Goal: Obtain resource: Obtain resource

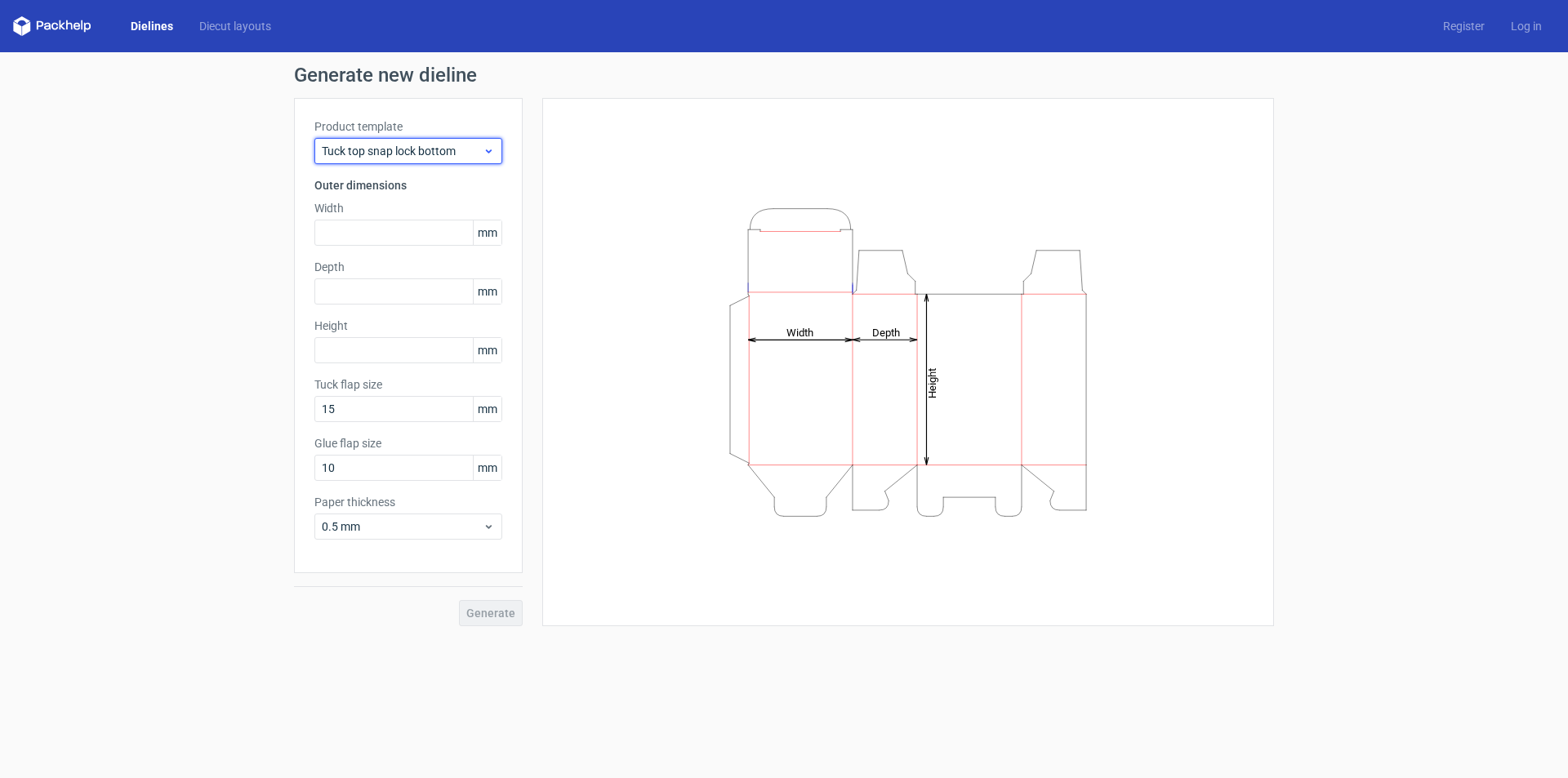
click at [493, 151] on icon at bounding box center [489, 151] width 12 height 13
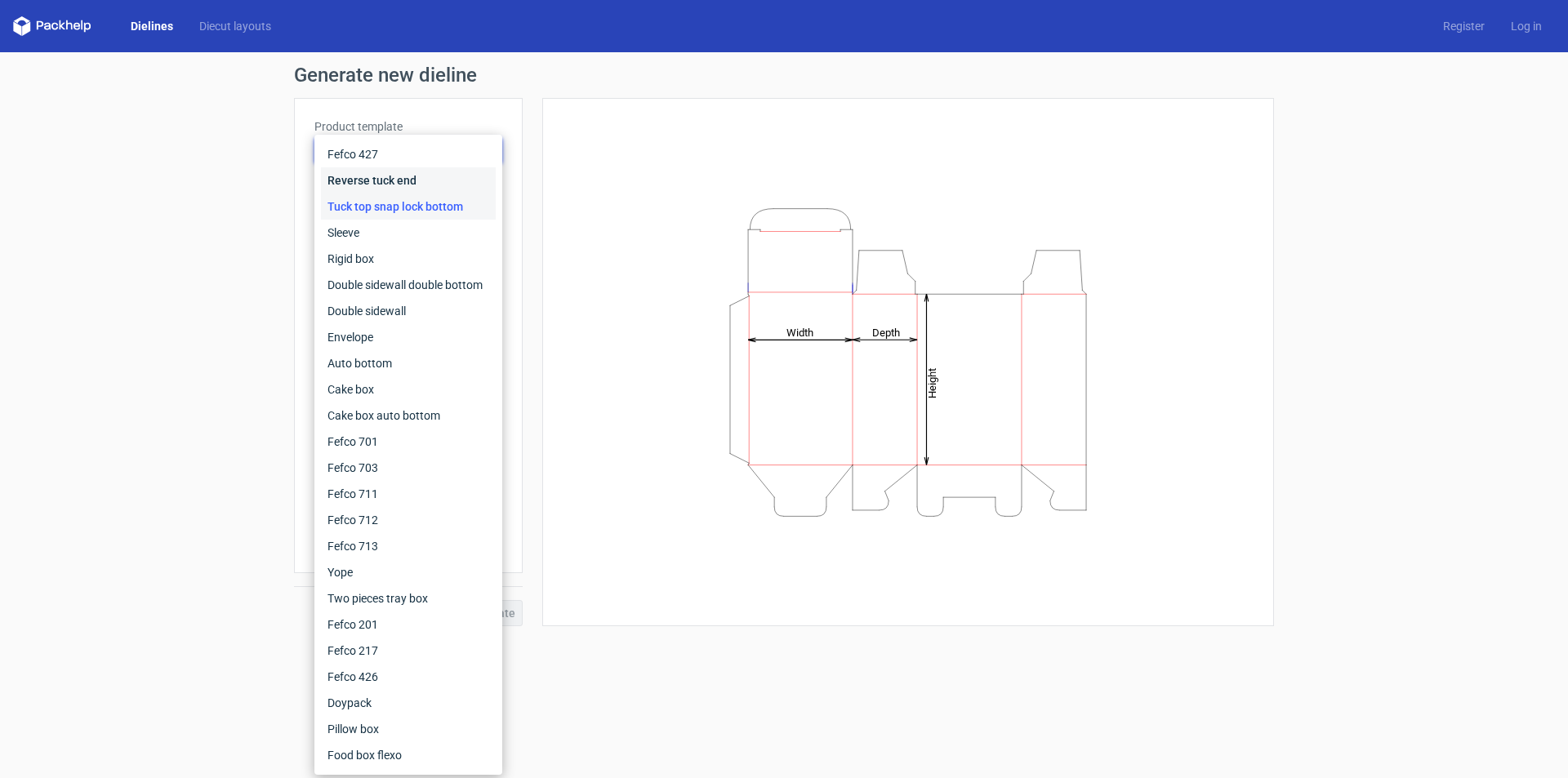
click at [446, 182] on div "Reverse tuck end" at bounding box center [408, 181] width 175 height 26
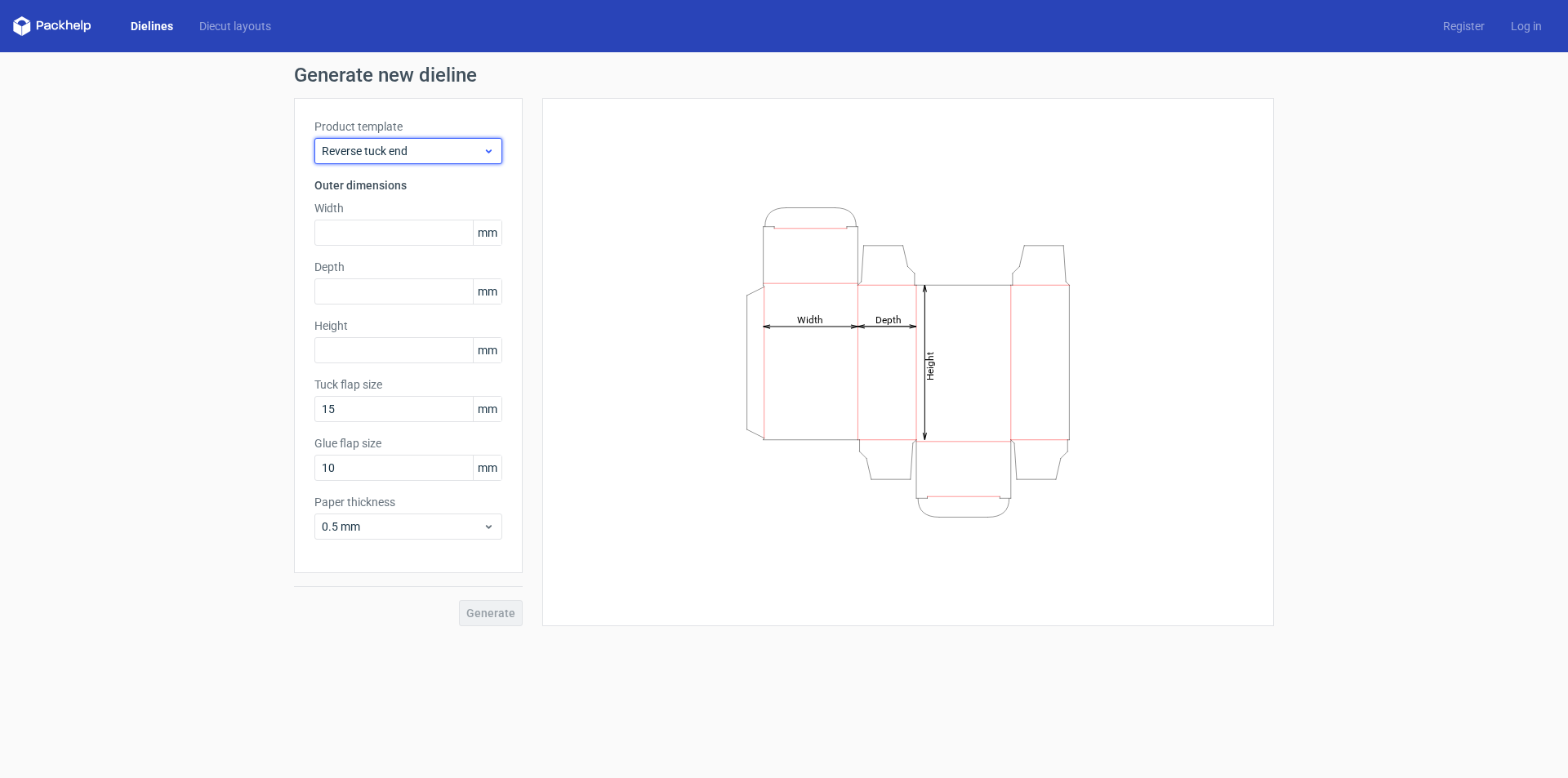
click at [483, 161] on div "Reverse tuck end" at bounding box center [408, 151] width 188 height 26
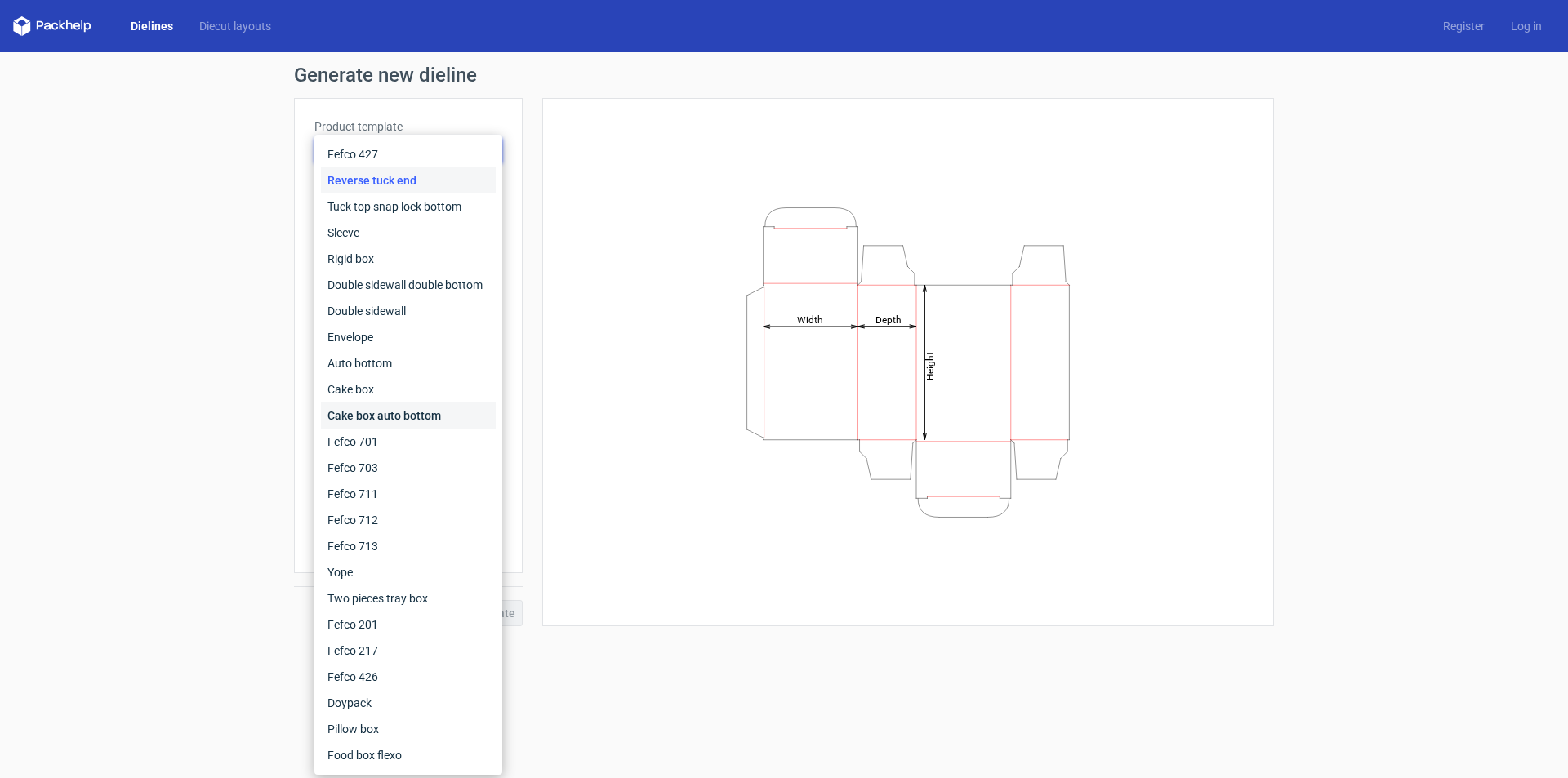
click at [434, 412] on div "Cake box auto bottom" at bounding box center [408, 416] width 175 height 26
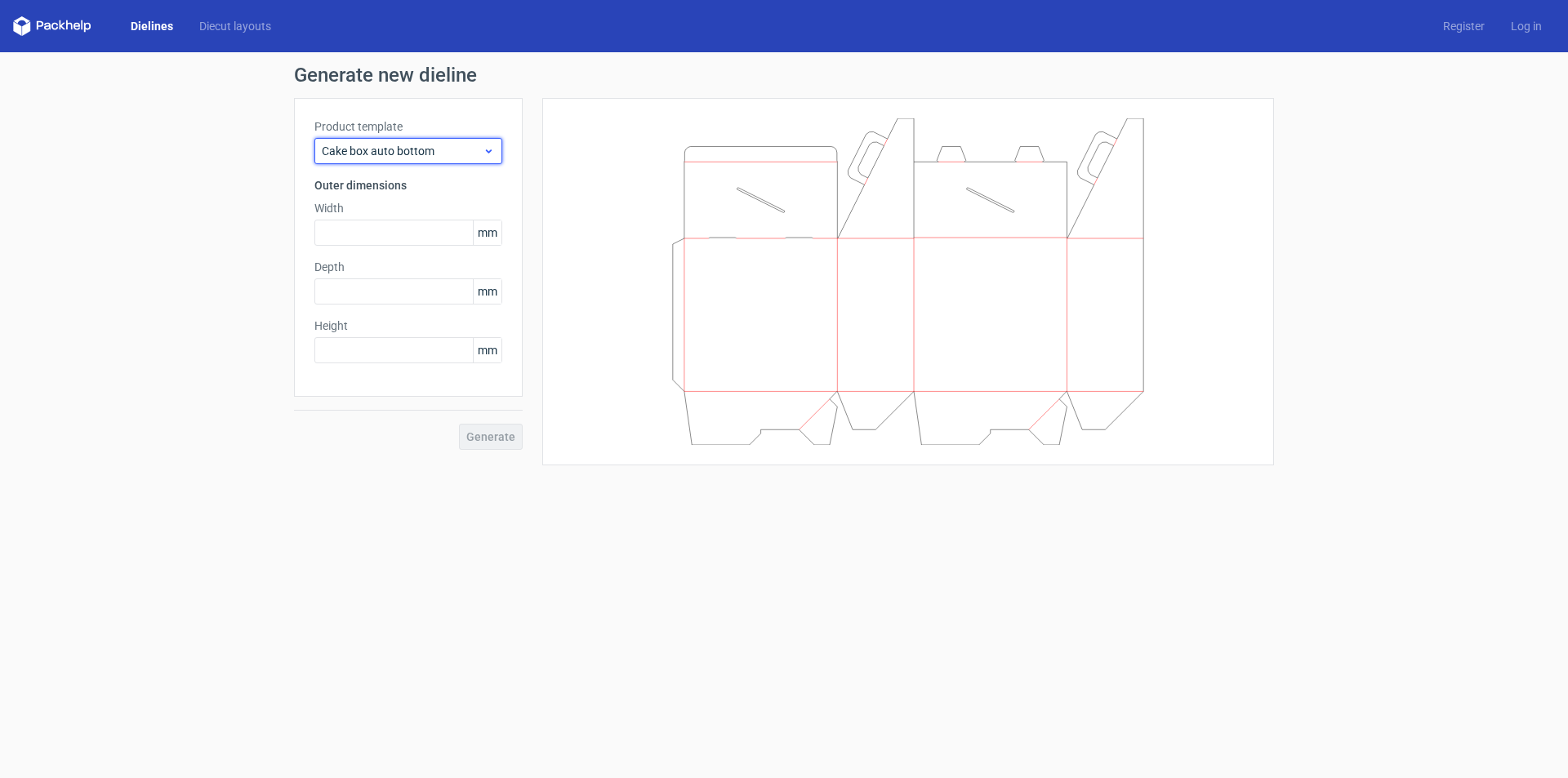
click at [481, 152] on span "Cake box auto bottom" at bounding box center [402, 151] width 161 height 16
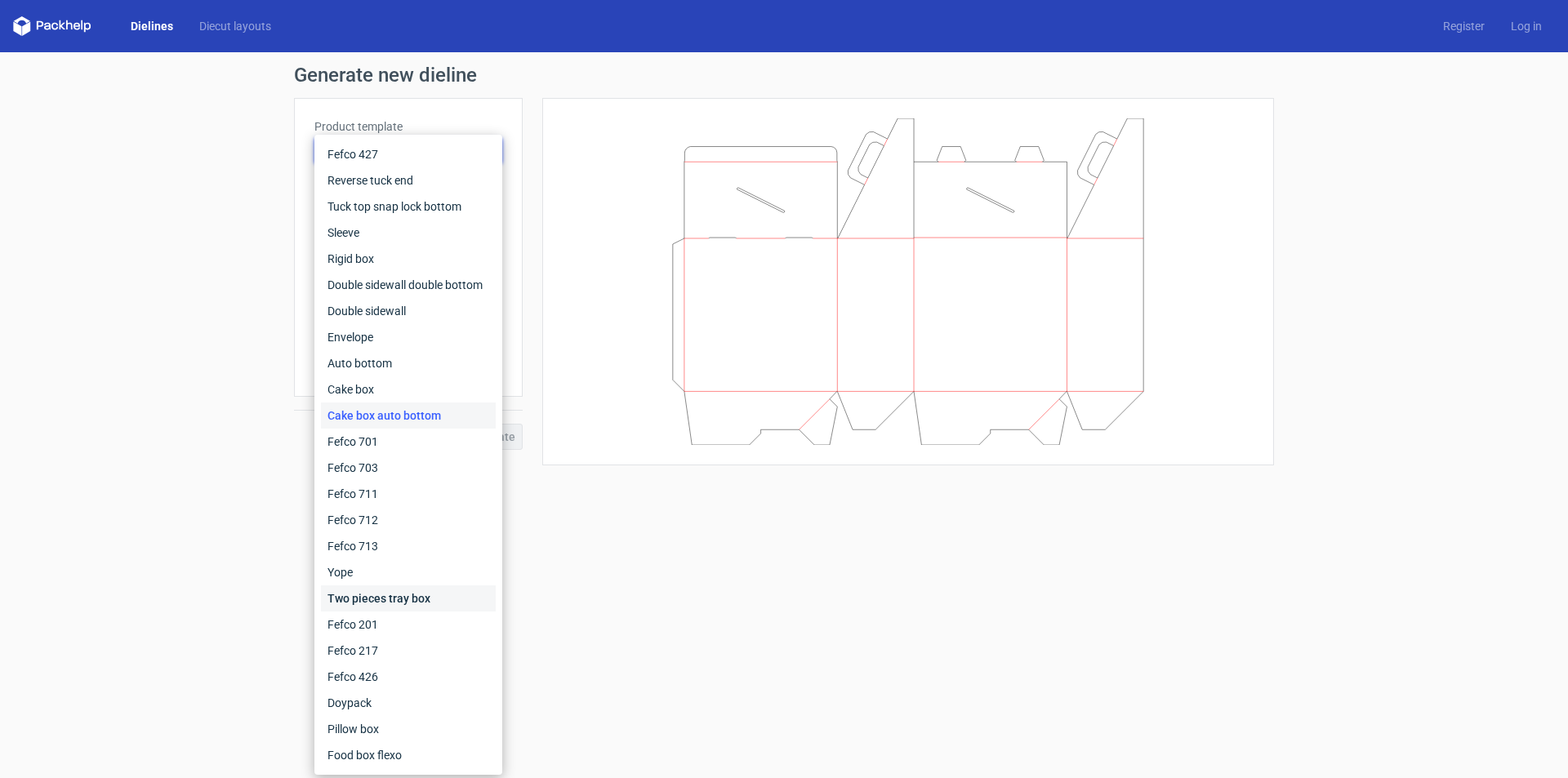
click at [390, 602] on div "Two pieces tray box" at bounding box center [408, 599] width 175 height 26
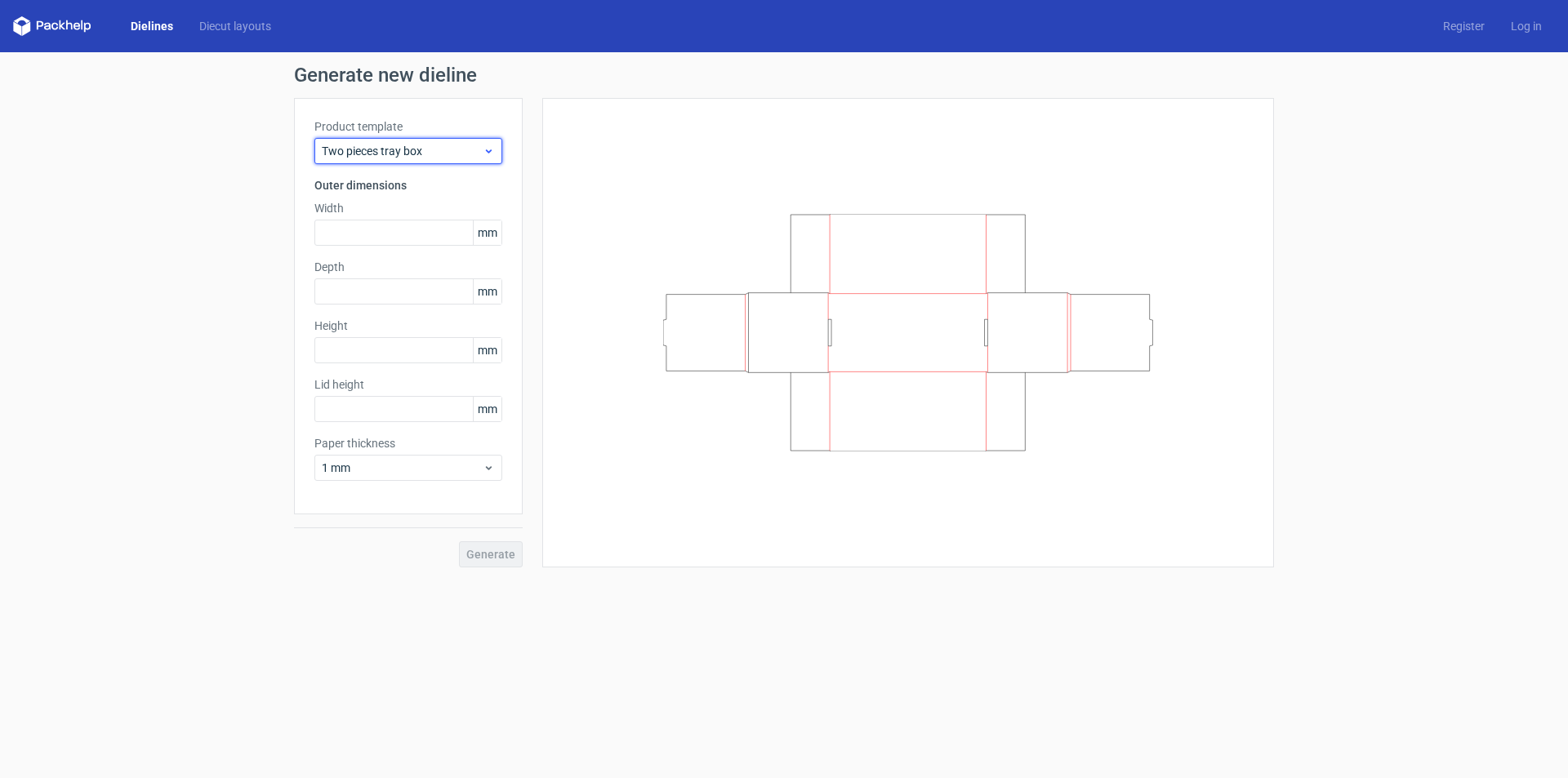
click at [468, 150] on span "Two pieces tray box" at bounding box center [402, 151] width 161 height 16
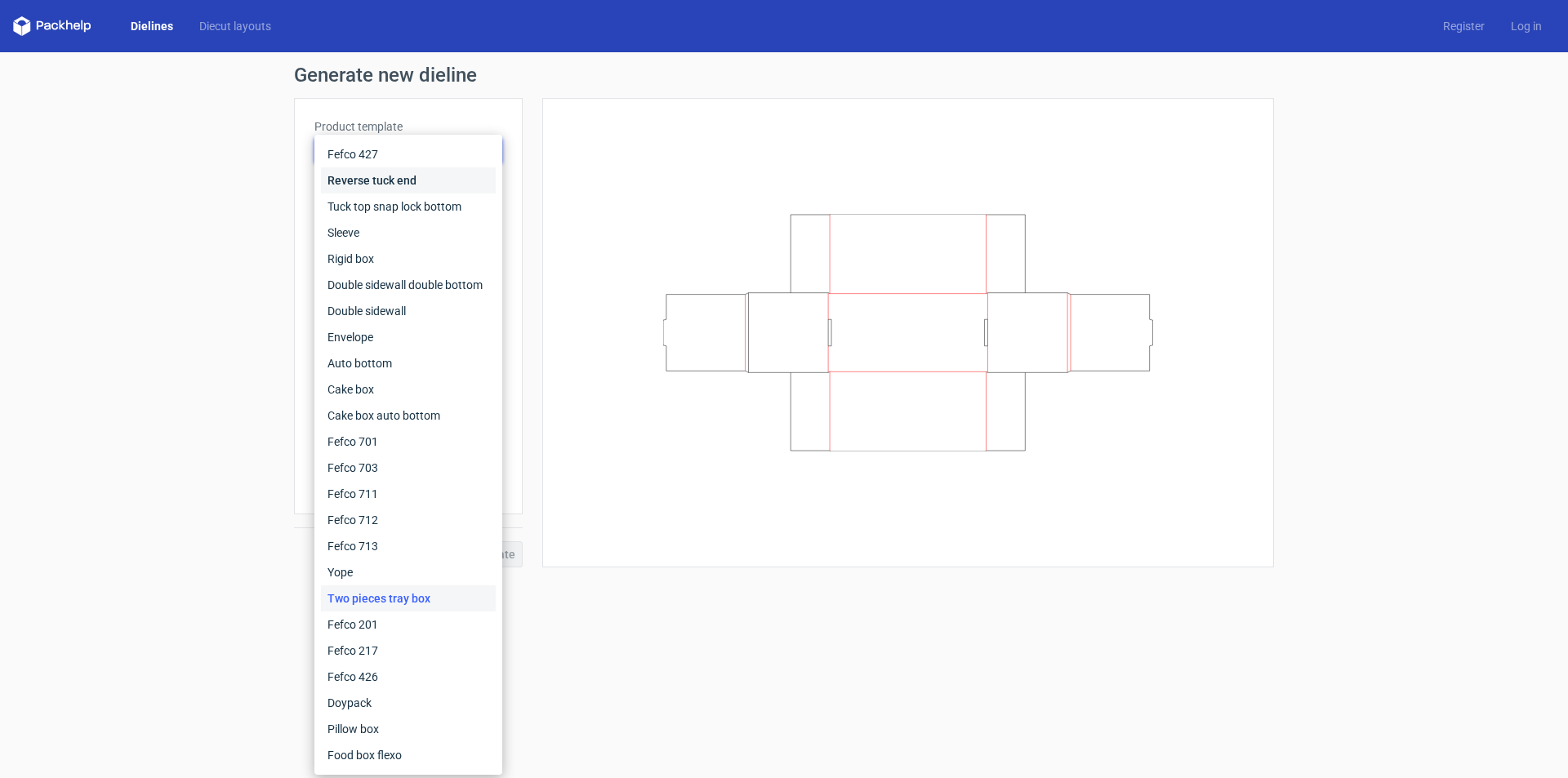
click at [450, 173] on div "Reverse tuck end" at bounding box center [408, 181] width 175 height 26
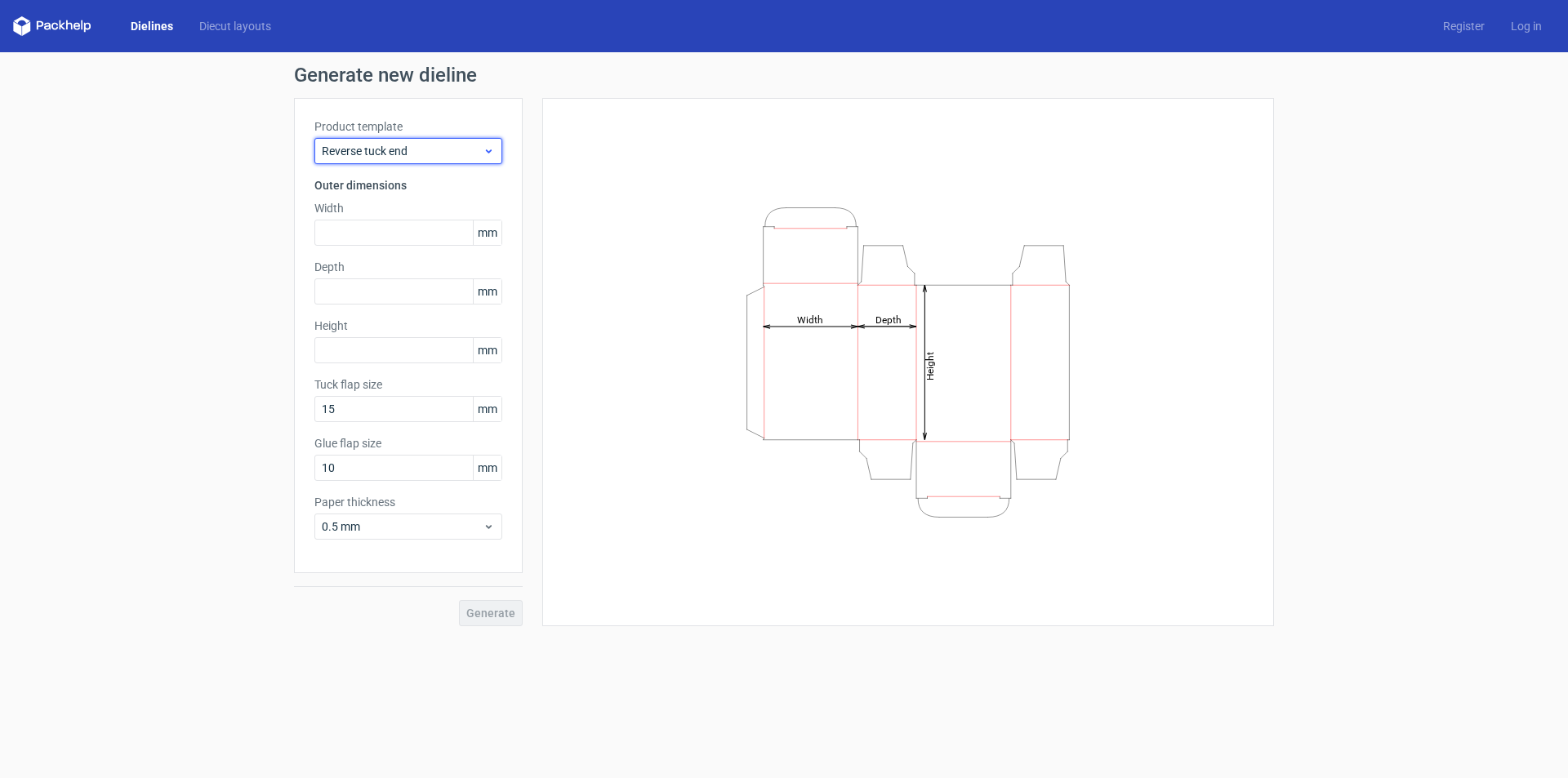
click at [443, 153] on span "Reverse tuck end" at bounding box center [402, 151] width 161 height 16
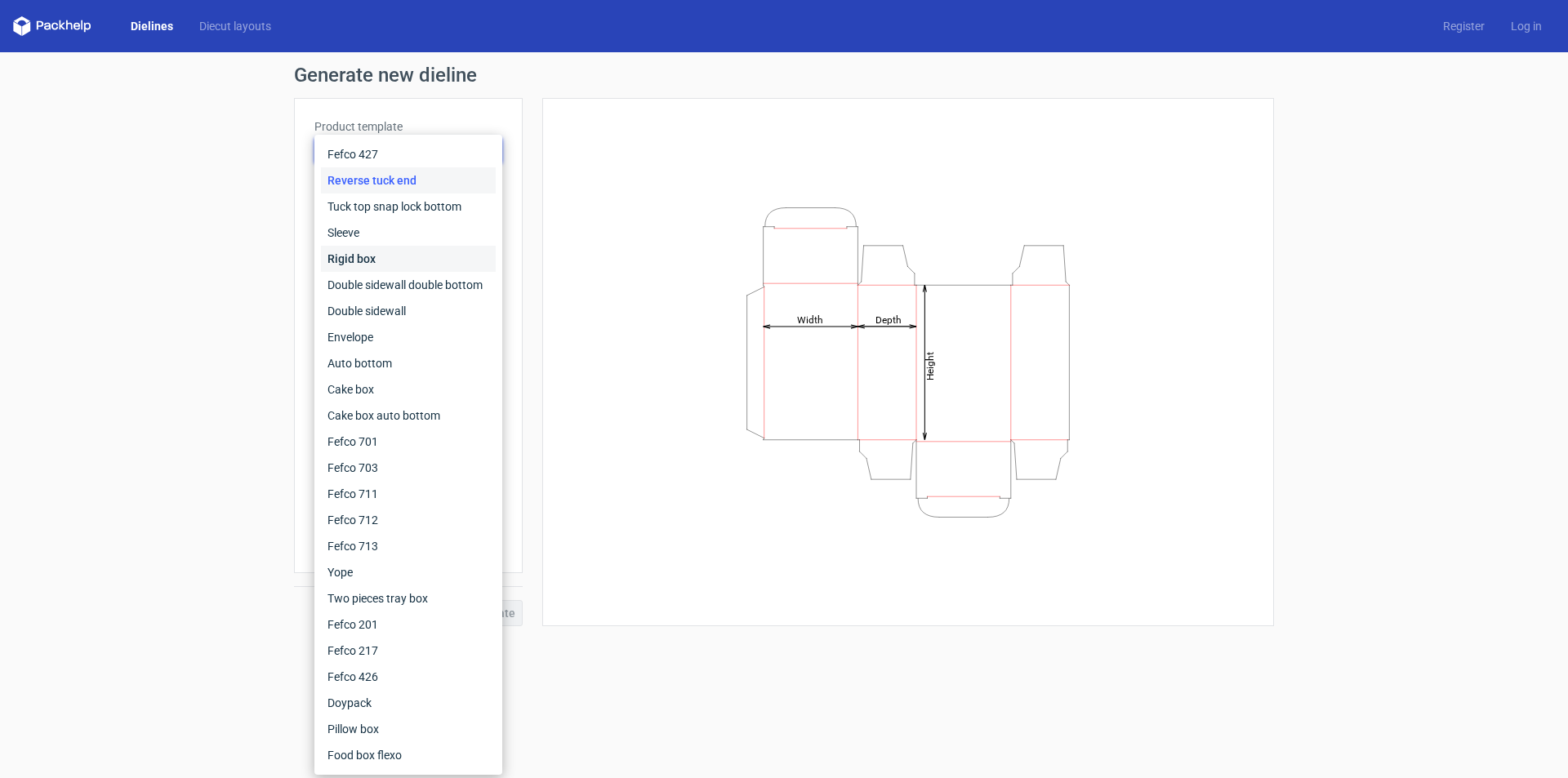
click at [424, 249] on div "Rigid box" at bounding box center [408, 259] width 175 height 26
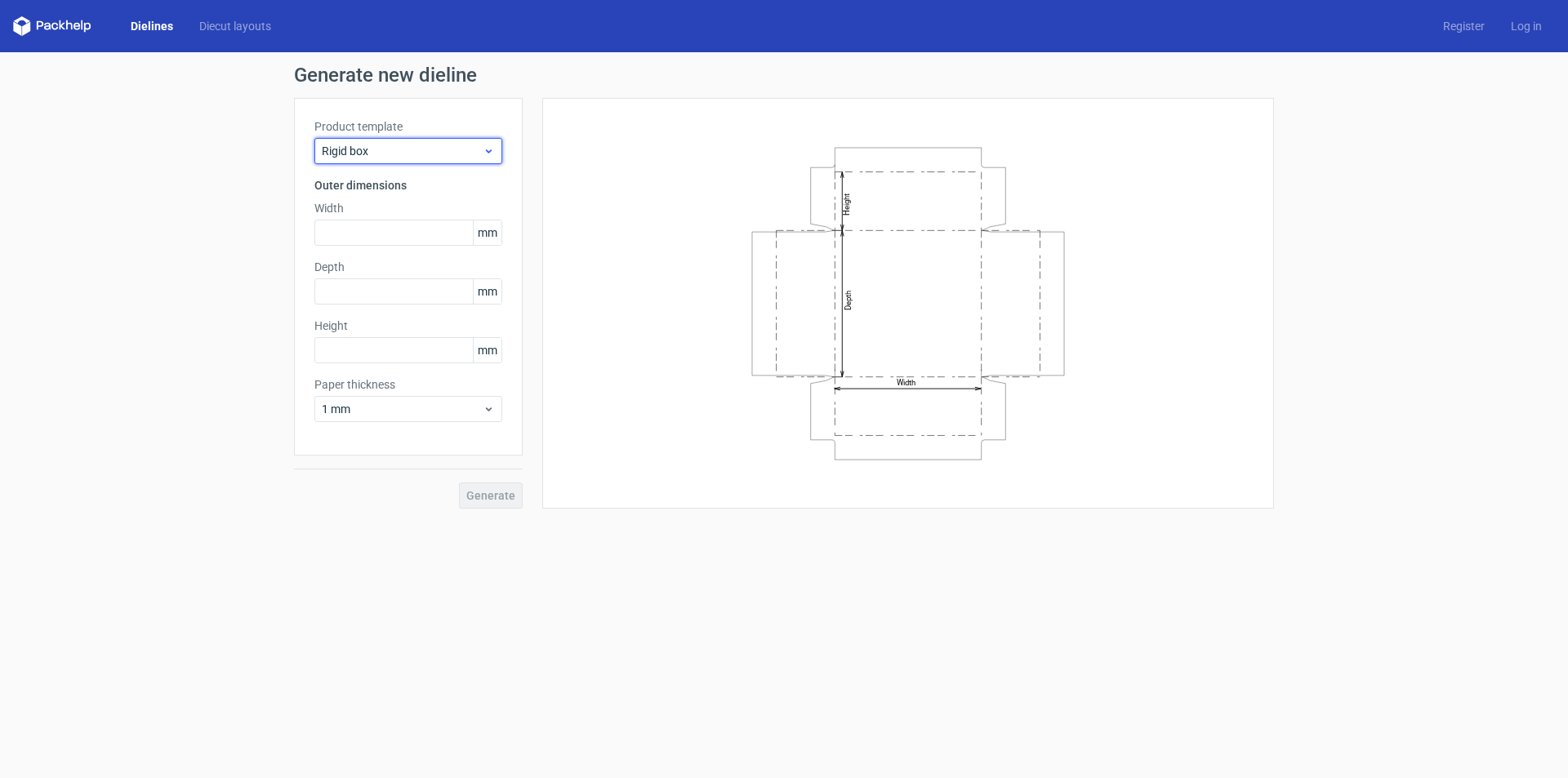
click at [428, 158] on span "Rigid box" at bounding box center [402, 151] width 161 height 16
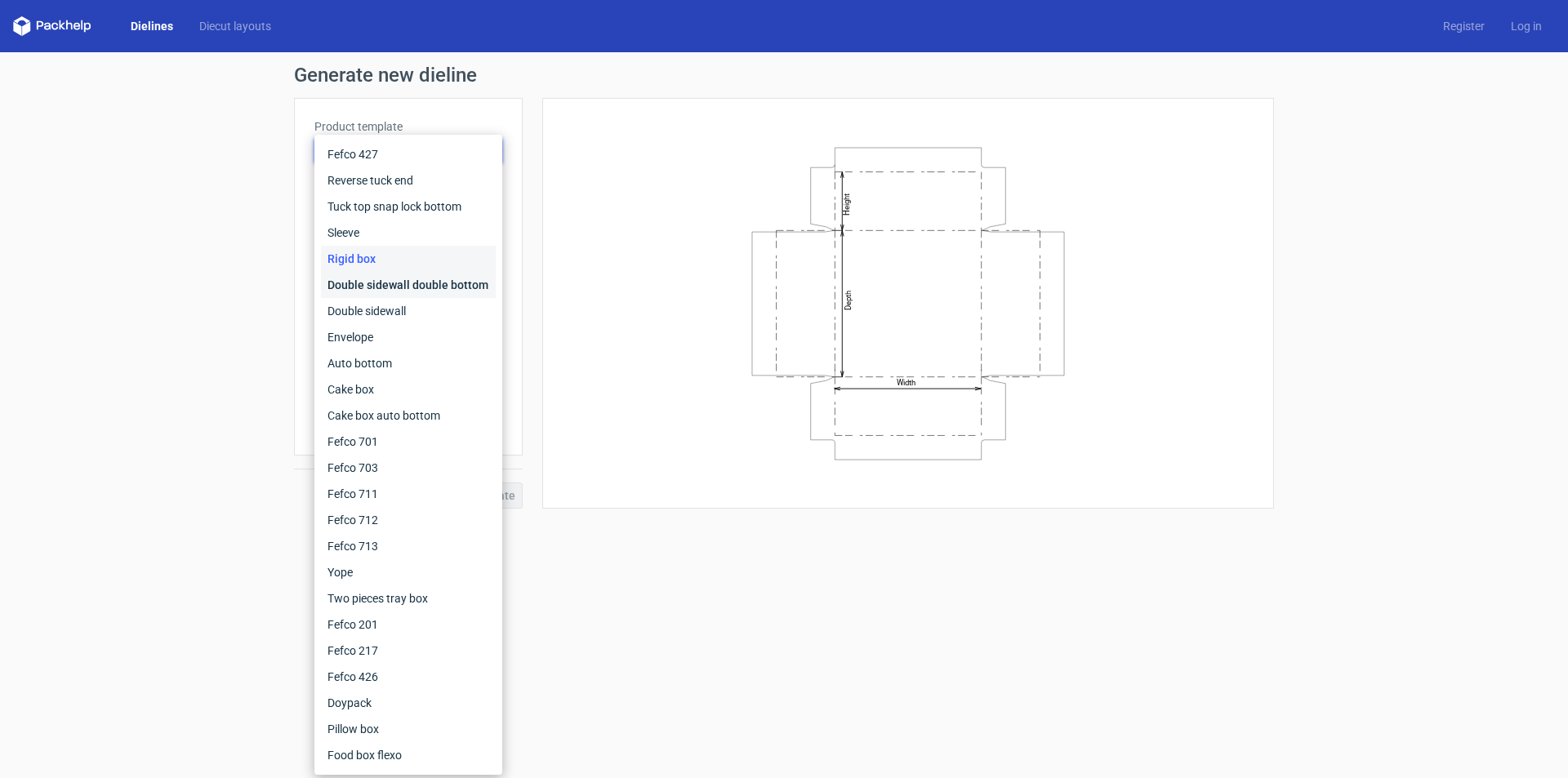
click at [409, 281] on div "Double sidewall double bottom" at bounding box center [408, 285] width 175 height 26
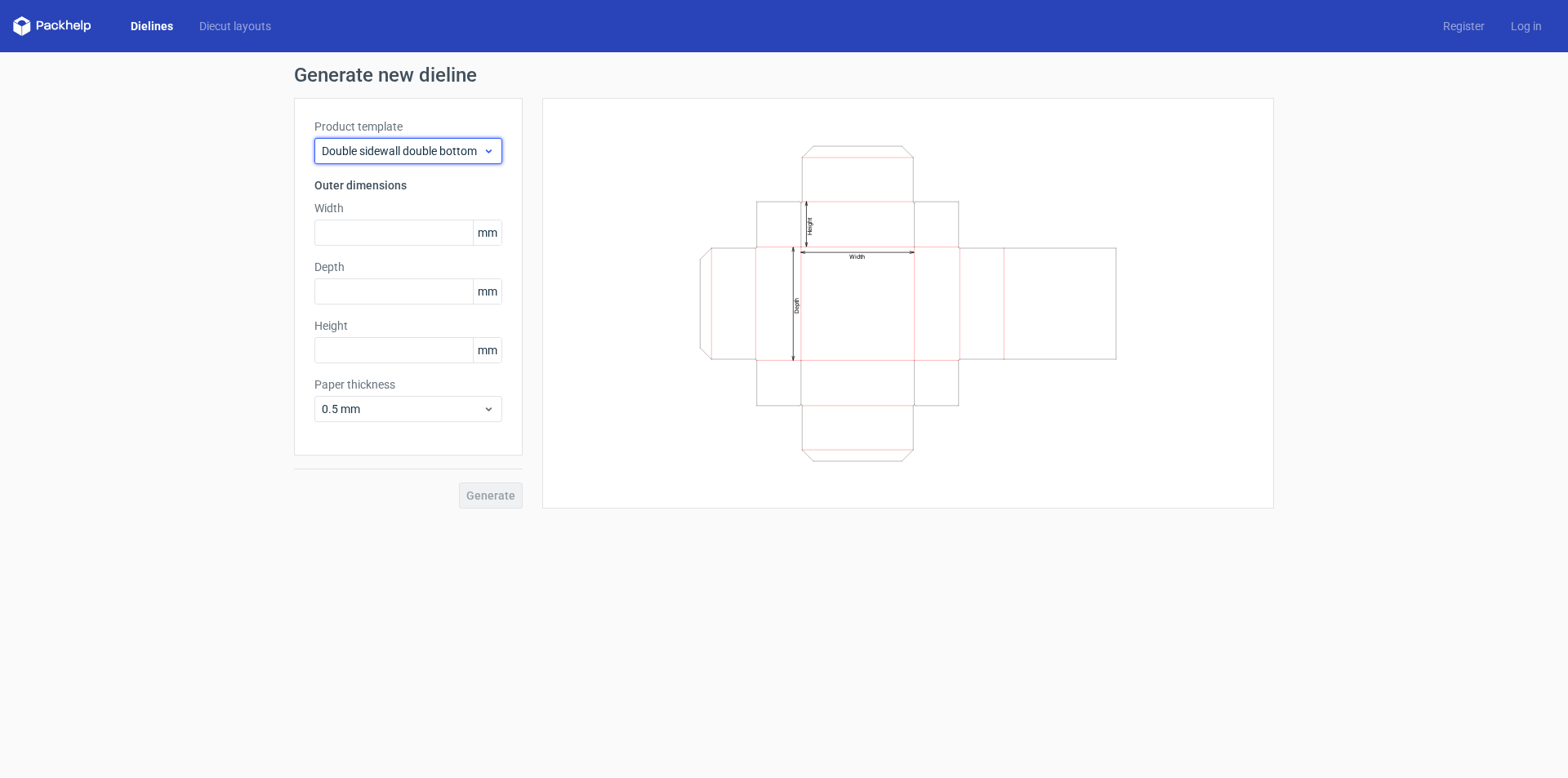
click at [425, 147] on span "Double sidewall double bottom" at bounding box center [402, 151] width 161 height 16
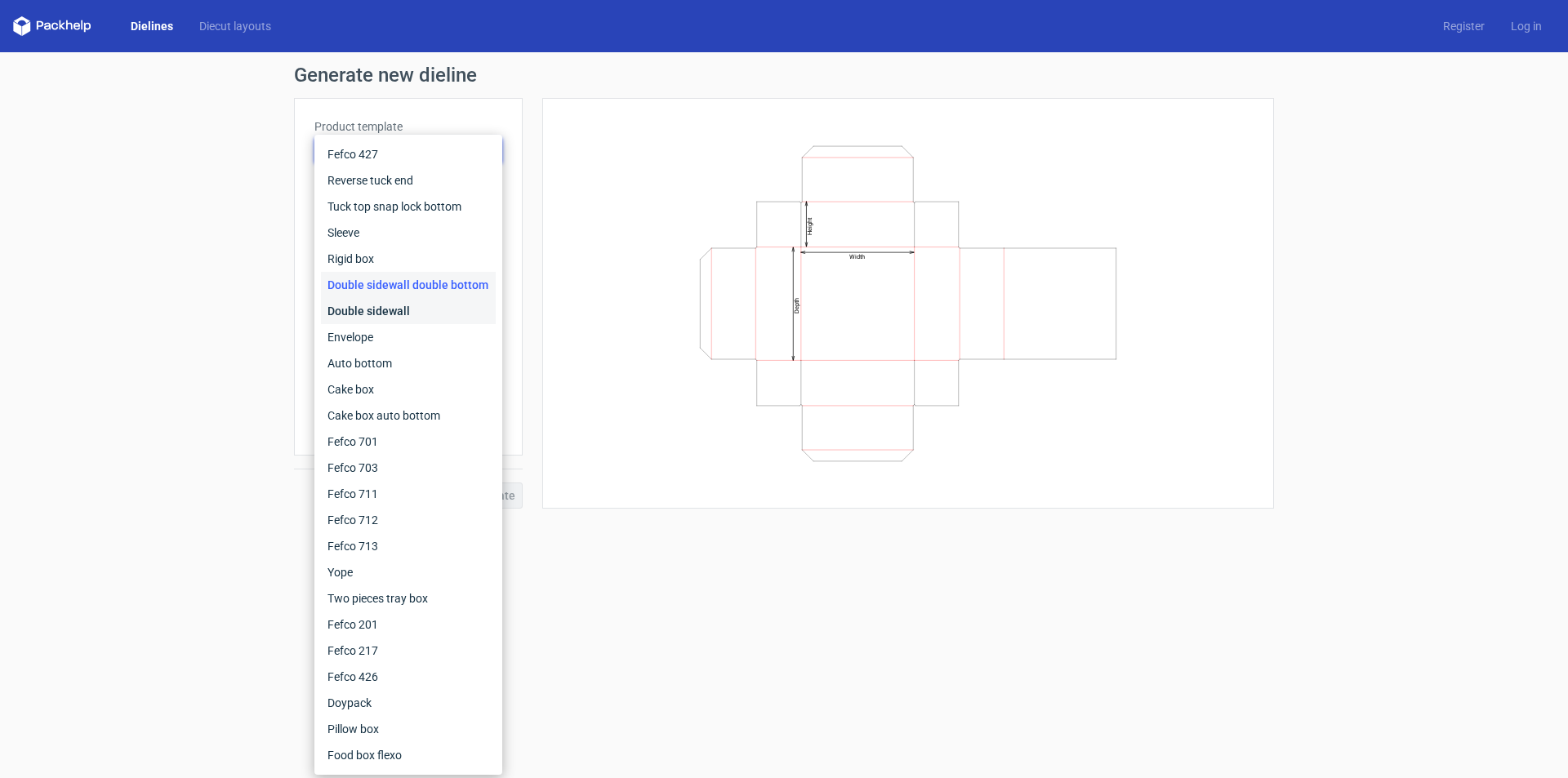
click at [395, 309] on div "Double sidewall" at bounding box center [408, 312] width 175 height 26
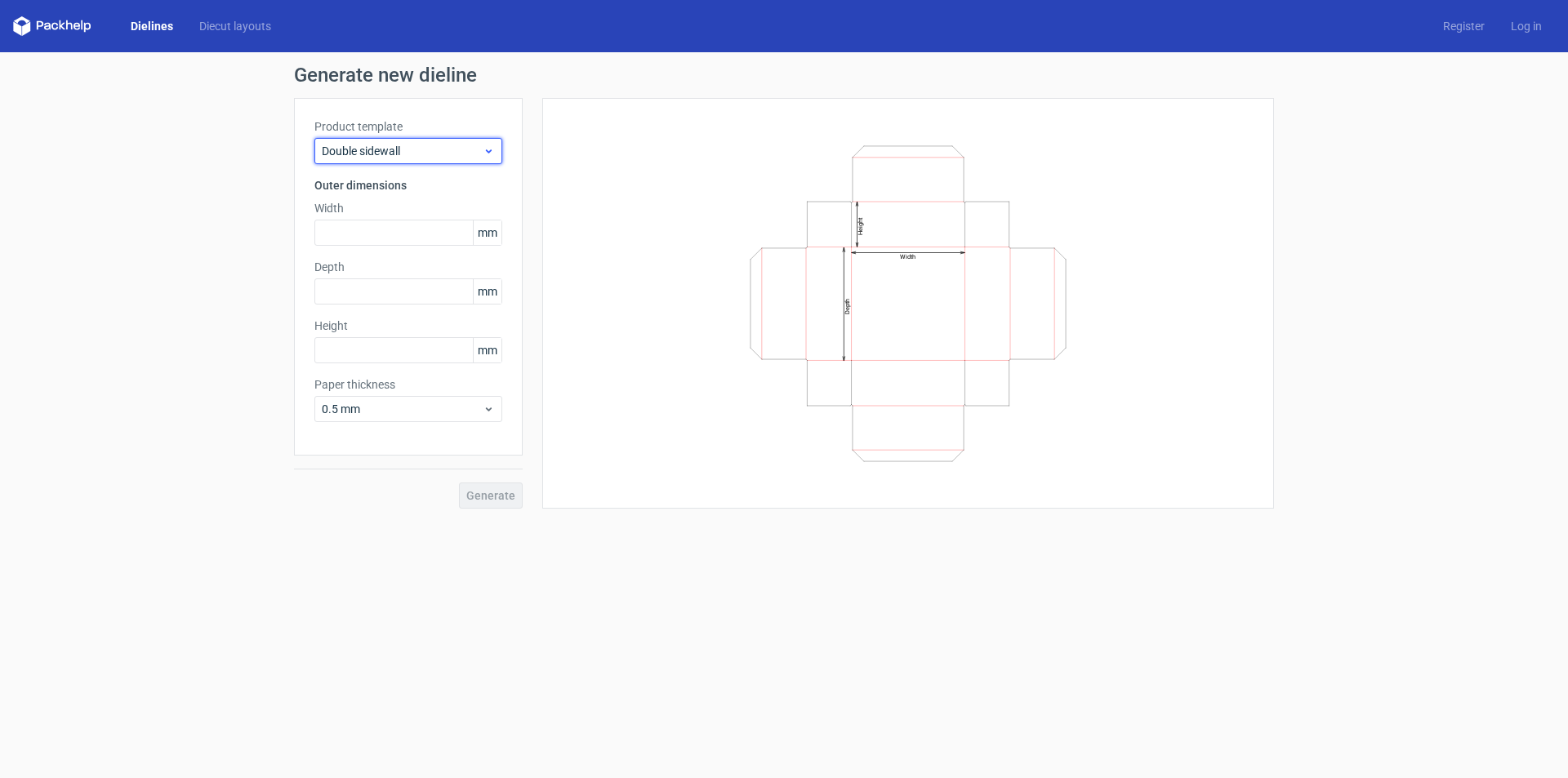
click at [414, 152] on span "Double sidewall" at bounding box center [402, 151] width 161 height 16
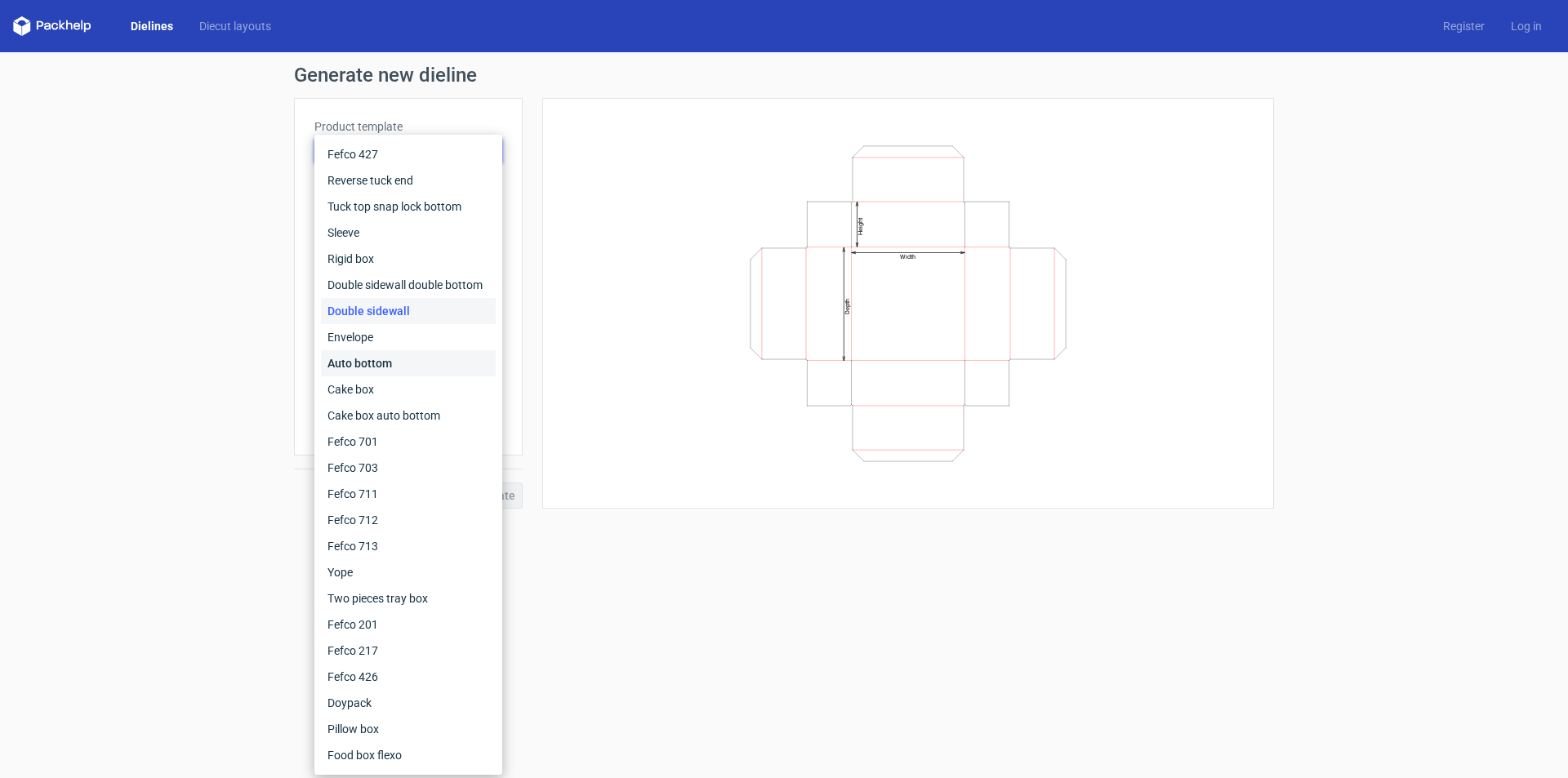
click at [375, 360] on div "Auto bottom" at bounding box center [408, 364] width 175 height 26
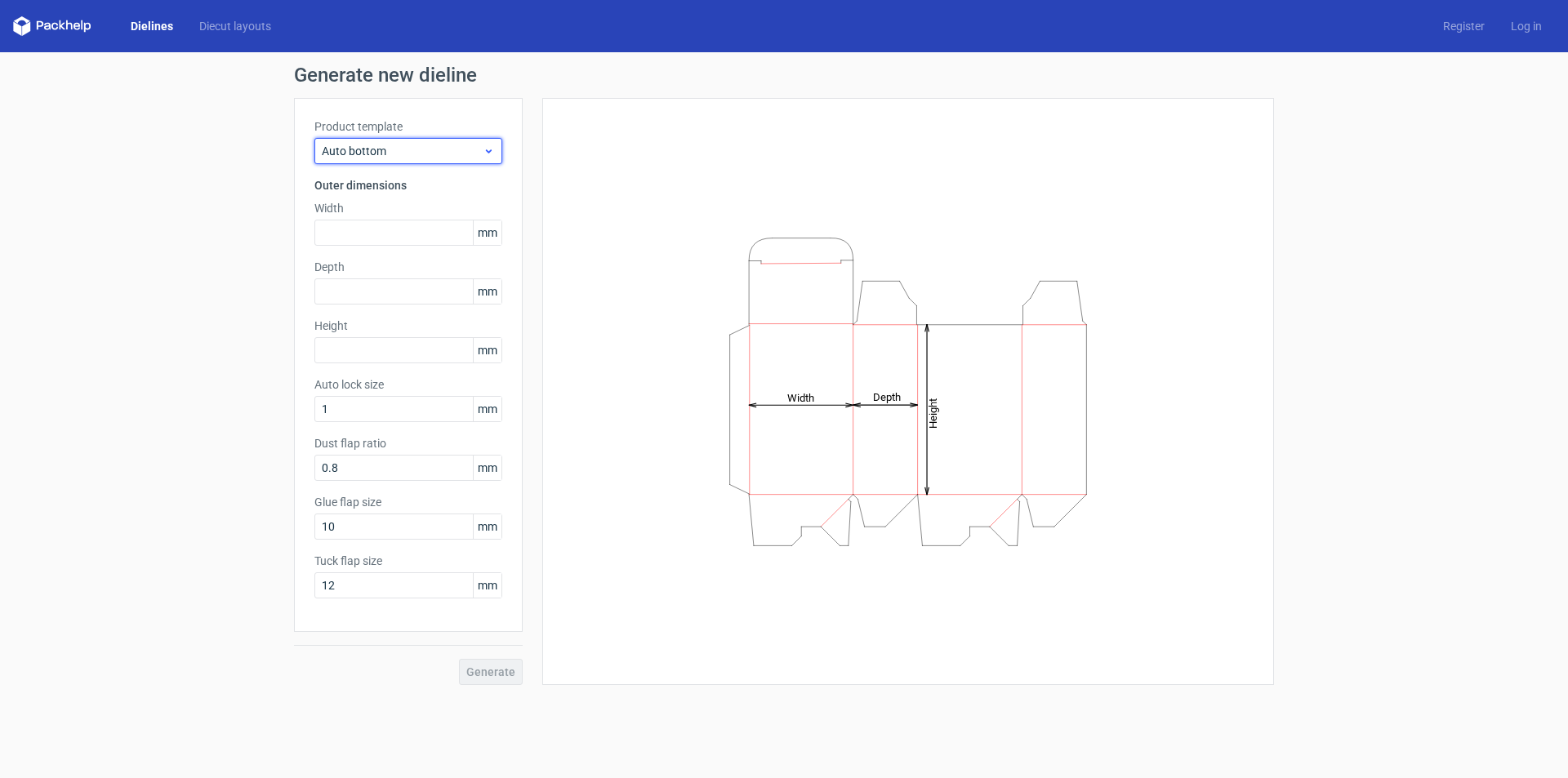
click at [422, 154] on span "Auto bottom" at bounding box center [402, 151] width 161 height 16
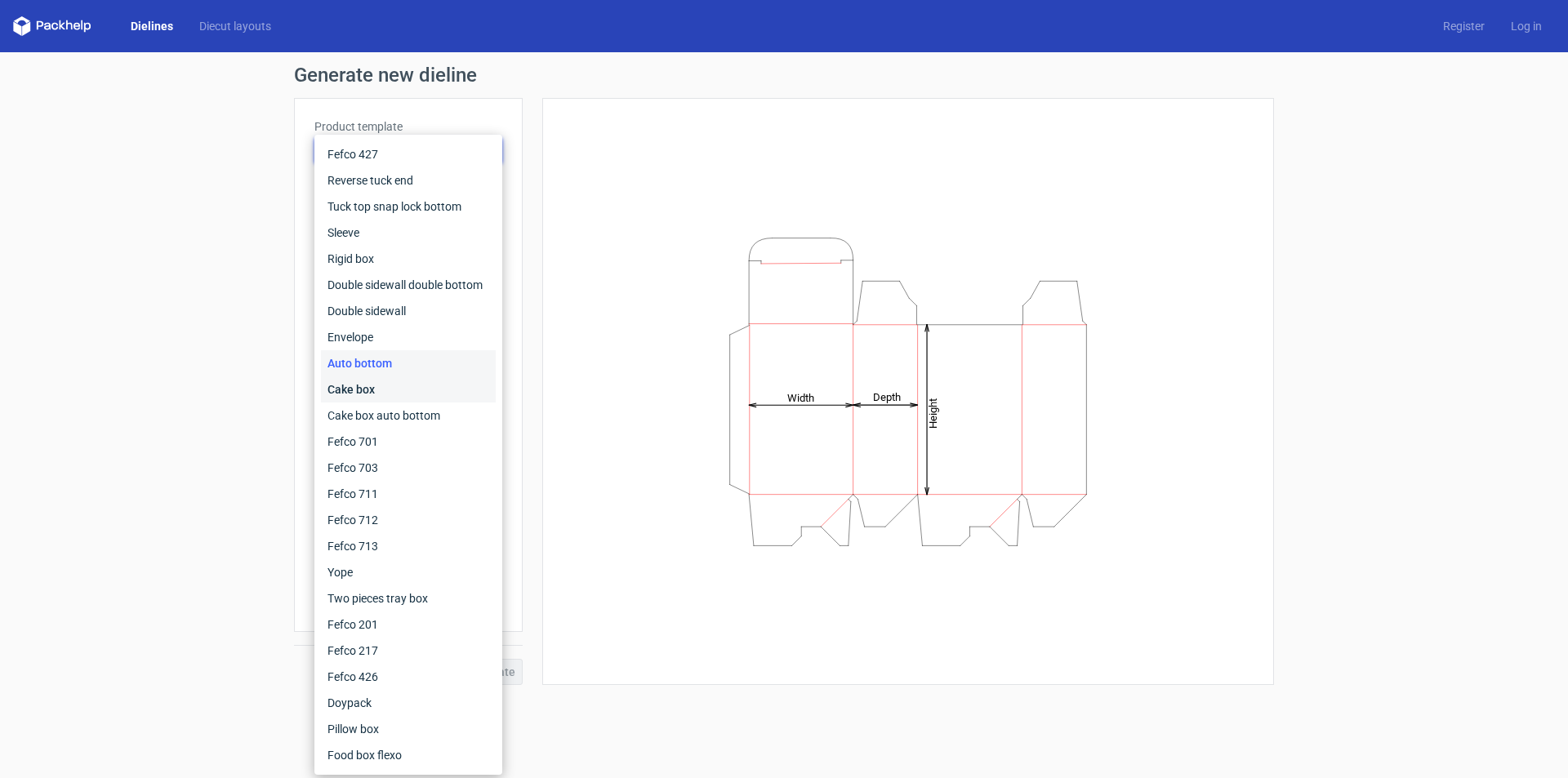
click at [372, 392] on div "Cake box" at bounding box center [408, 389] width 175 height 26
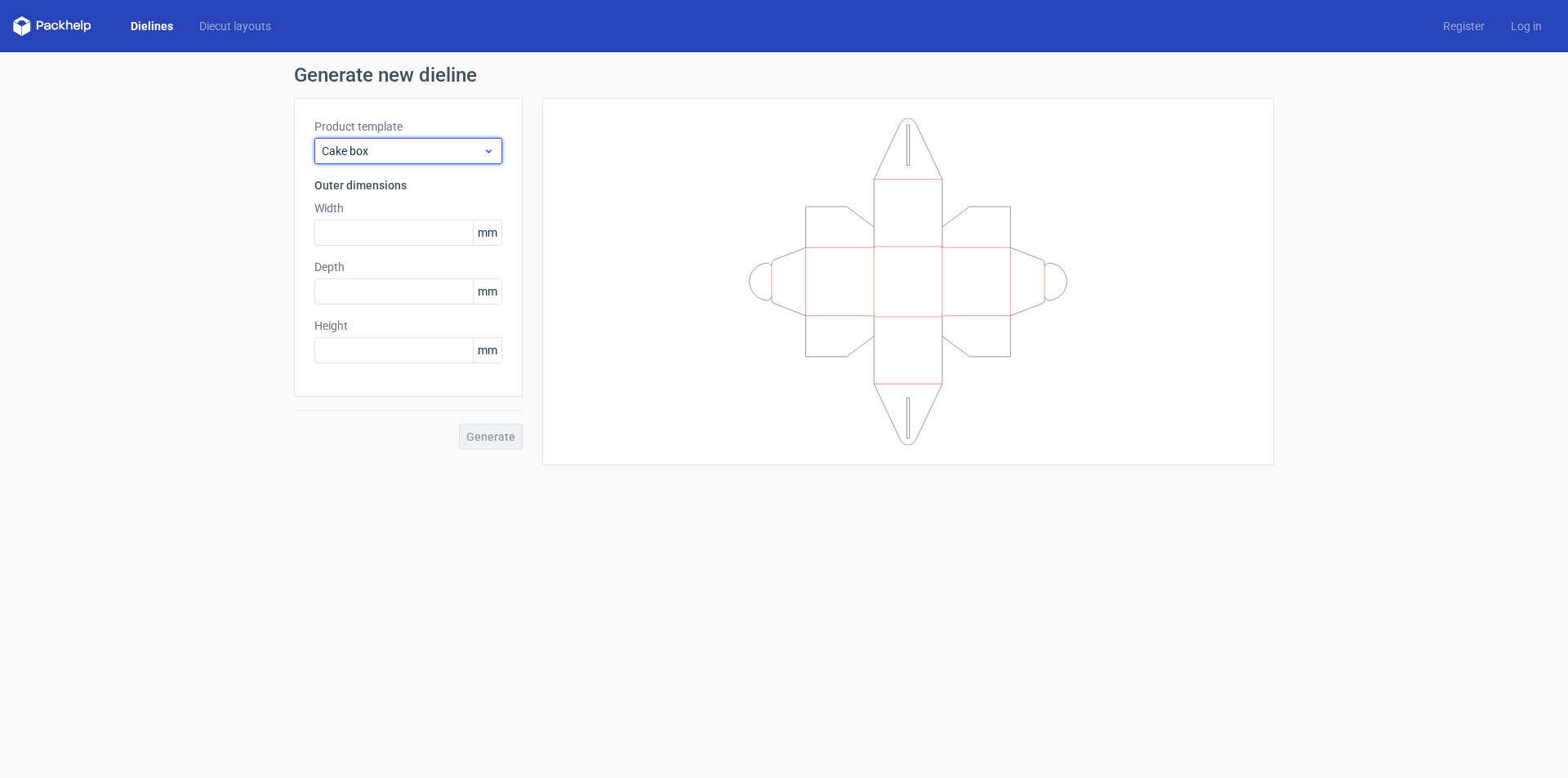
click at [405, 151] on span "Cake box" at bounding box center [402, 151] width 161 height 16
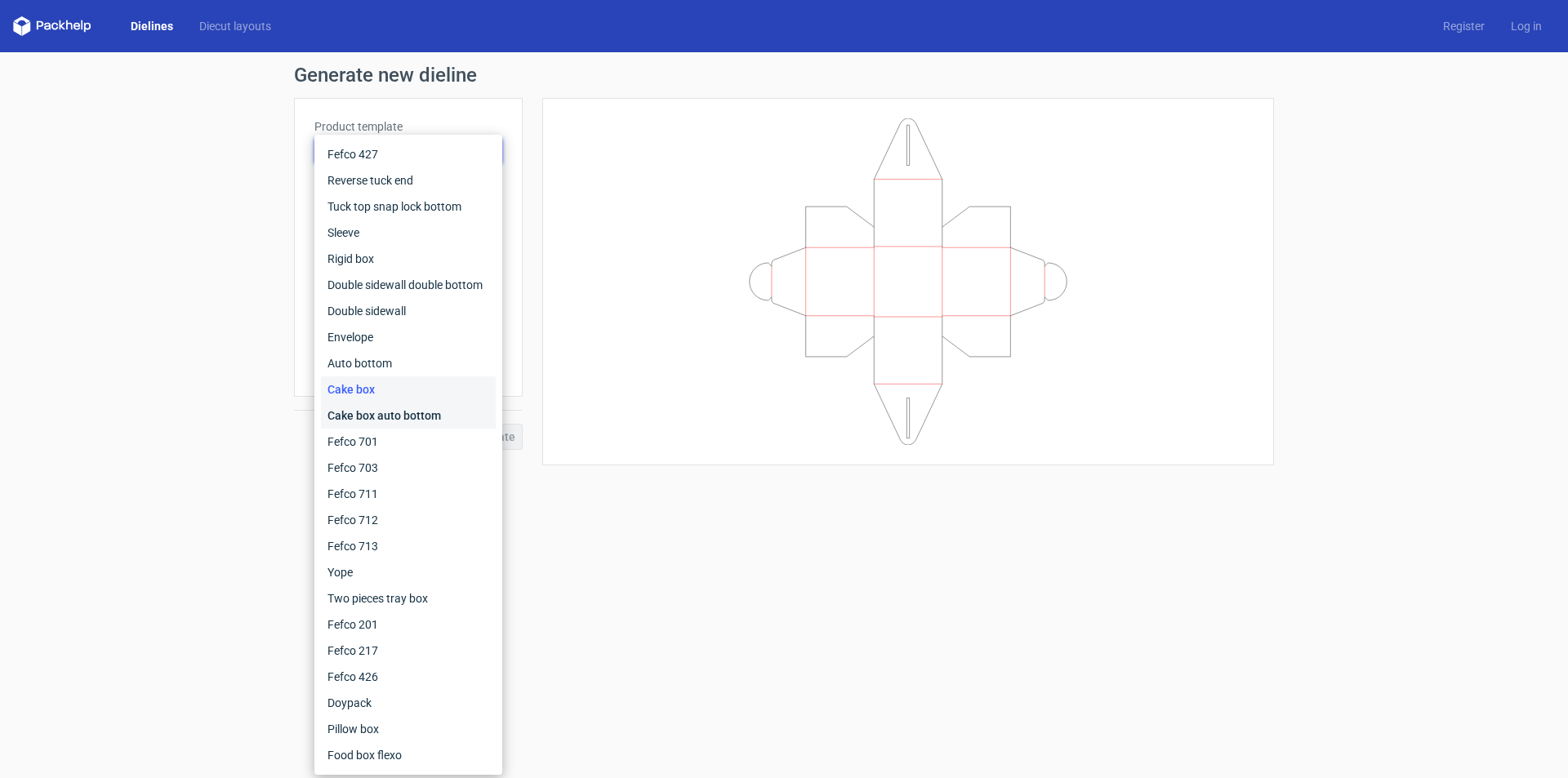
click at [385, 412] on div "Cake box auto bottom" at bounding box center [408, 416] width 175 height 26
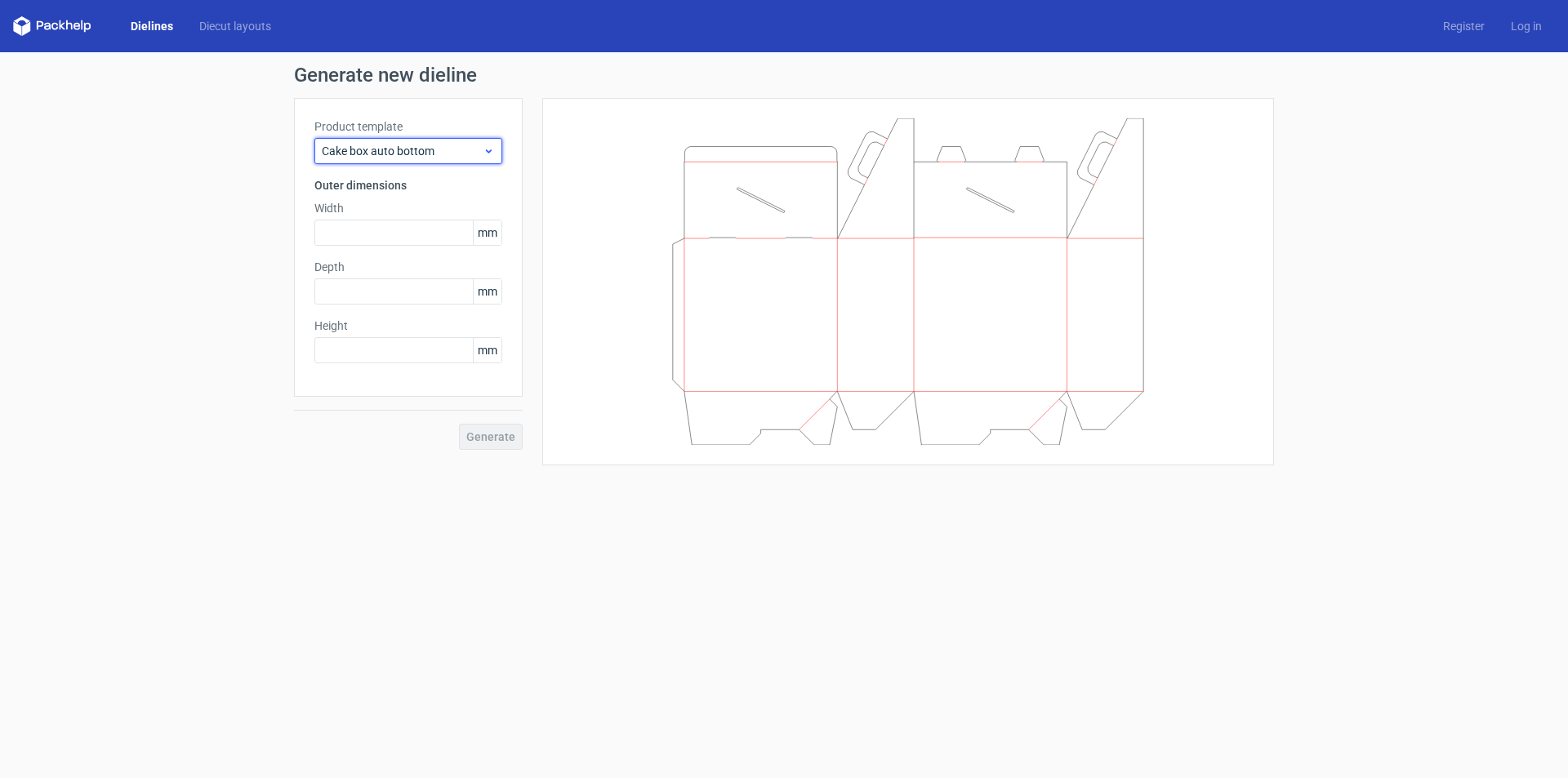
click at [426, 155] on span "Cake box auto bottom" at bounding box center [402, 151] width 161 height 16
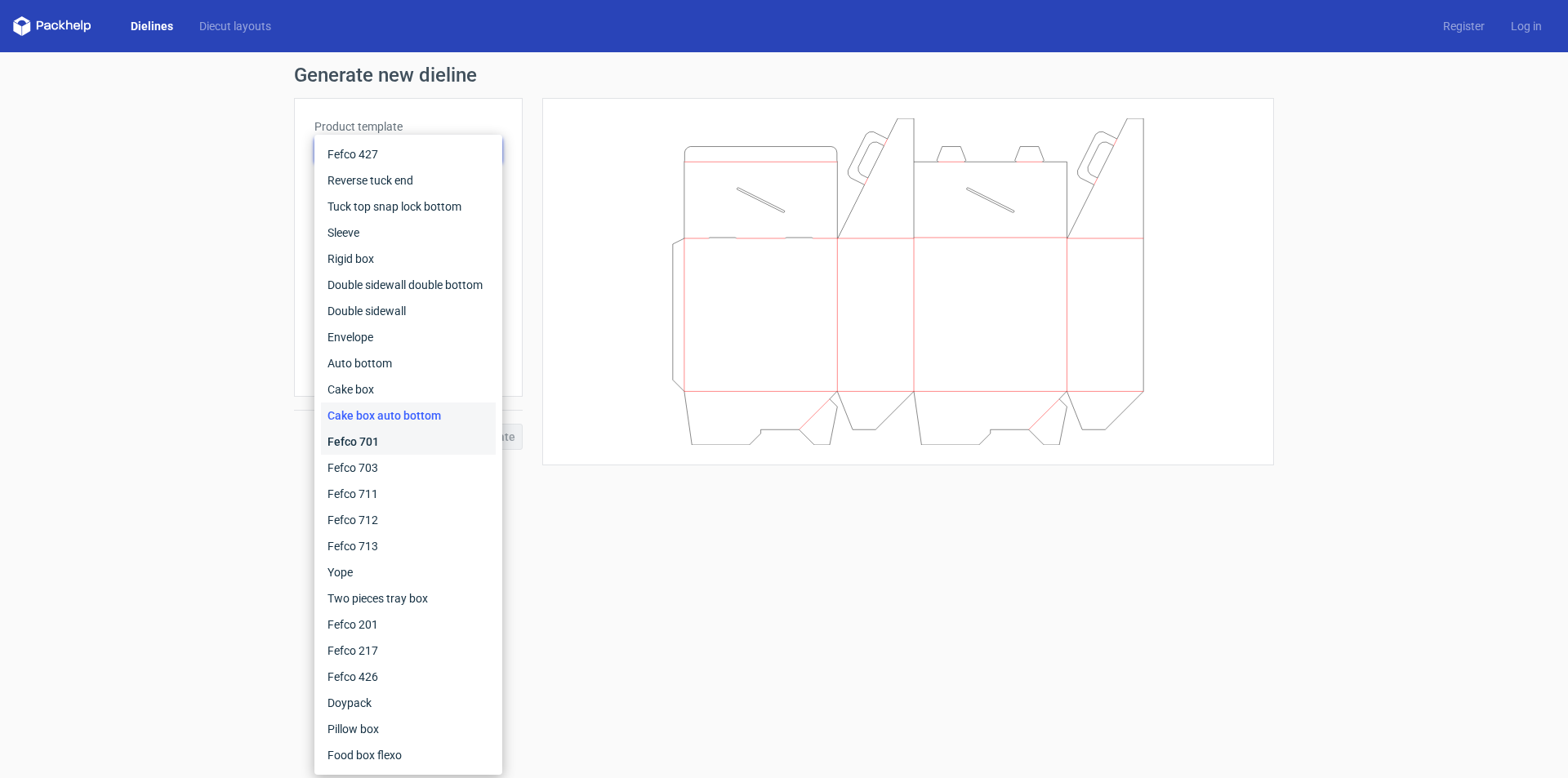
click at [390, 441] on div "Fefco 701" at bounding box center [408, 442] width 175 height 26
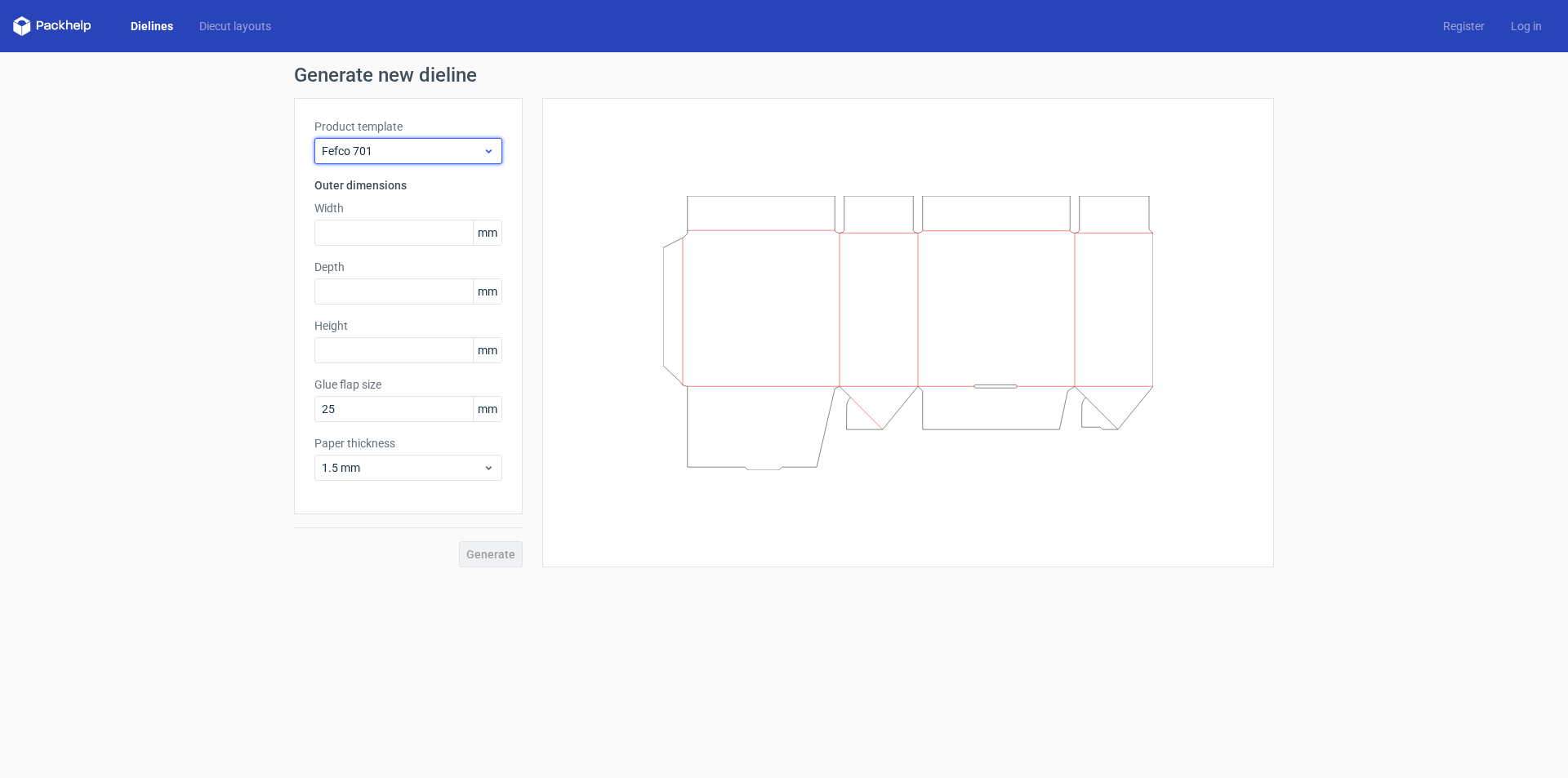
click at [433, 152] on span "Fefco 701" at bounding box center [402, 151] width 161 height 16
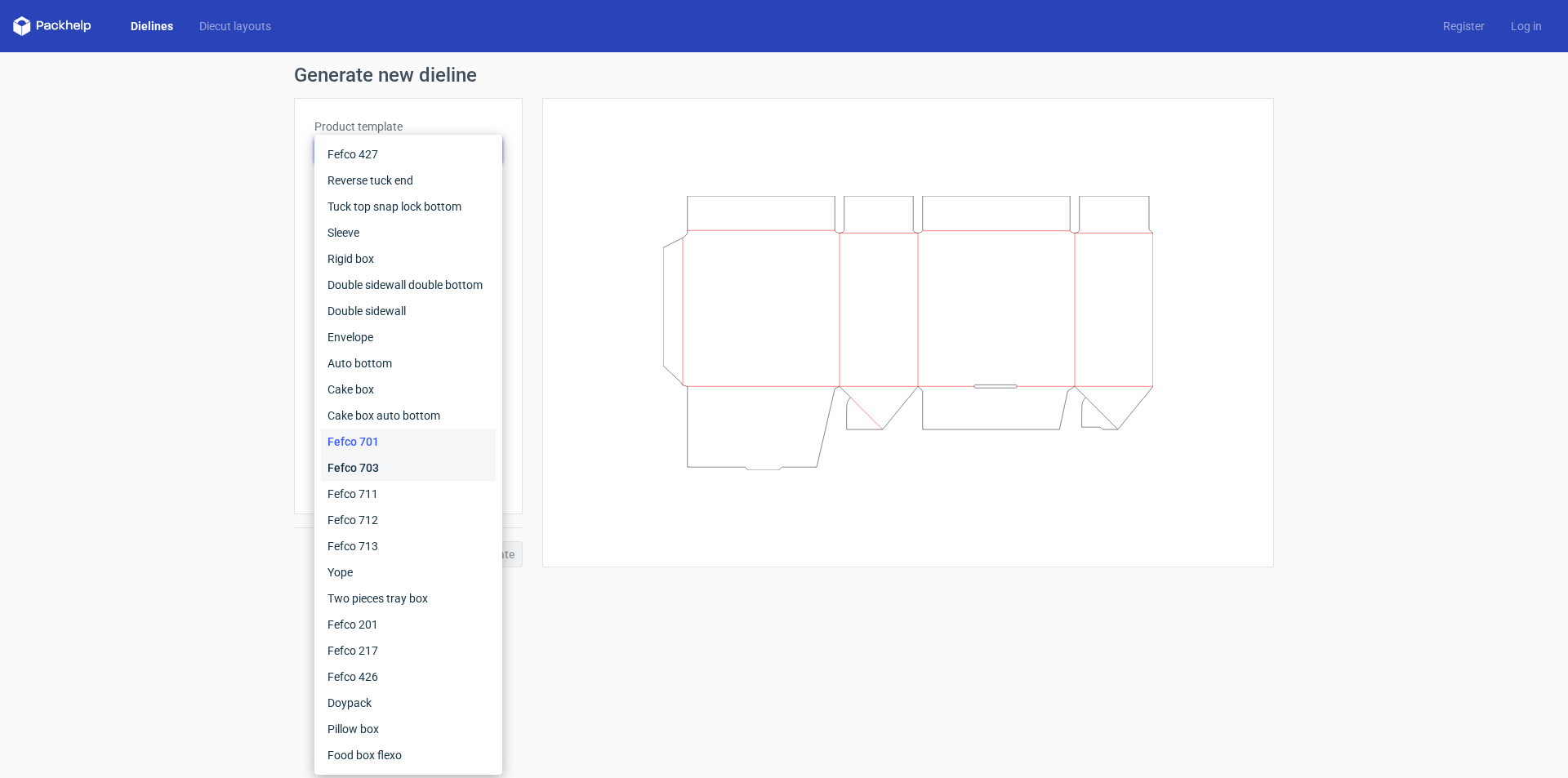
click at [375, 465] on div "Fefco 703" at bounding box center [408, 468] width 175 height 26
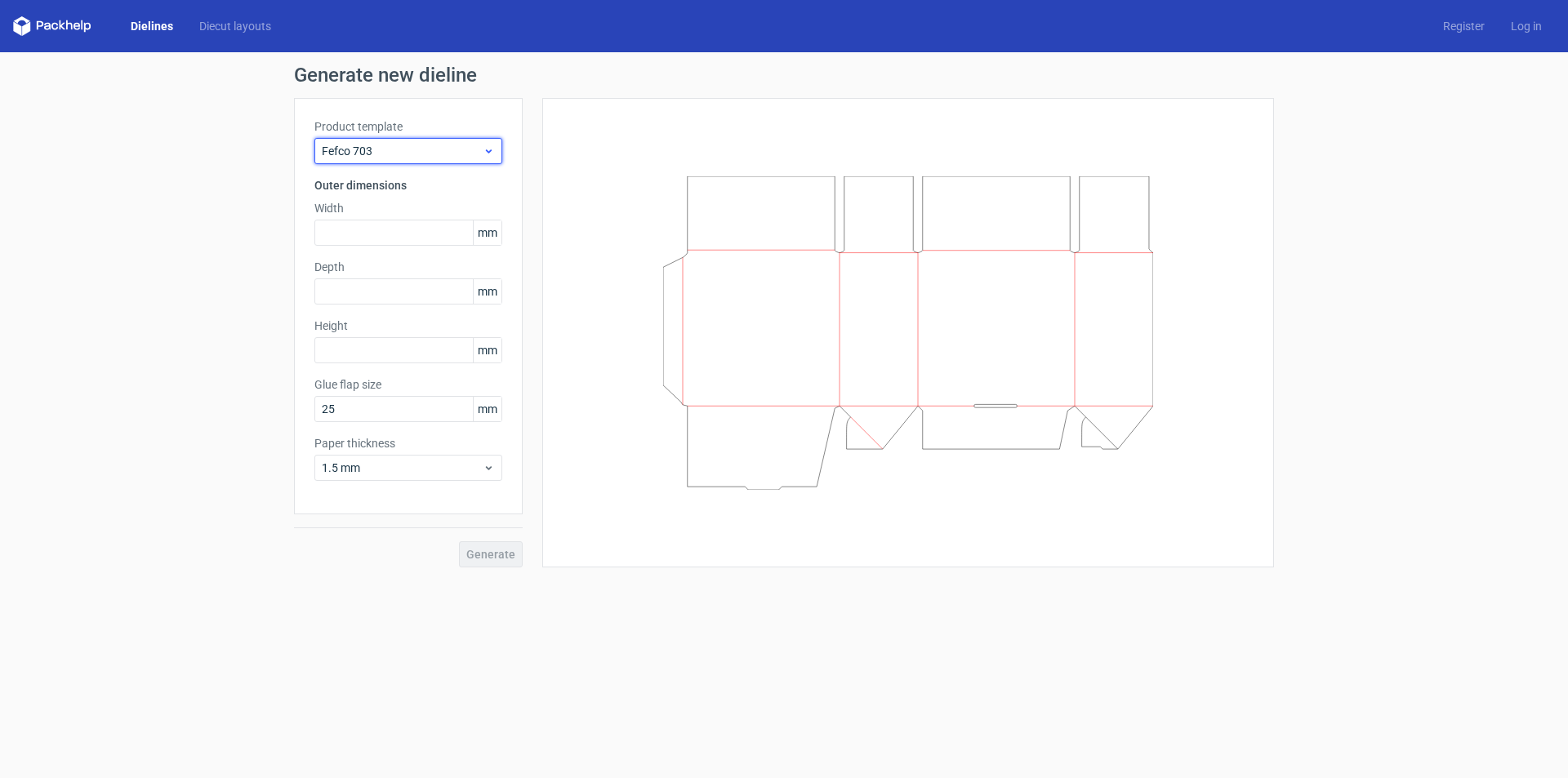
click at [436, 158] on span "Fefco 703" at bounding box center [402, 151] width 161 height 16
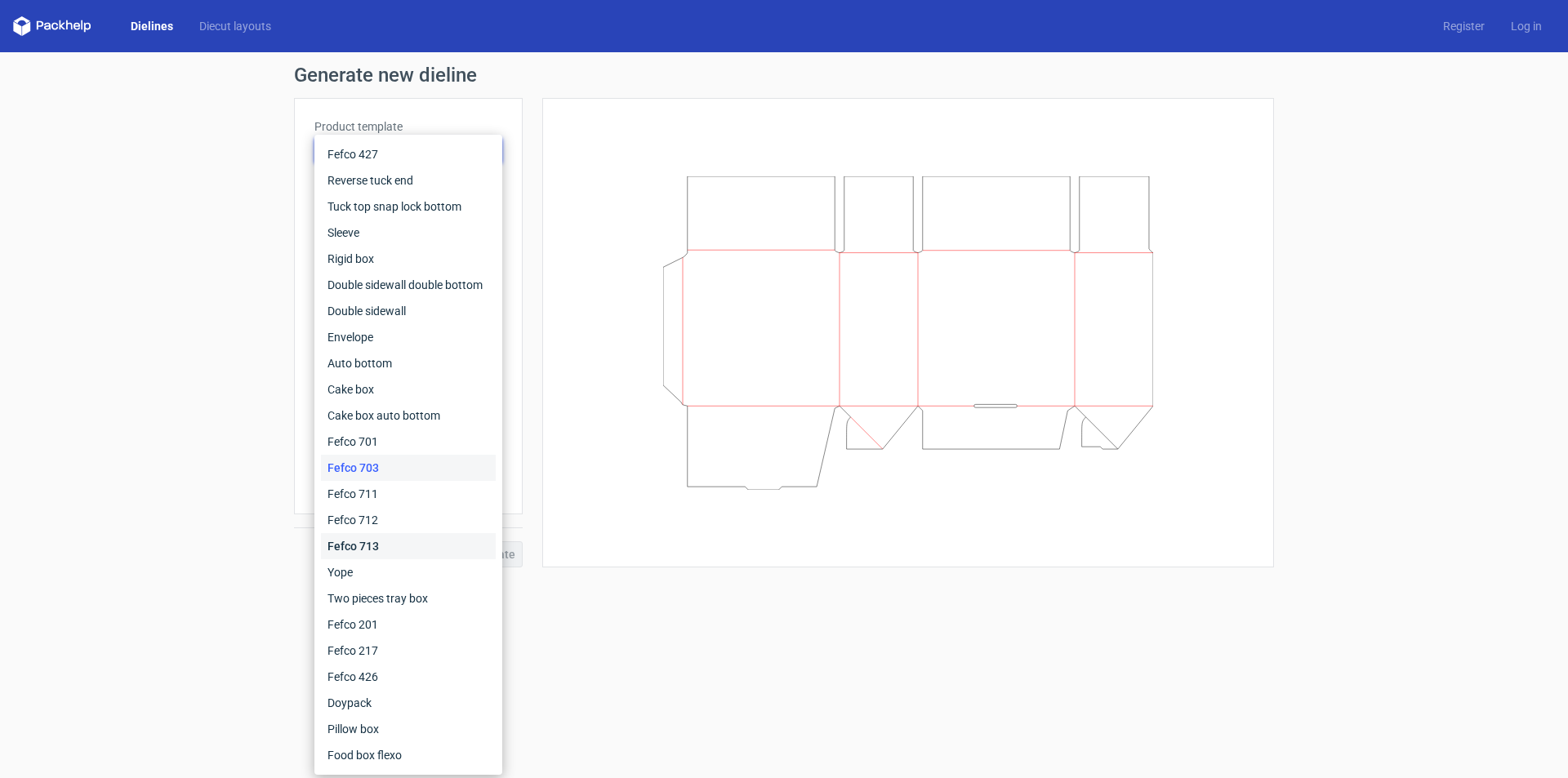
click at [387, 547] on div "Fefco 713" at bounding box center [408, 547] width 175 height 26
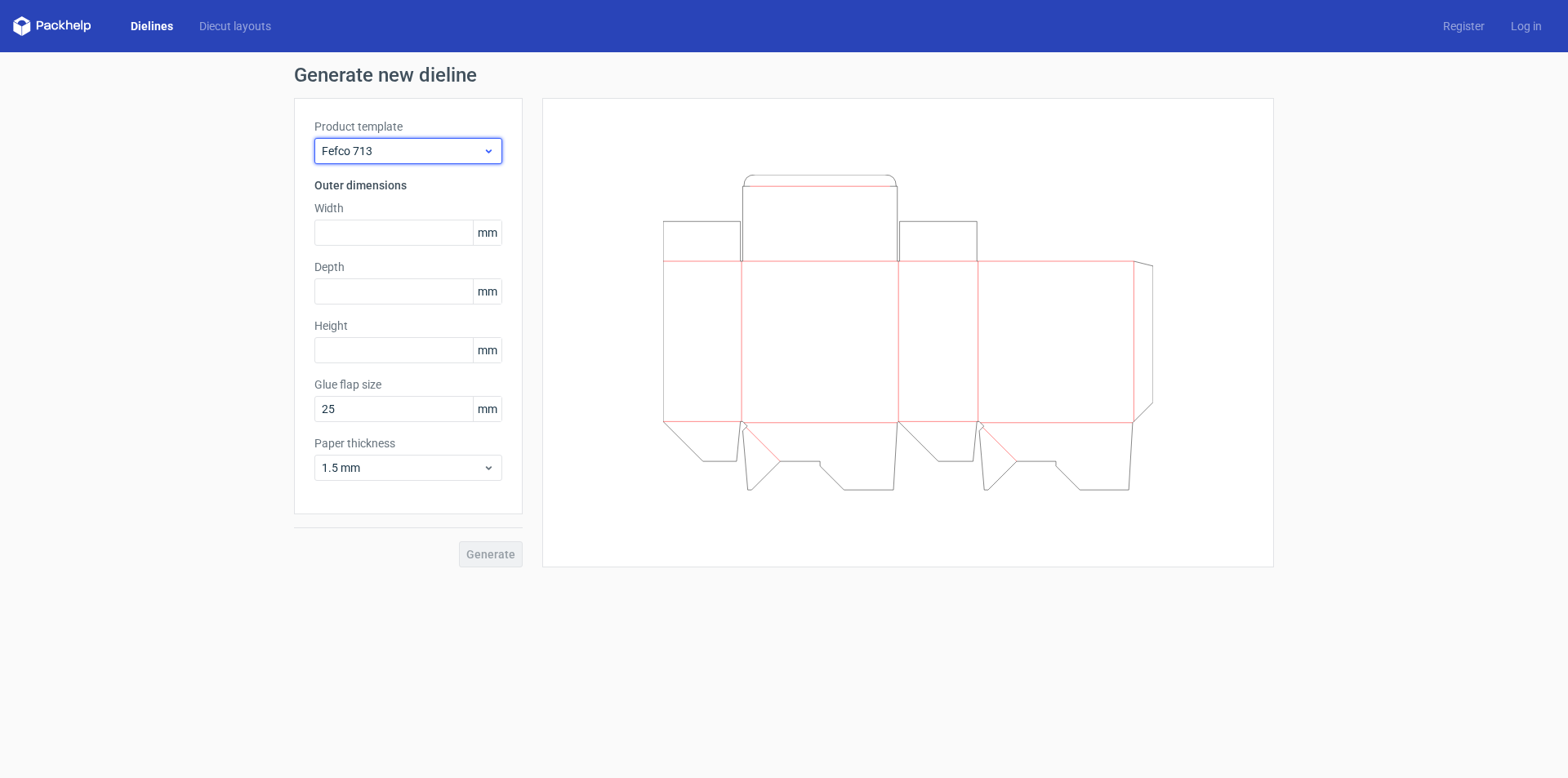
click at [457, 157] on span "Fefco 713" at bounding box center [402, 151] width 161 height 16
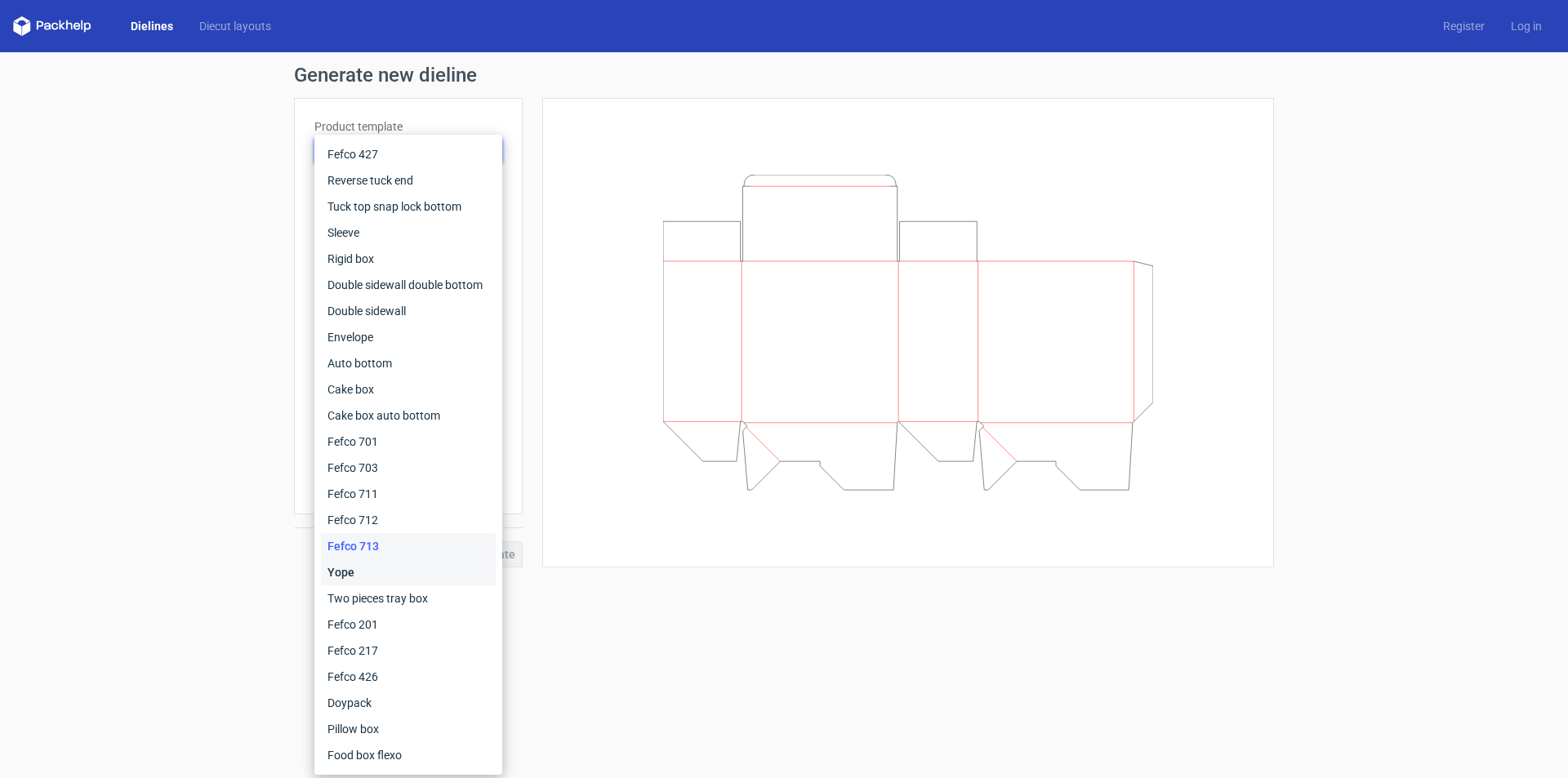
click at [376, 576] on div "Yope" at bounding box center [408, 573] width 175 height 26
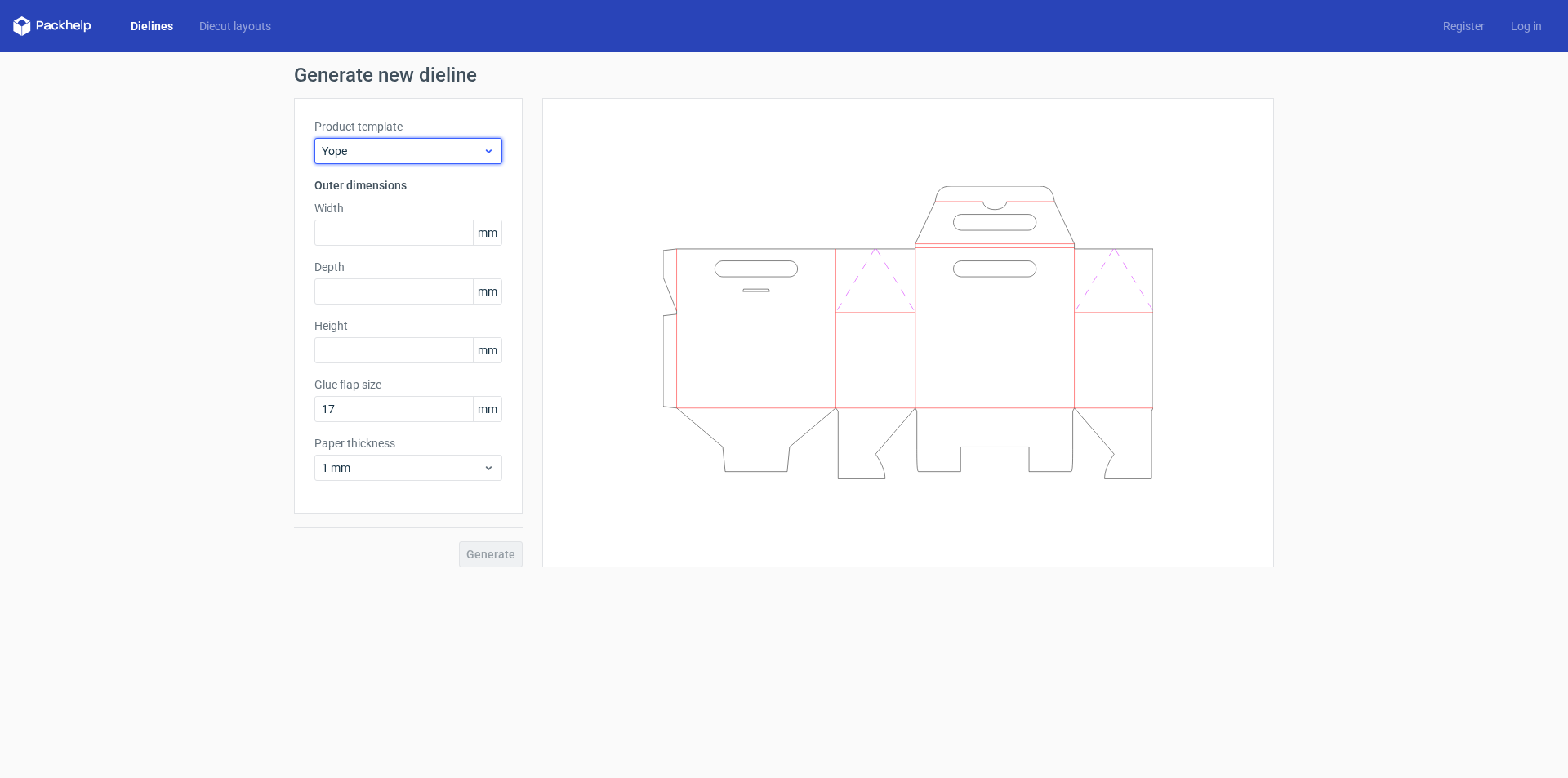
click at [407, 157] on span "Yope" at bounding box center [402, 151] width 161 height 16
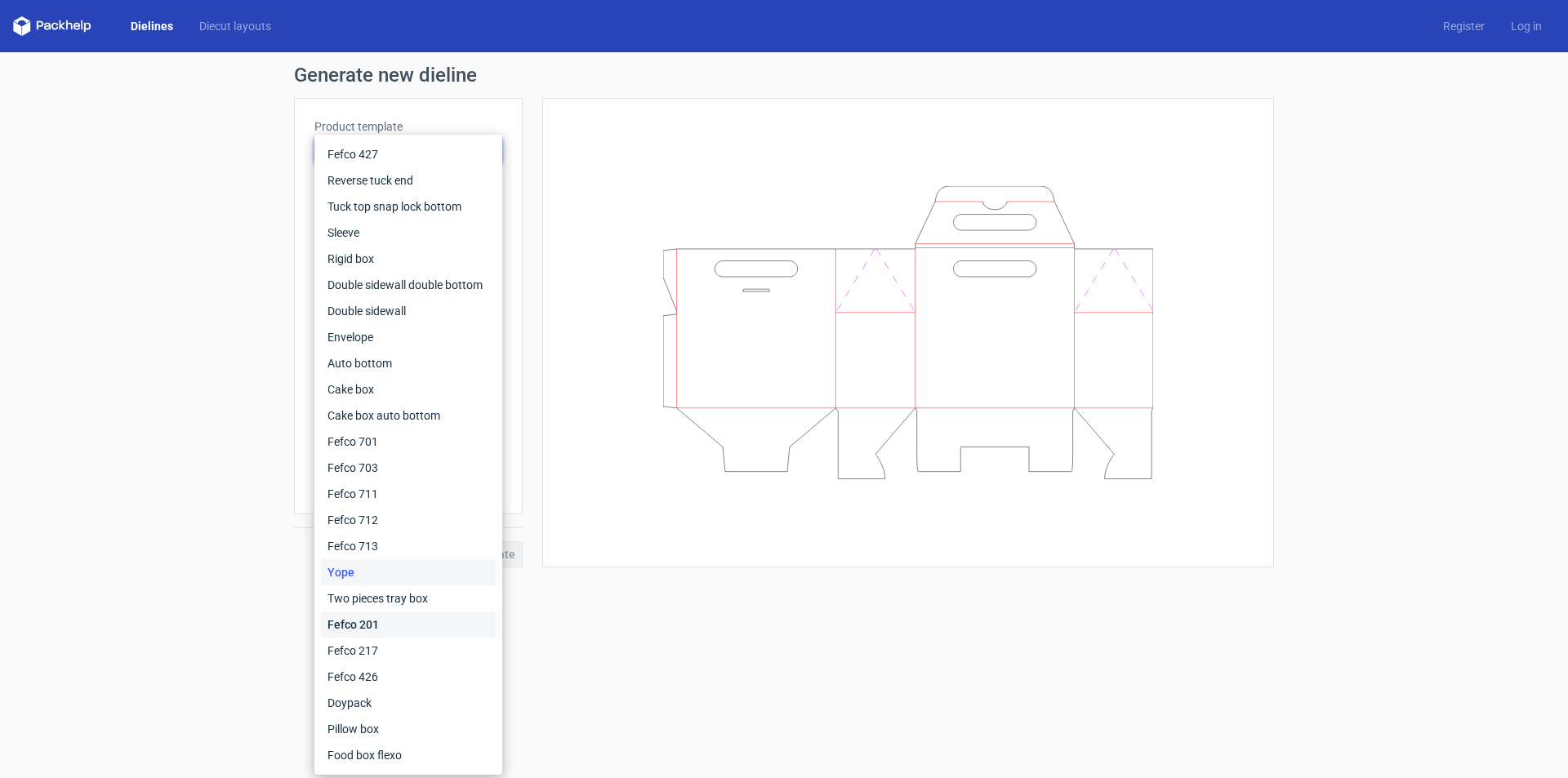
click at [366, 622] on div "Fefco 201" at bounding box center [408, 625] width 175 height 26
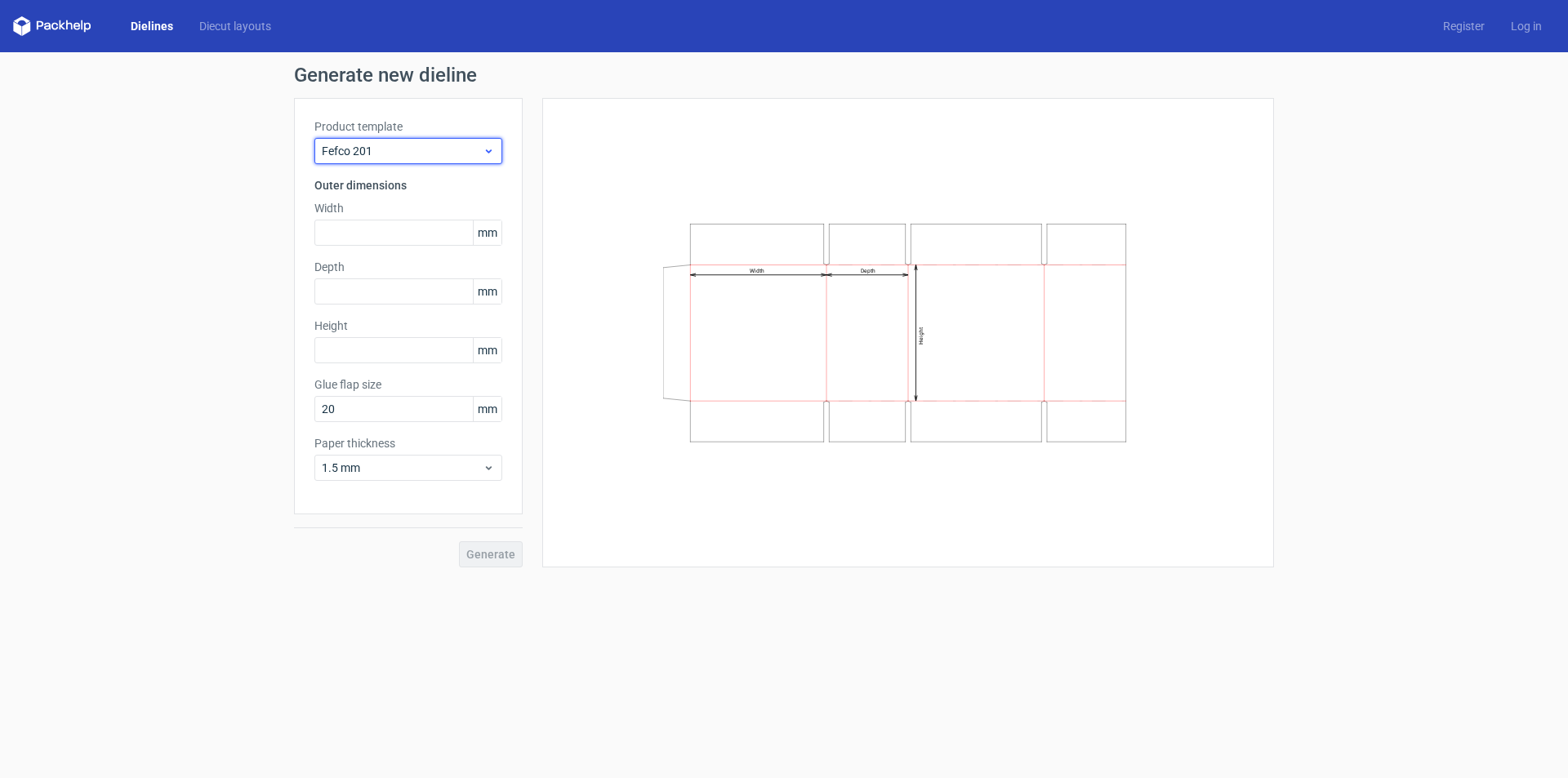
click at [441, 157] on span "Fefco 201" at bounding box center [402, 151] width 161 height 16
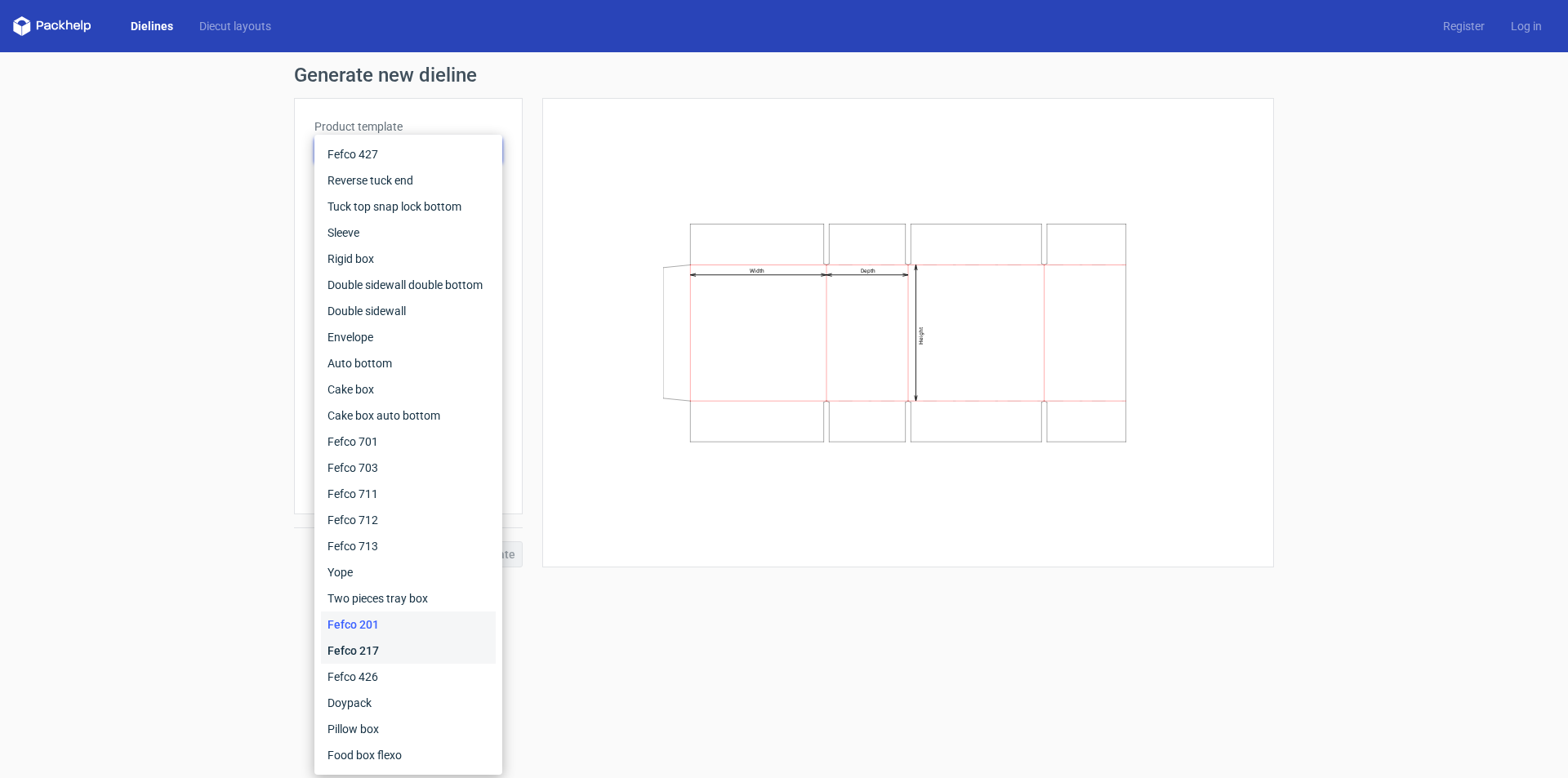
click at [399, 651] on div "Fefco 217" at bounding box center [408, 651] width 175 height 26
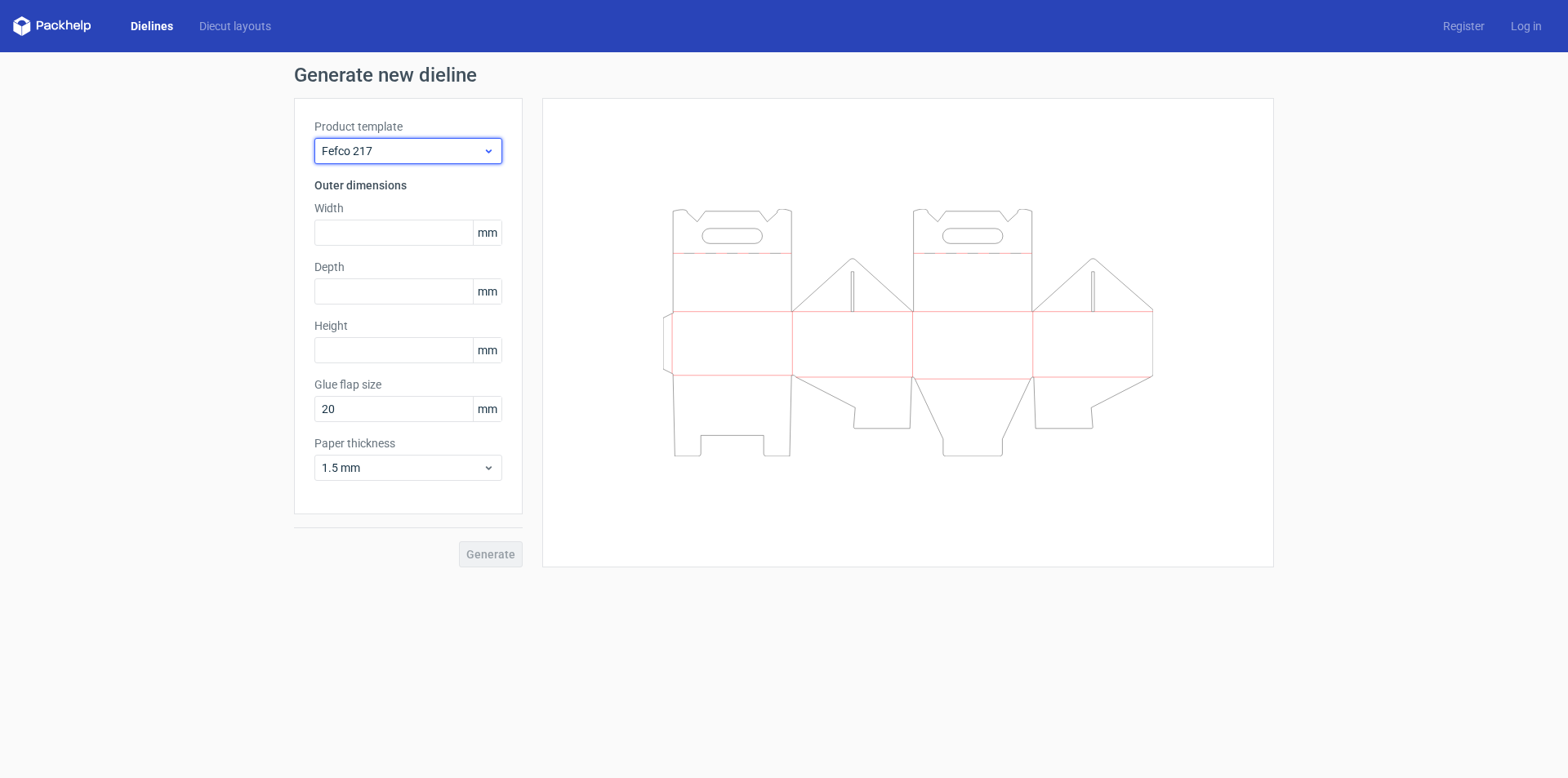
click at [460, 151] on span "Fefco 217" at bounding box center [402, 151] width 161 height 16
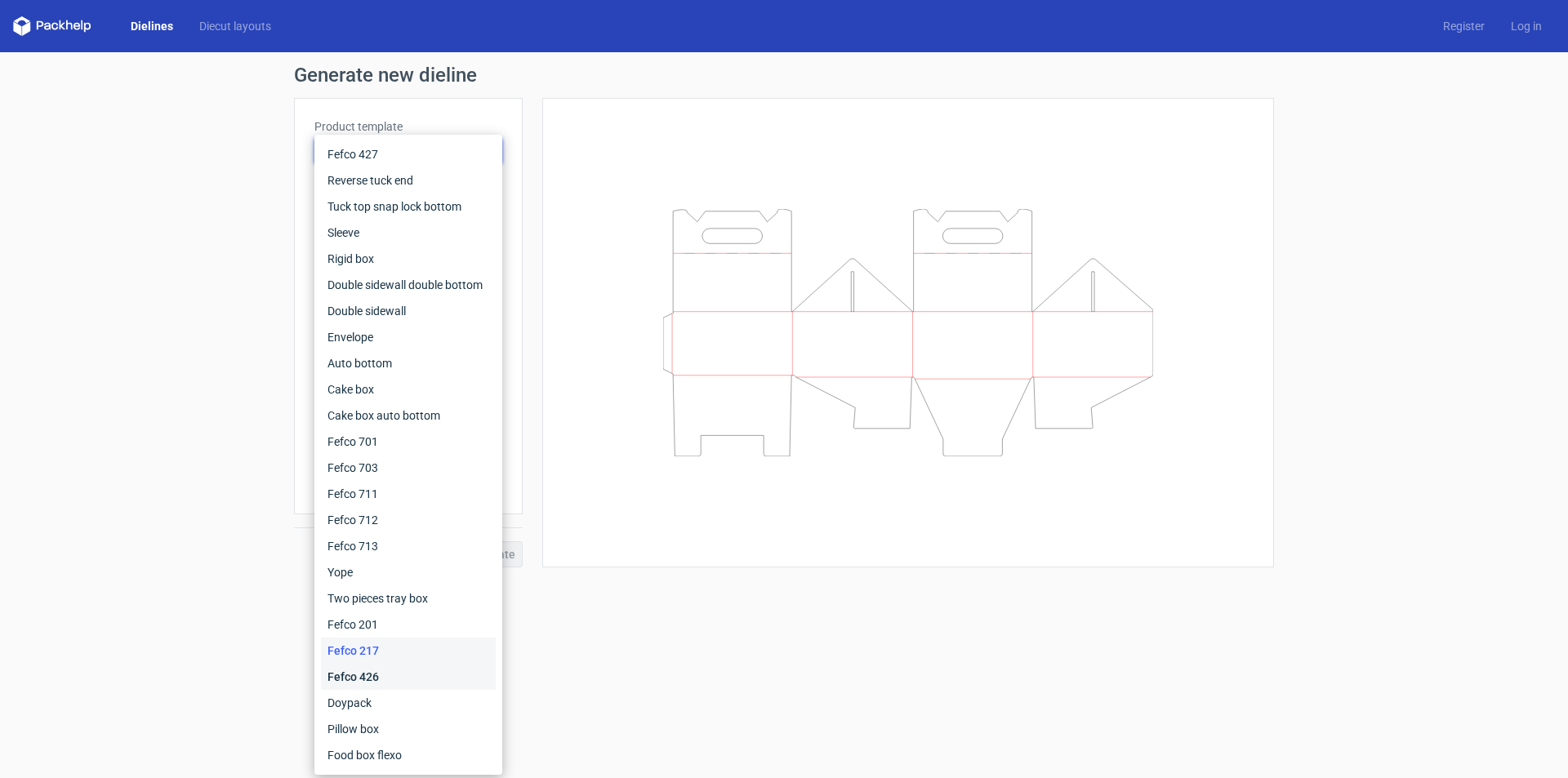
click at [388, 687] on div "Fefco 426" at bounding box center [408, 677] width 175 height 26
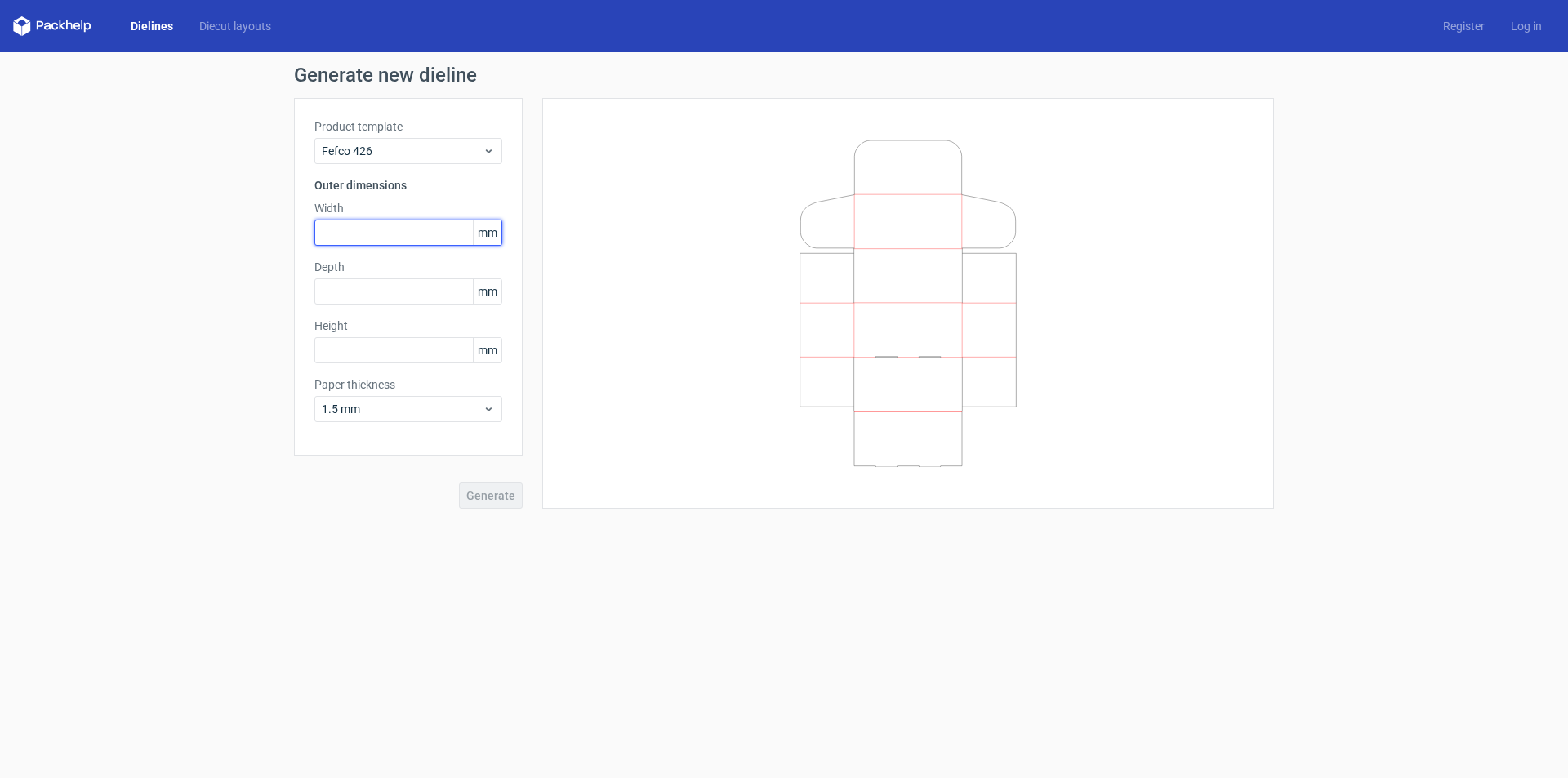
click at [418, 232] on input "text" at bounding box center [408, 233] width 188 height 26
type input "120"
click at [394, 291] on input "text" at bounding box center [408, 291] width 188 height 26
type input "120"
click at [380, 348] on input "text" at bounding box center [408, 351] width 188 height 26
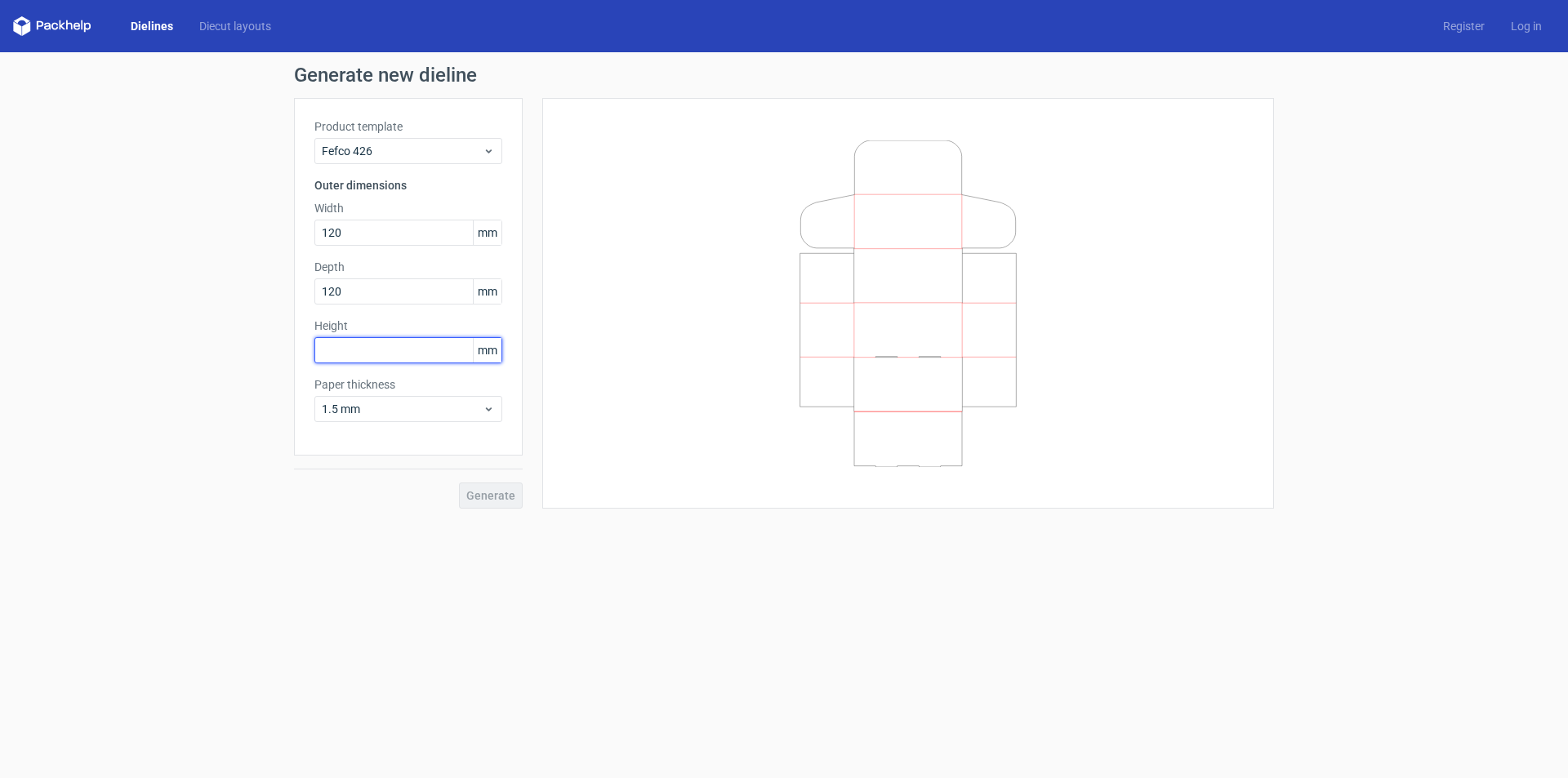
click at [380, 348] on input "text" at bounding box center [408, 351] width 188 height 26
type input "35"
click at [500, 496] on span "Generate" at bounding box center [490, 495] width 49 height 11
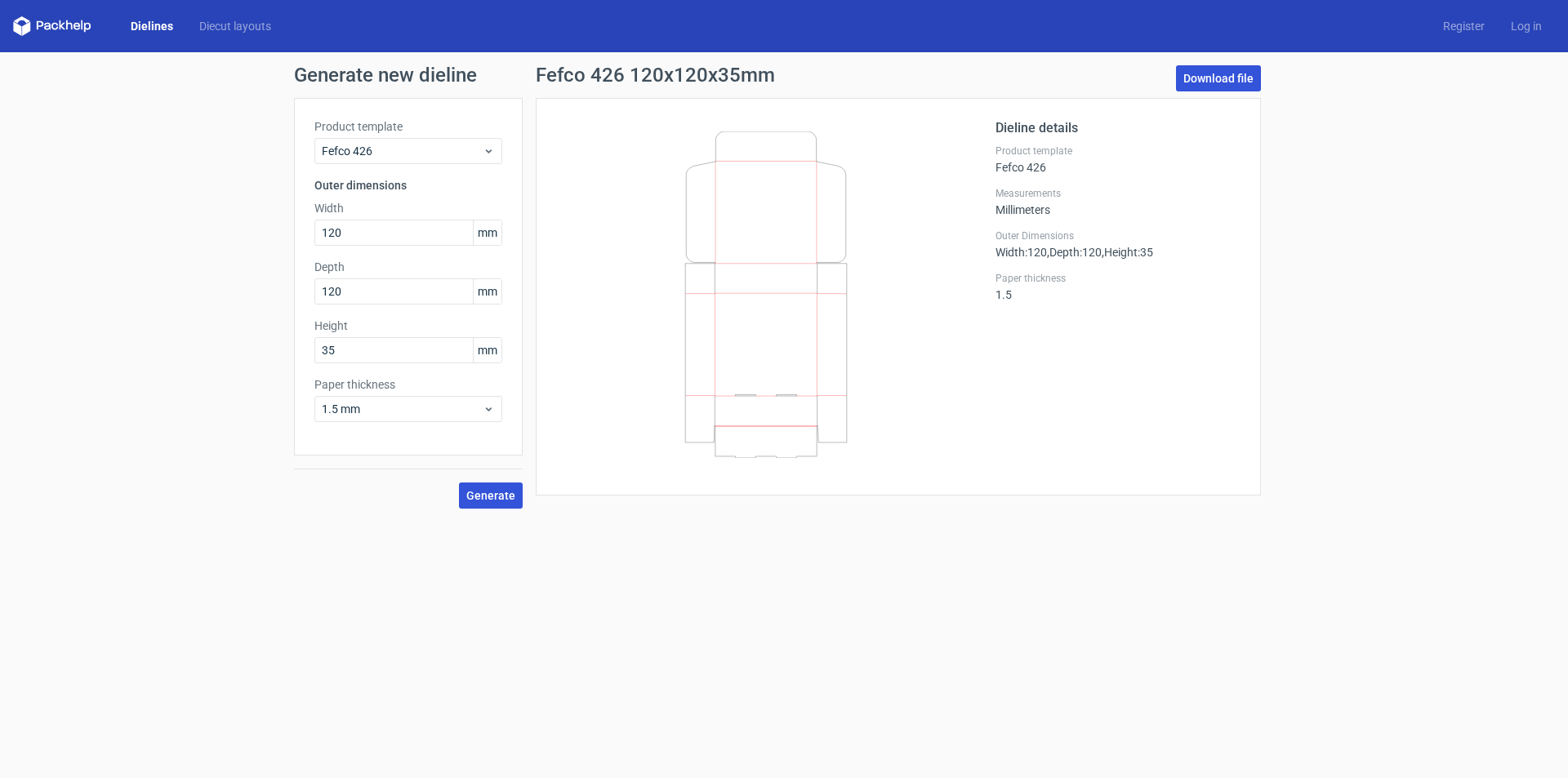
click at [1210, 78] on link "Download file" at bounding box center [1218, 79] width 85 height 26
click at [393, 297] on input "120" at bounding box center [408, 291] width 188 height 26
type input "200"
click at [353, 223] on input "120" at bounding box center [408, 233] width 188 height 26
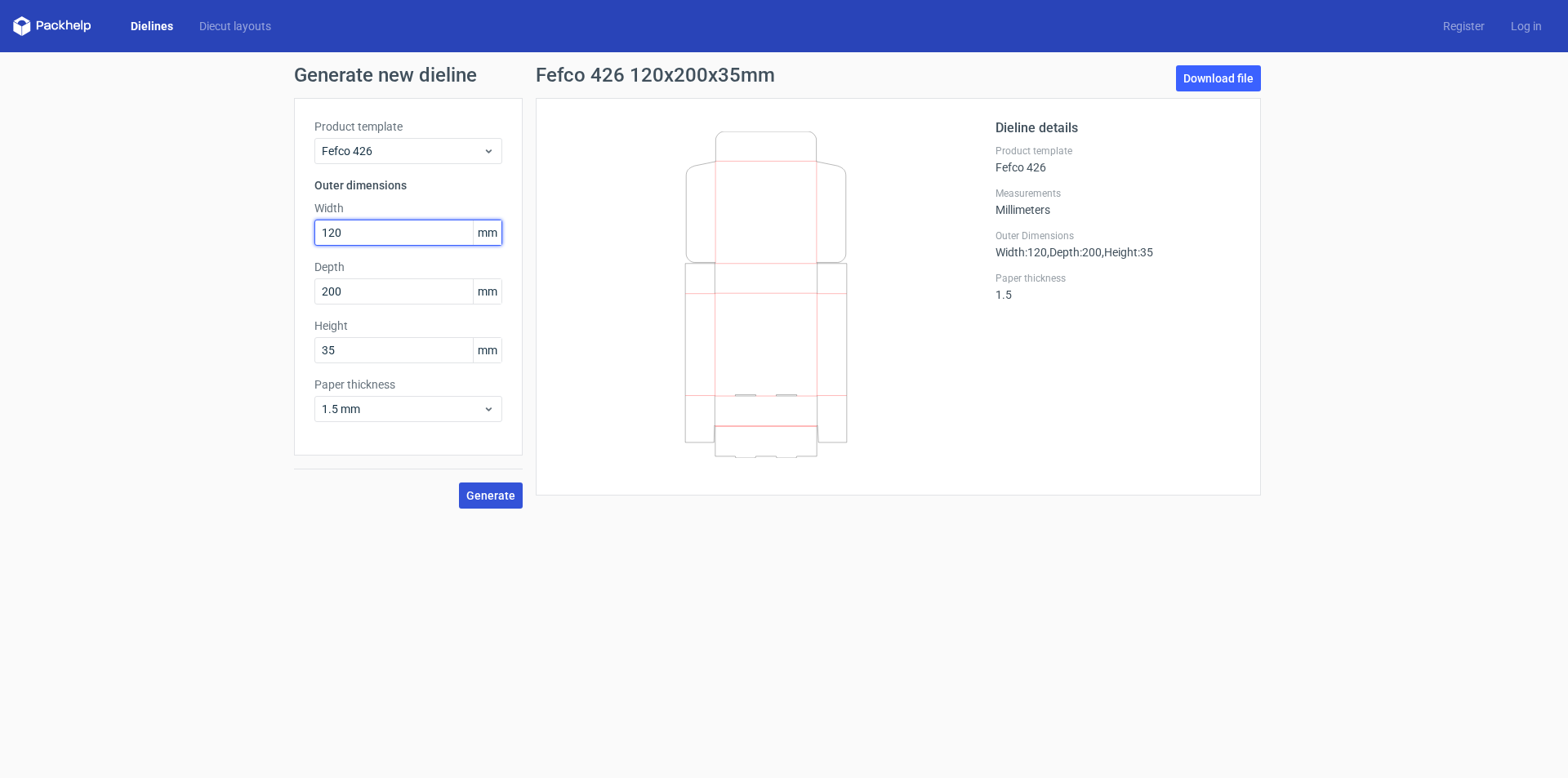
click at [353, 223] on input "120" at bounding box center [408, 233] width 188 height 26
type input "200"
click at [484, 498] on span "Generate" at bounding box center [490, 495] width 49 height 11
click at [470, 150] on span "Fefco 426" at bounding box center [402, 151] width 161 height 16
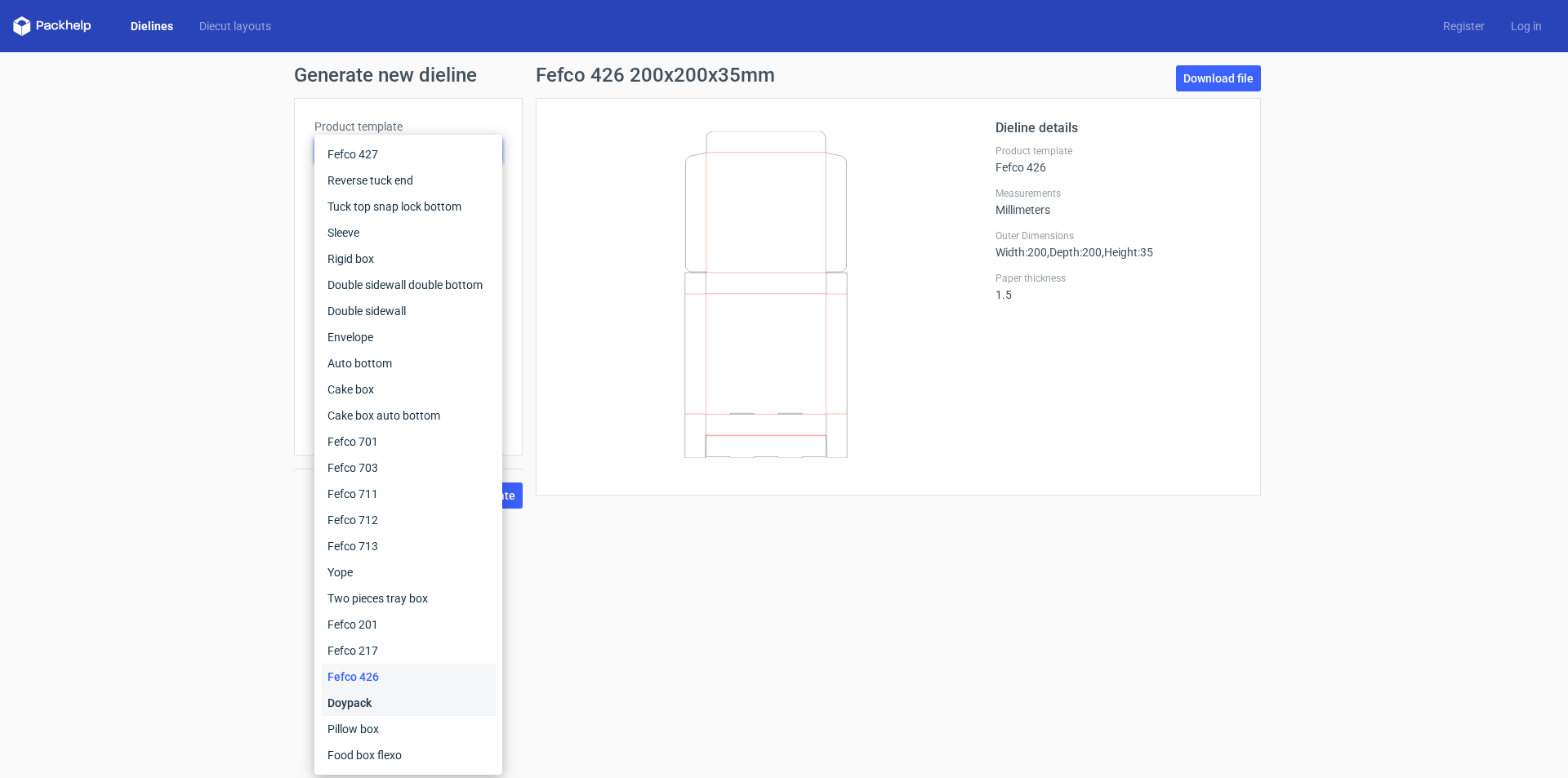
click at [400, 699] on div "Doypack" at bounding box center [408, 704] width 175 height 26
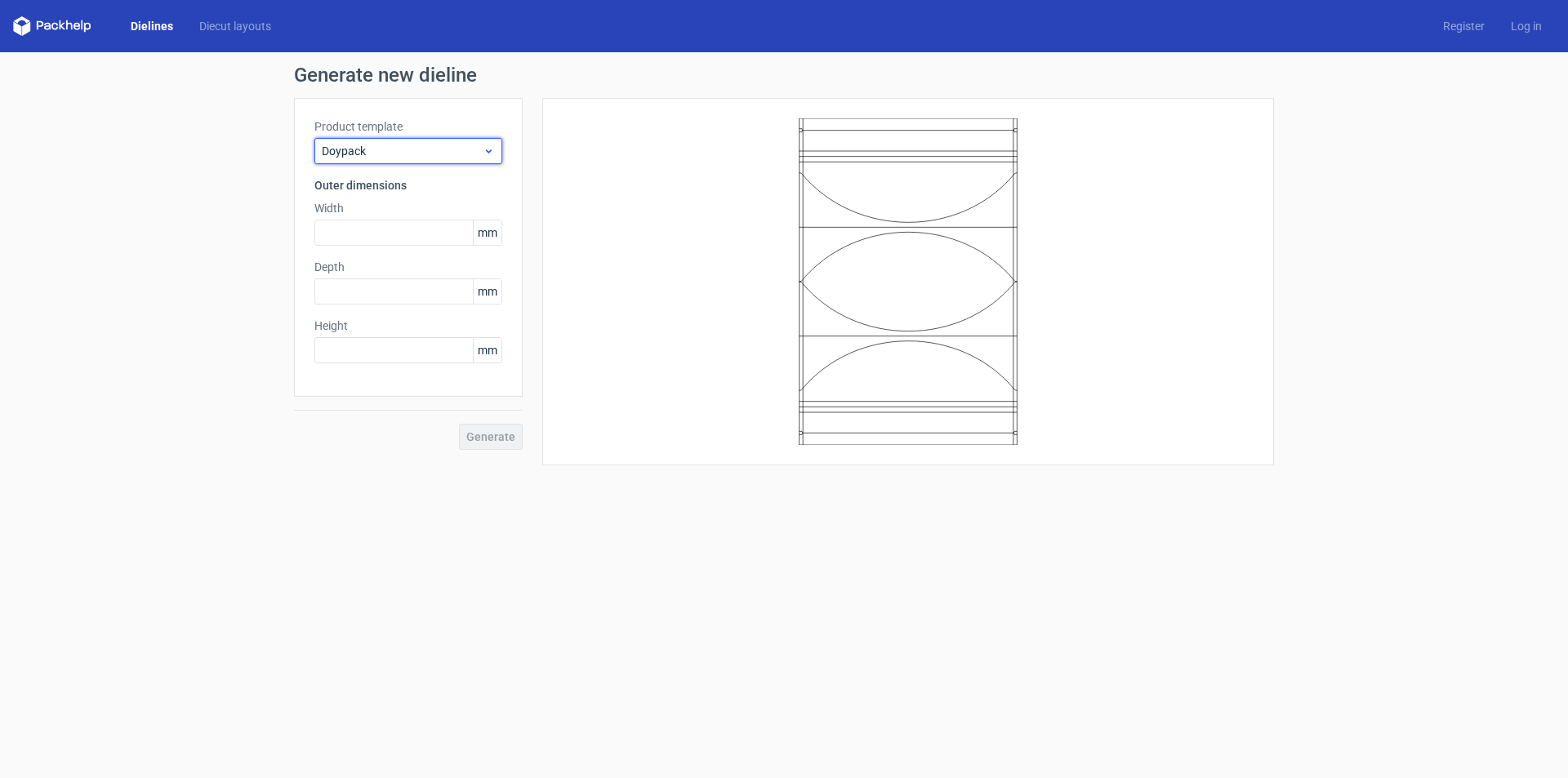
click at [438, 158] on span "Doypack" at bounding box center [402, 151] width 161 height 16
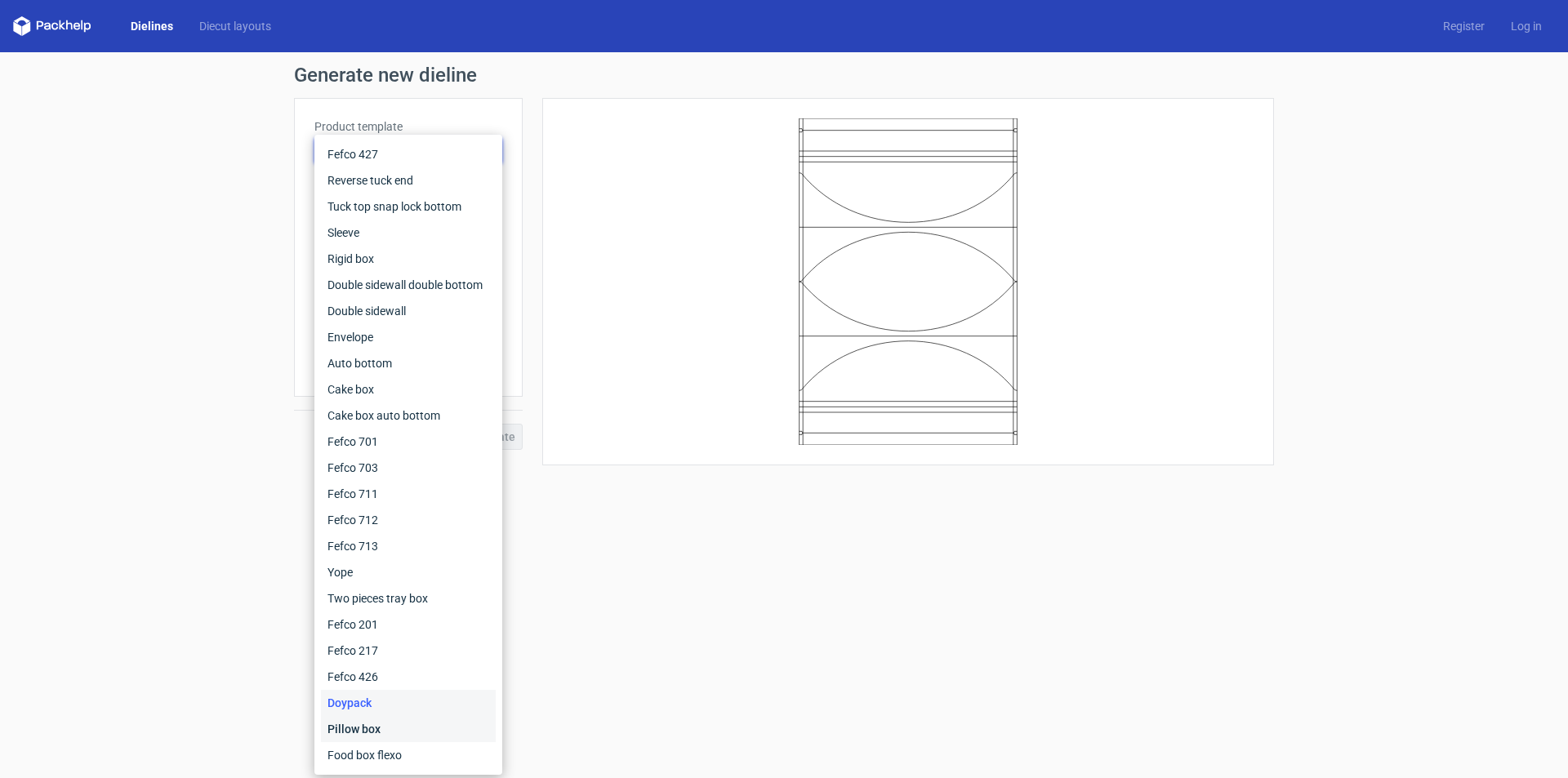
click at [375, 725] on div "Pillow box" at bounding box center [408, 729] width 175 height 26
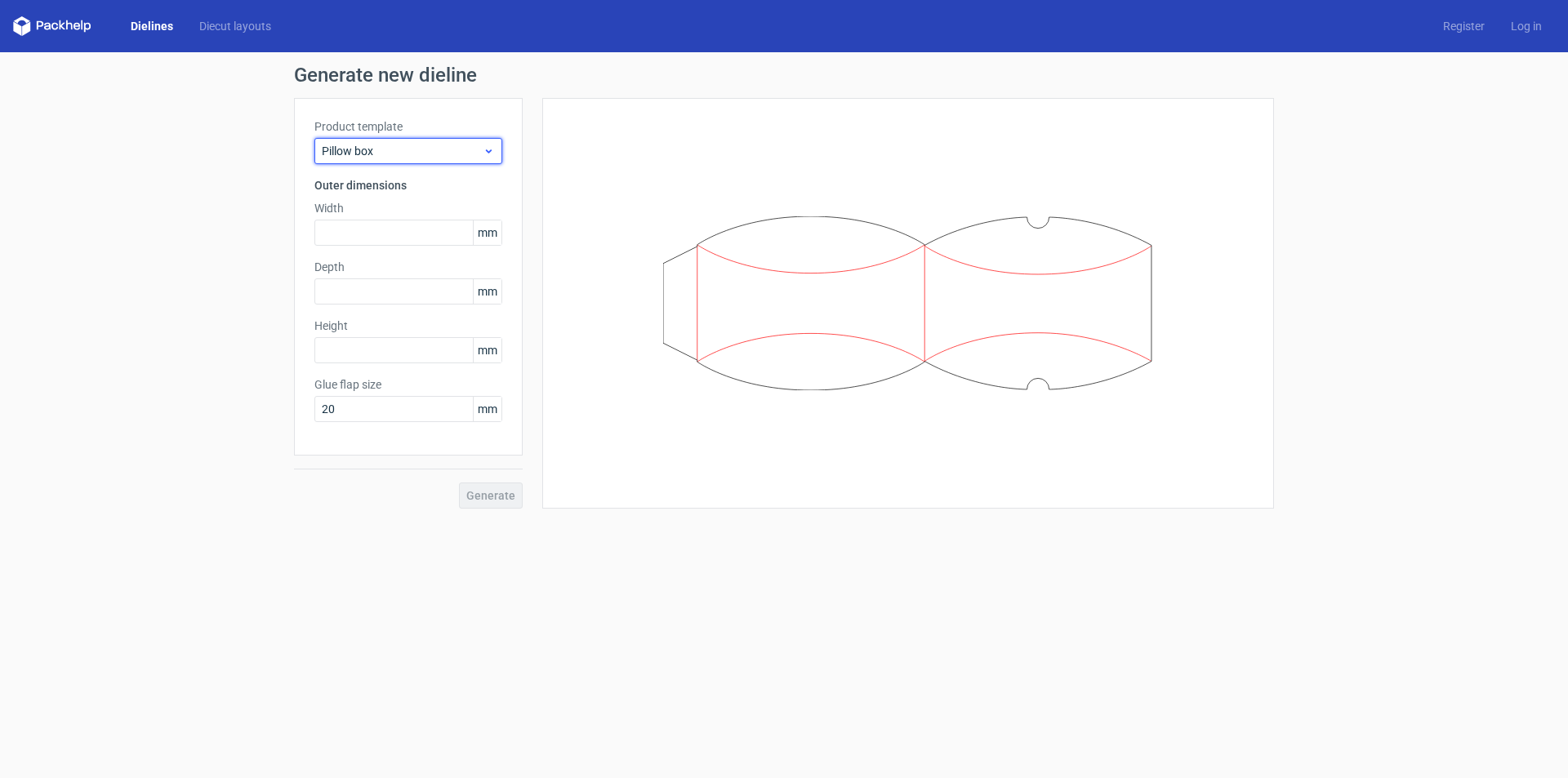
click at [414, 146] on span "Pillow box" at bounding box center [402, 151] width 161 height 16
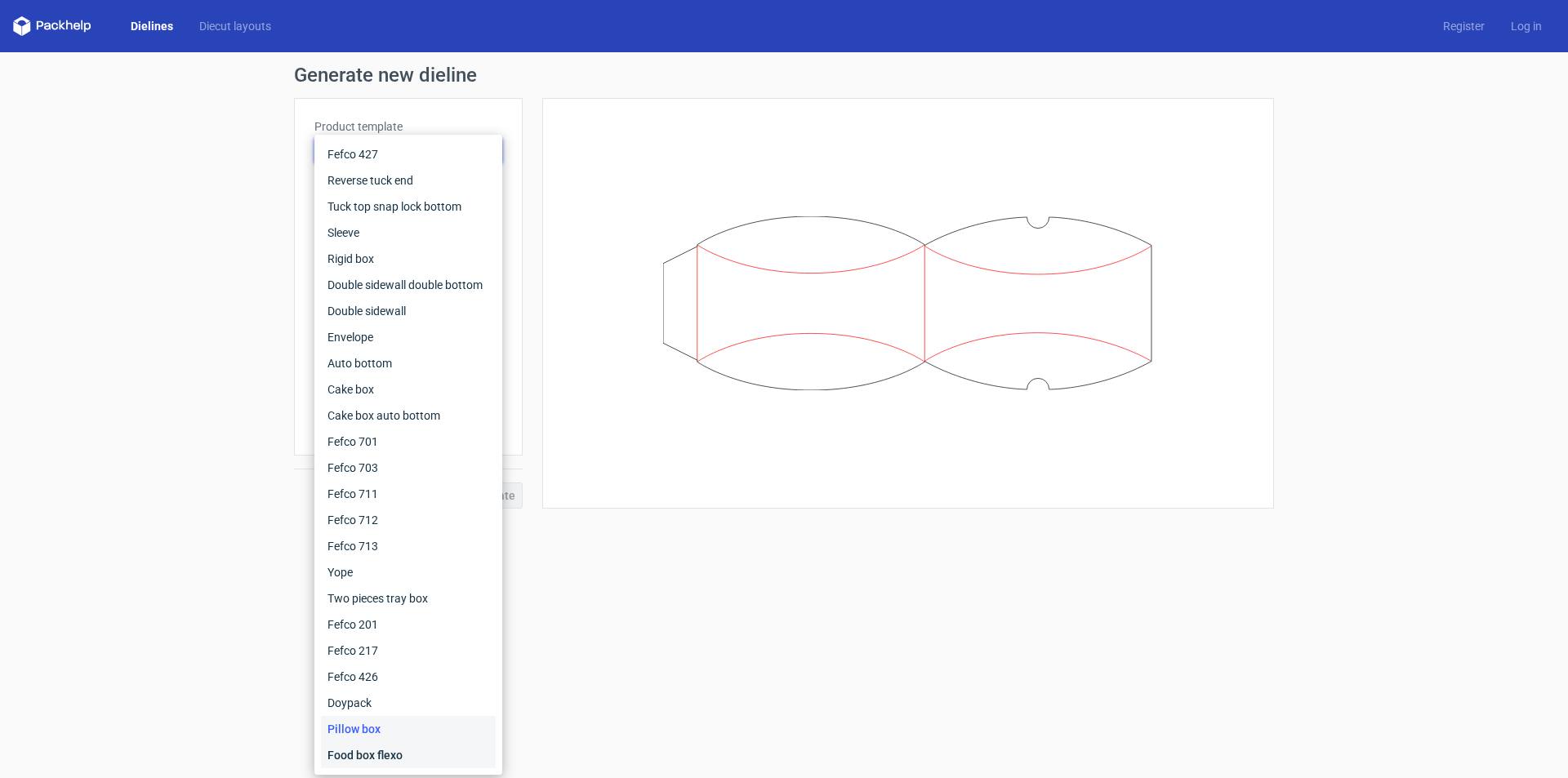
click at [378, 750] on div "Food box flexo" at bounding box center [408, 756] width 175 height 26
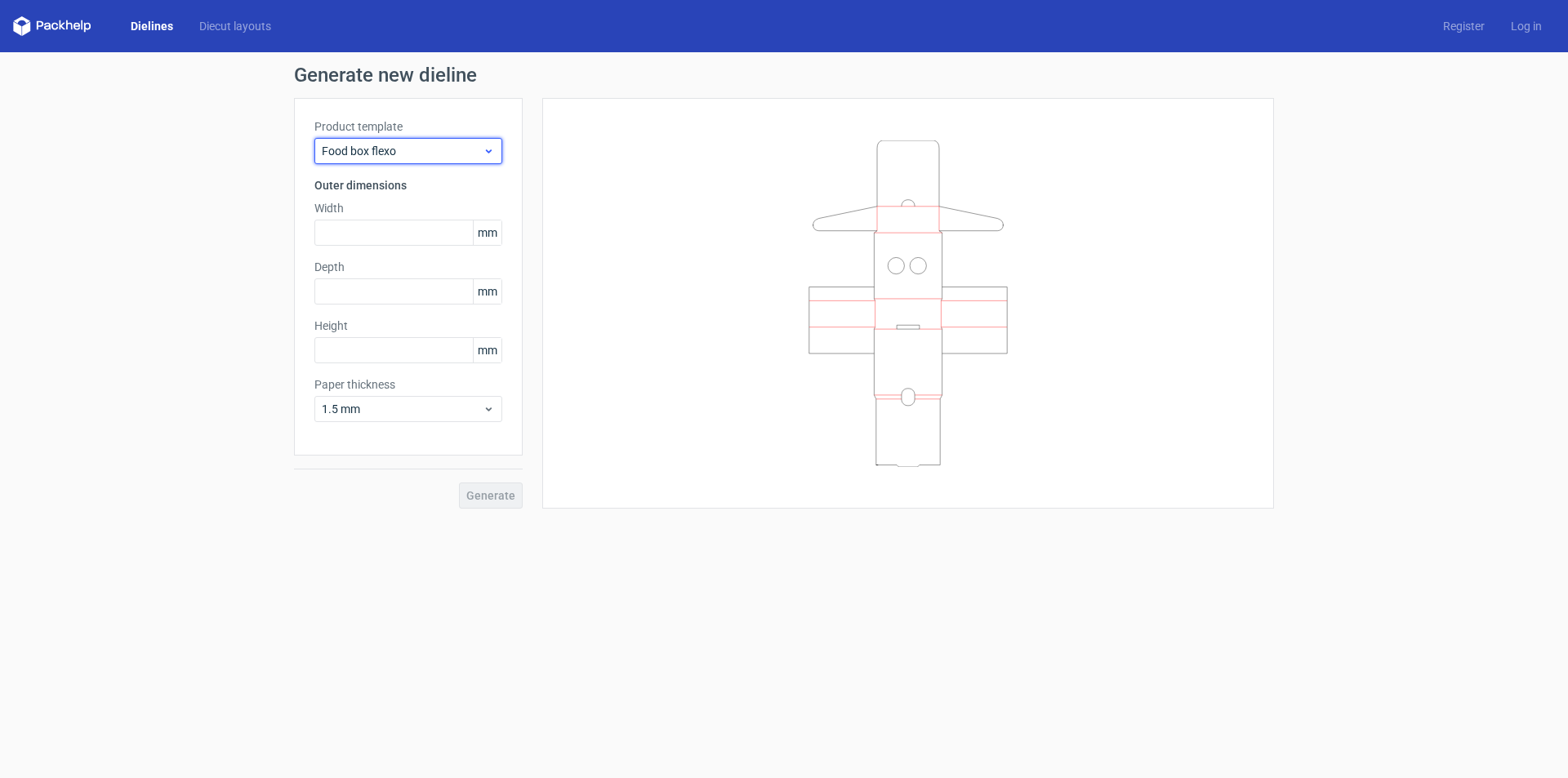
click at [414, 147] on span "Food box flexo" at bounding box center [402, 151] width 161 height 16
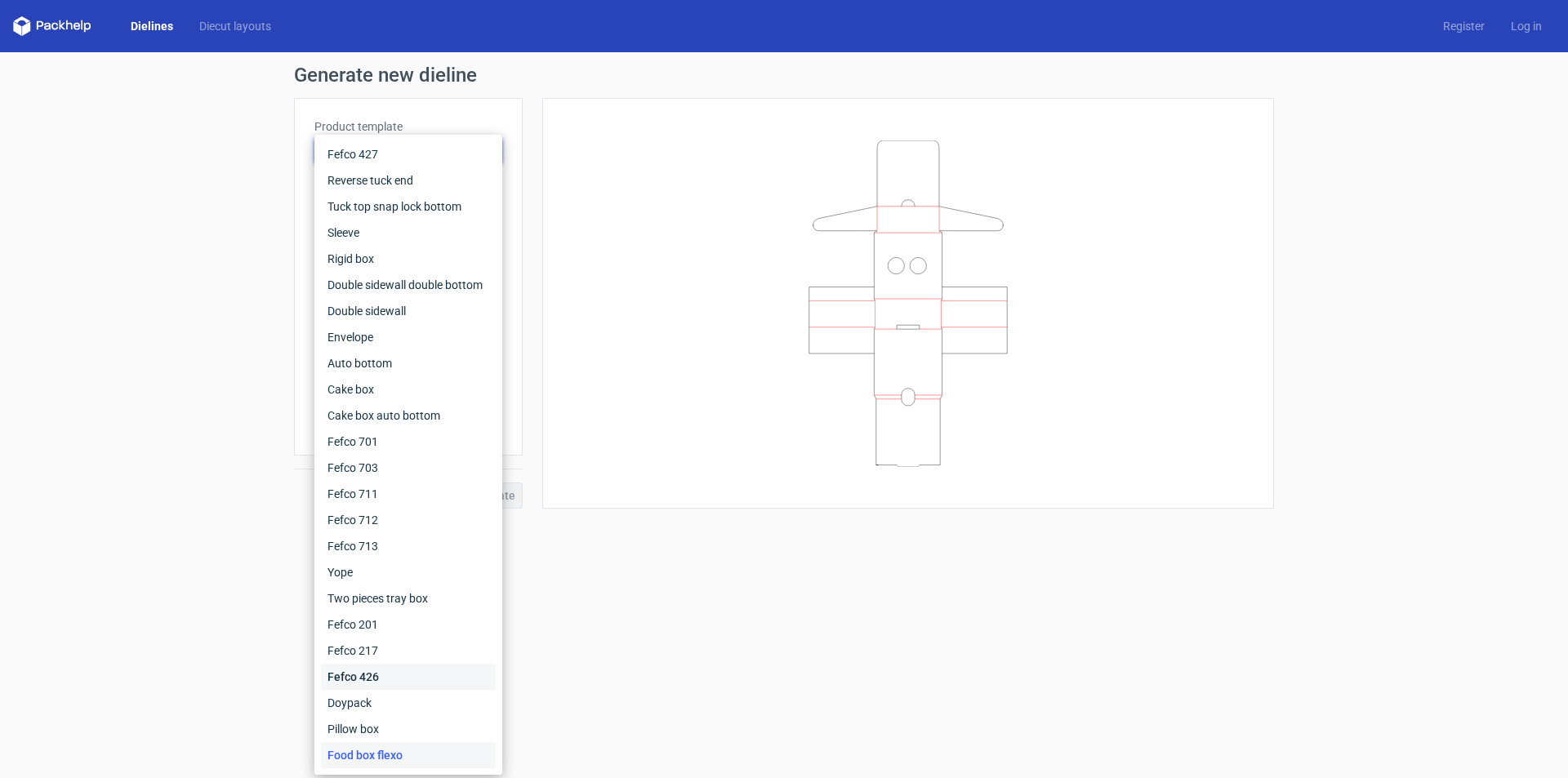
click at [386, 671] on div "Fefco 426" at bounding box center [408, 677] width 175 height 26
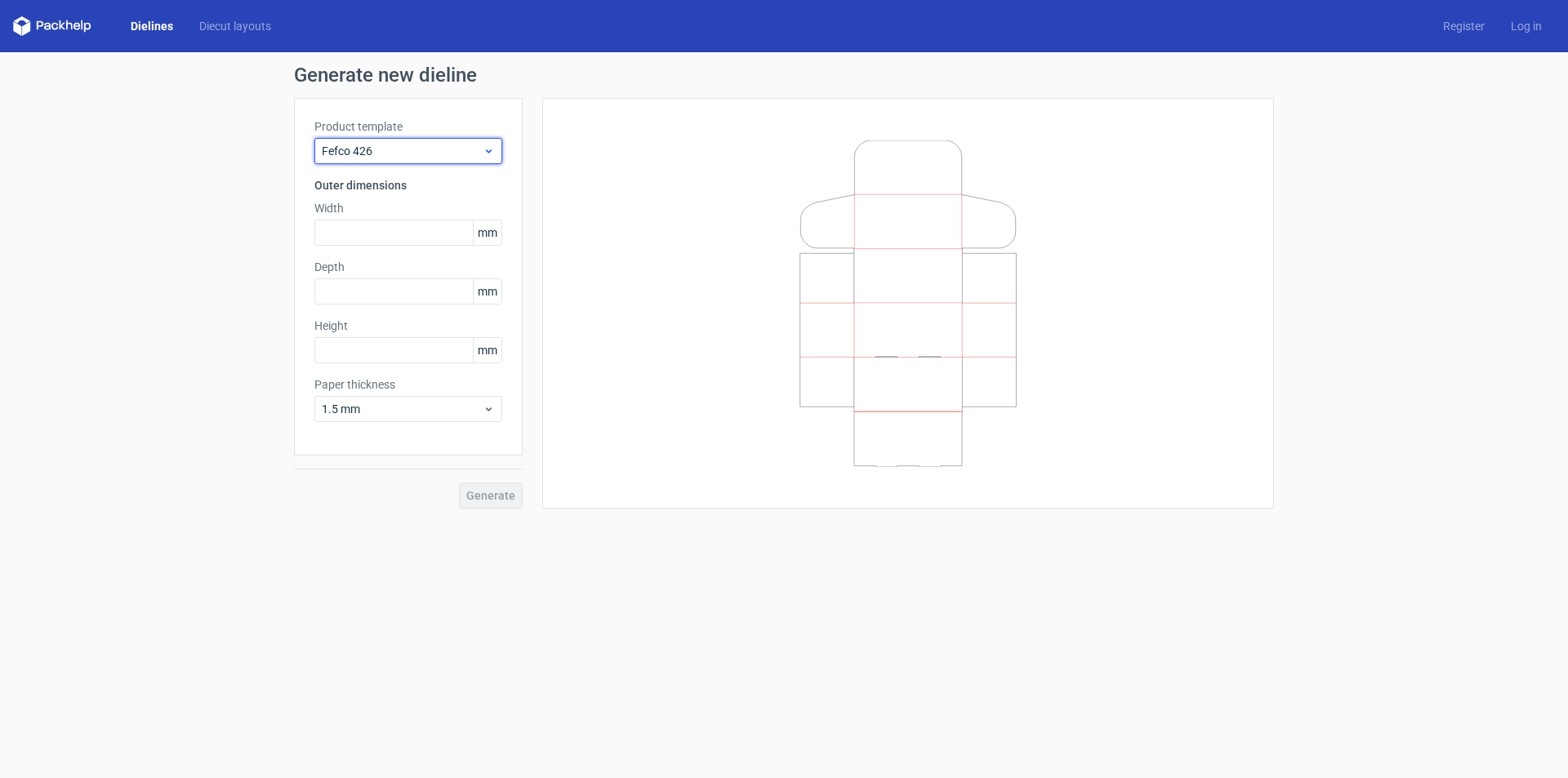
click at [441, 151] on span "Fefco 426" at bounding box center [402, 151] width 161 height 16
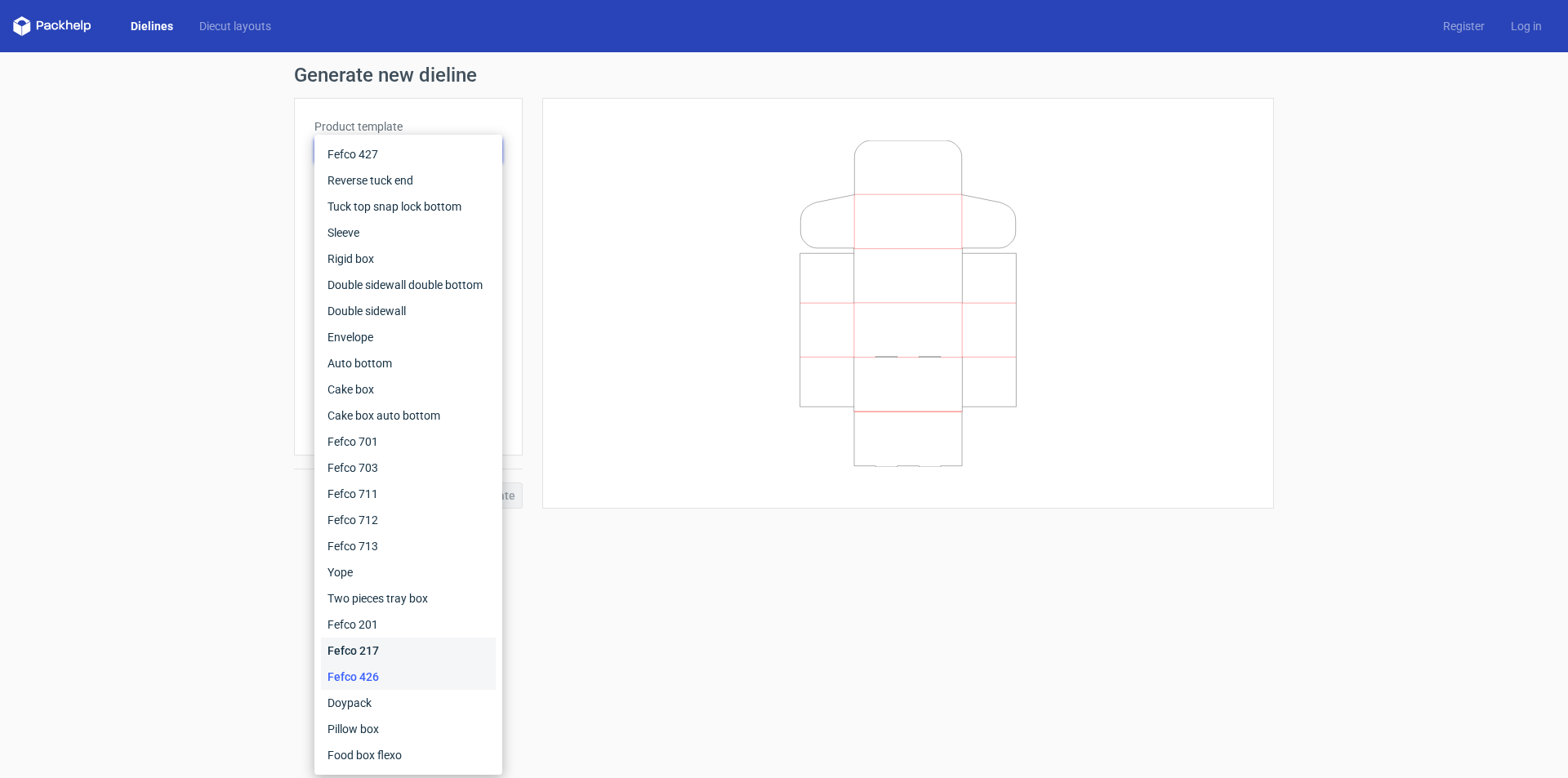
click at [381, 654] on div "Fefco 217" at bounding box center [408, 651] width 175 height 26
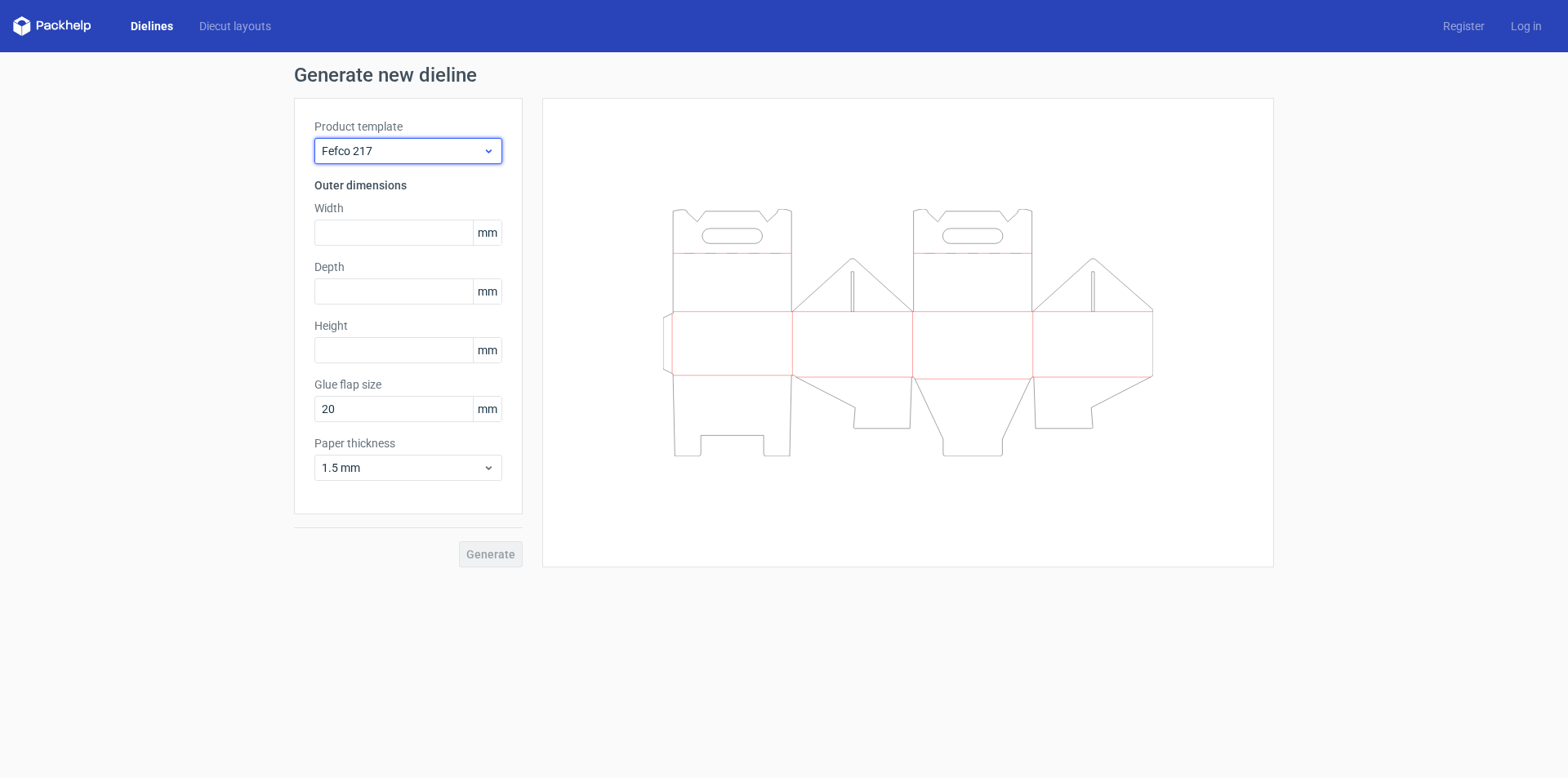
click at [436, 162] on div "Fefco 217" at bounding box center [408, 151] width 188 height 26
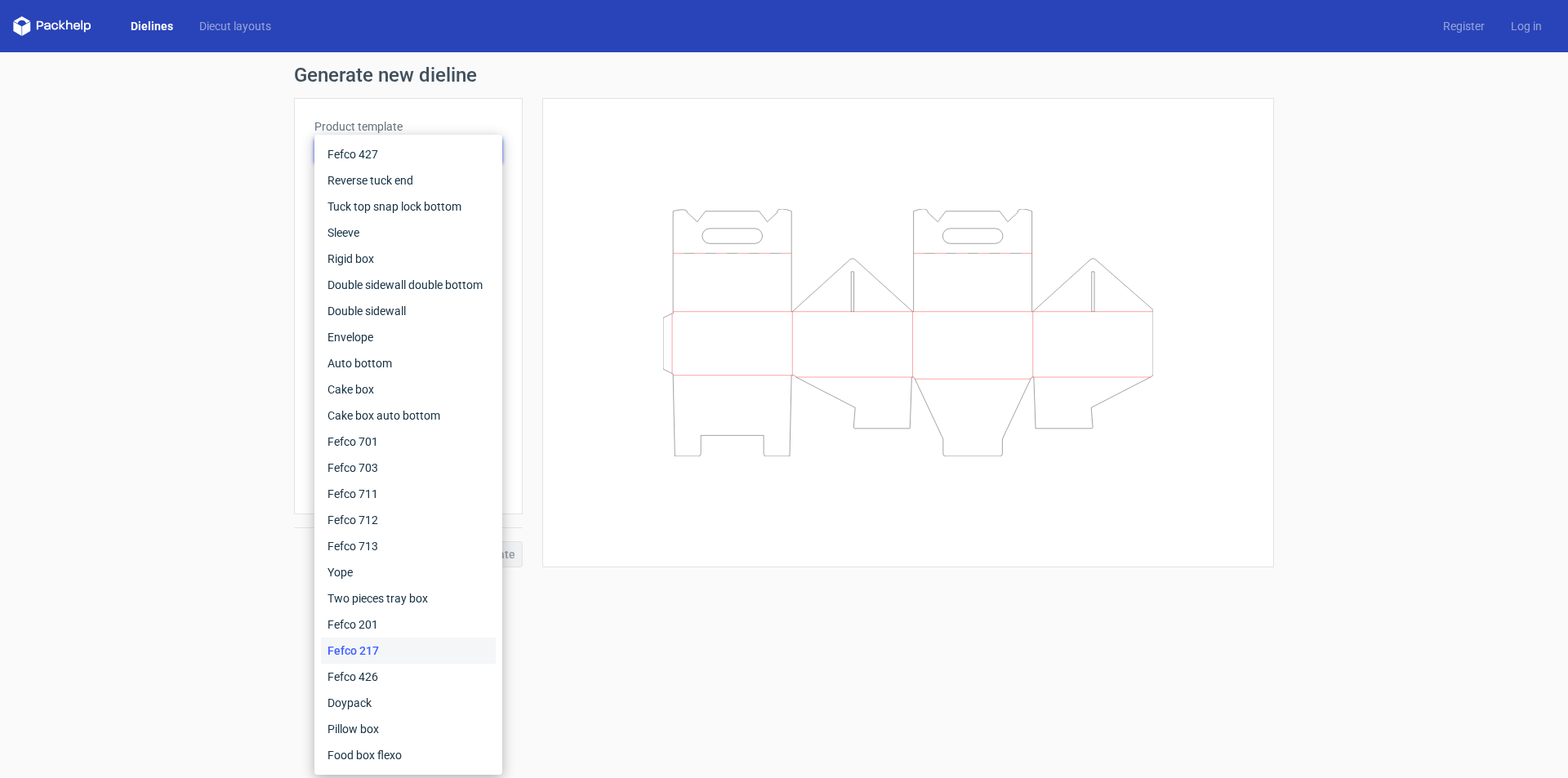
click at [461, 99] on div "Product template Fefco 217 Outer dimensions Width mm Depth mm Height mm Glue fl…" at bounding box center [408, 306] width 229 height 417
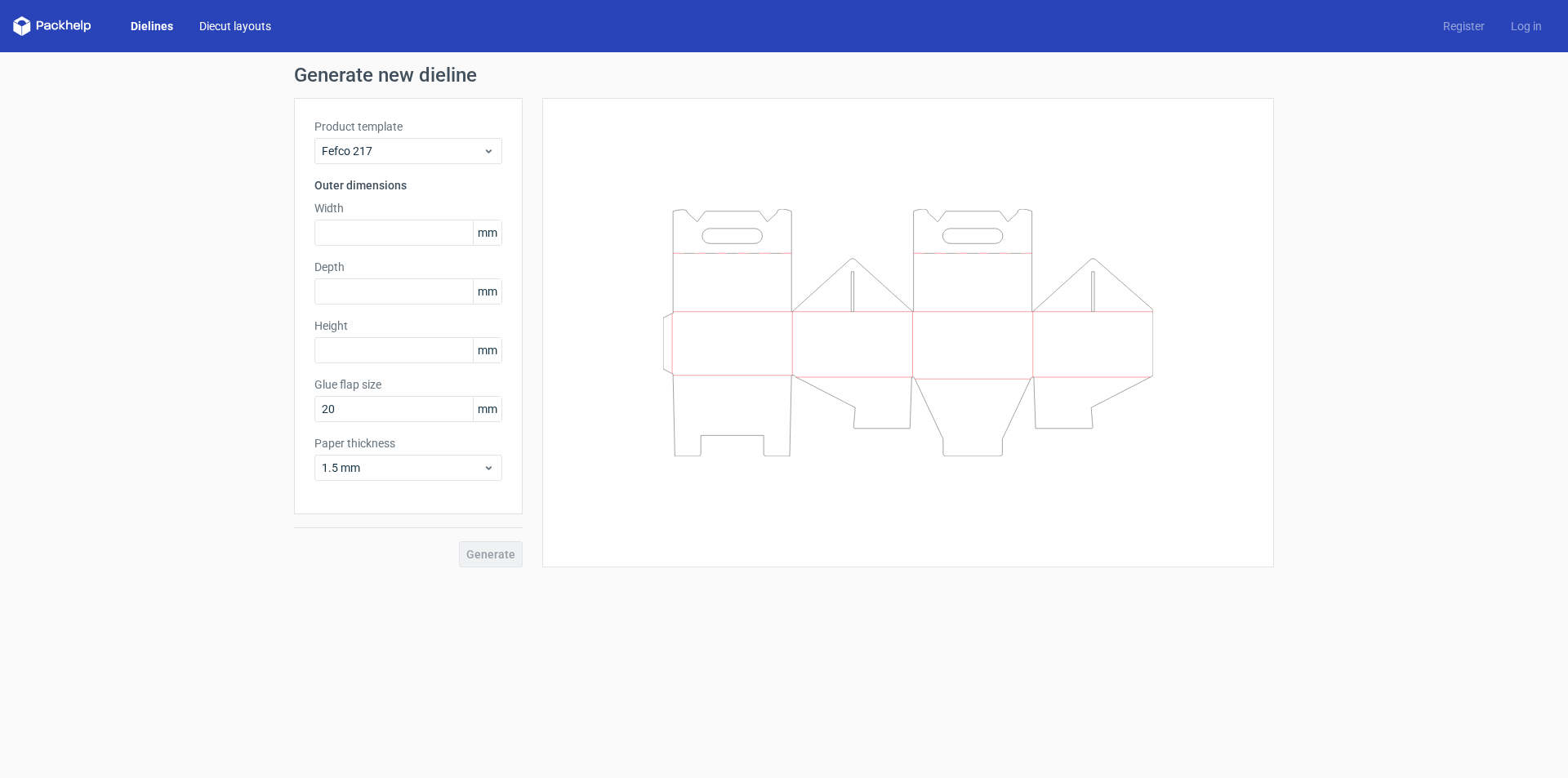
click at [215, 28] on link "Diecut layouts" at bounding box center [235, 26] width 98 height 16
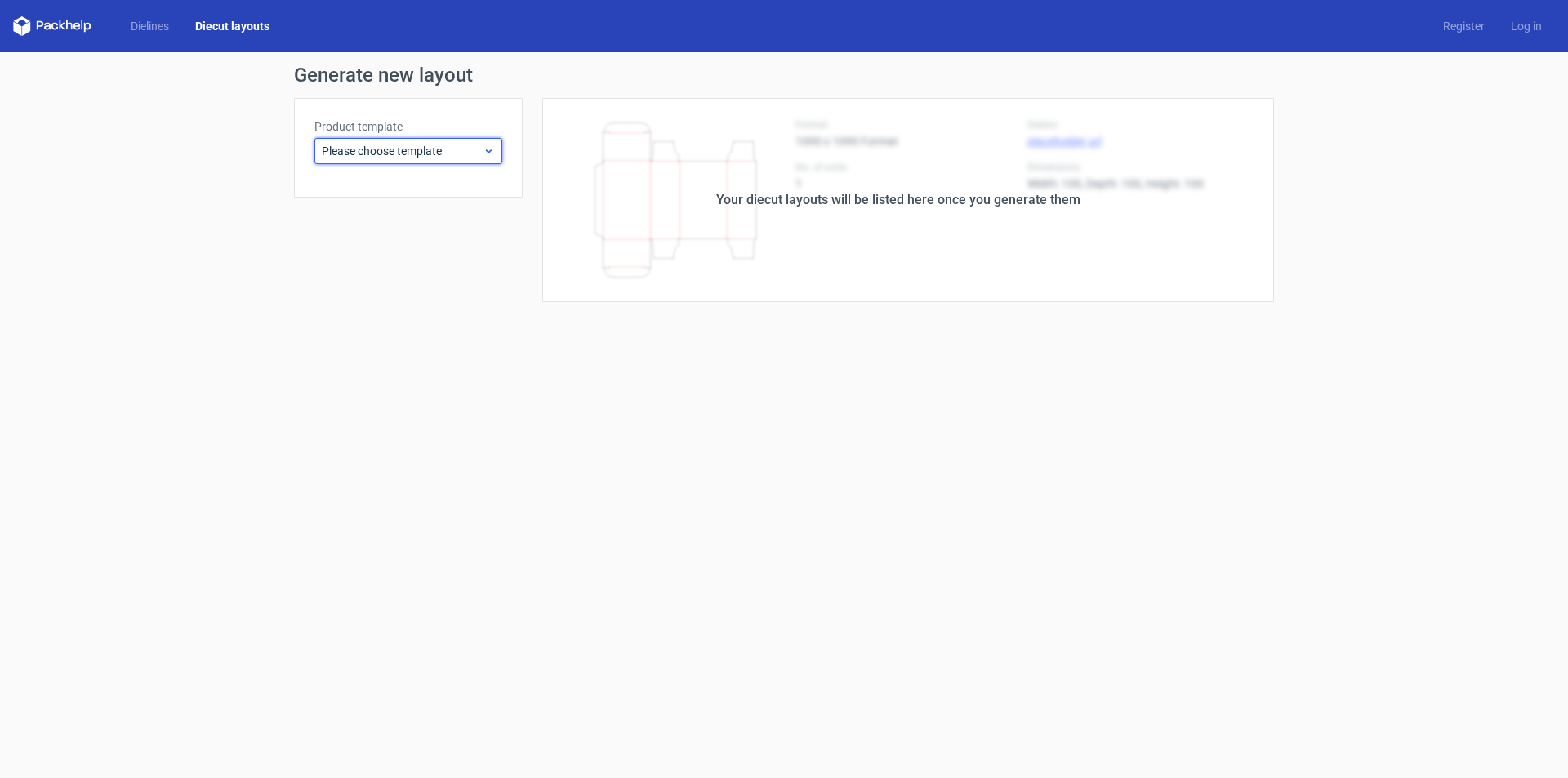
click at [473, 152] on span "Please choose template" at bounding box center [402, 151] width 161 height 16
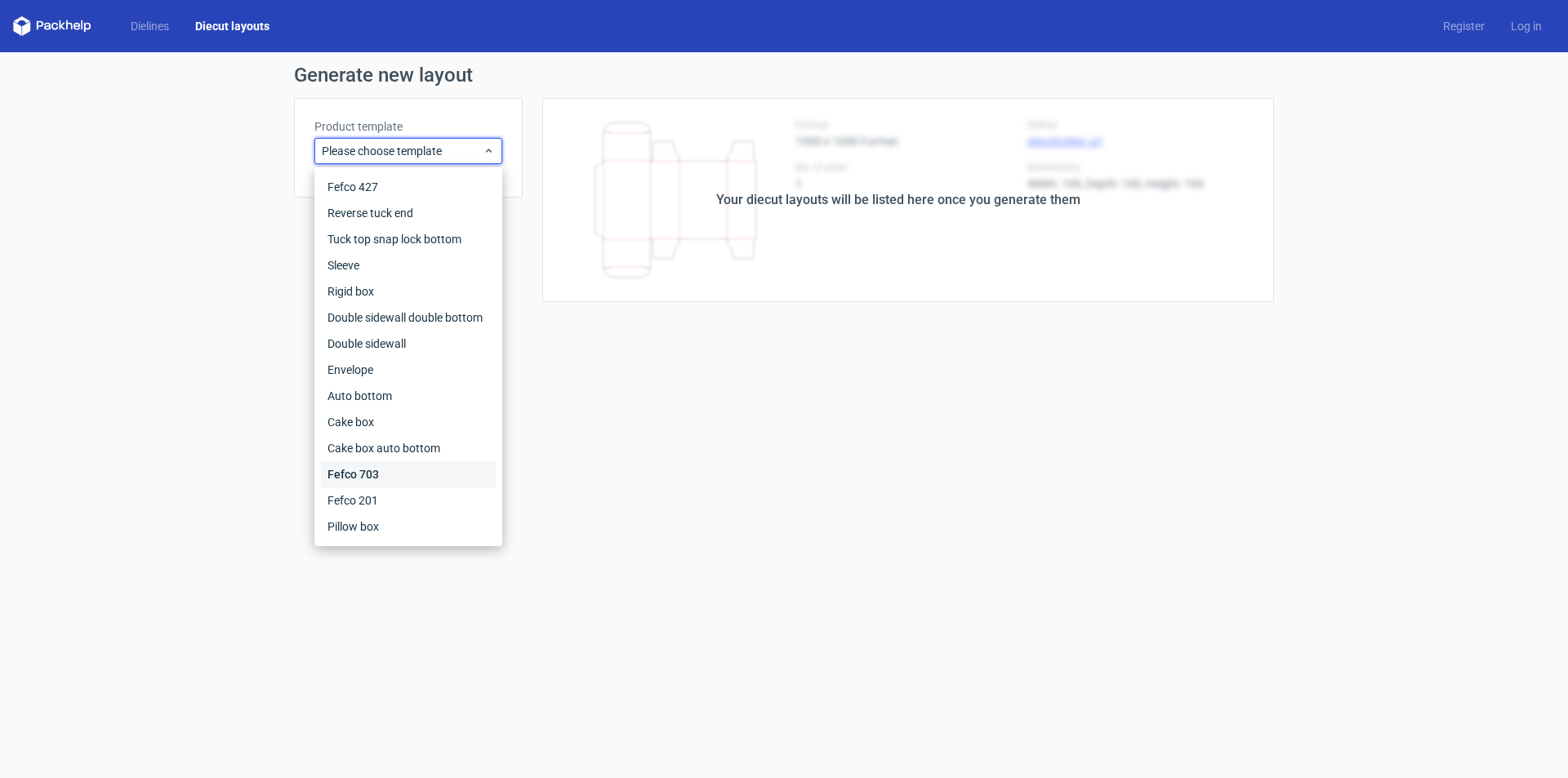
click at [388, 477] on div "Fefco 703" at bounding box center [408, 475] width 175 height 26
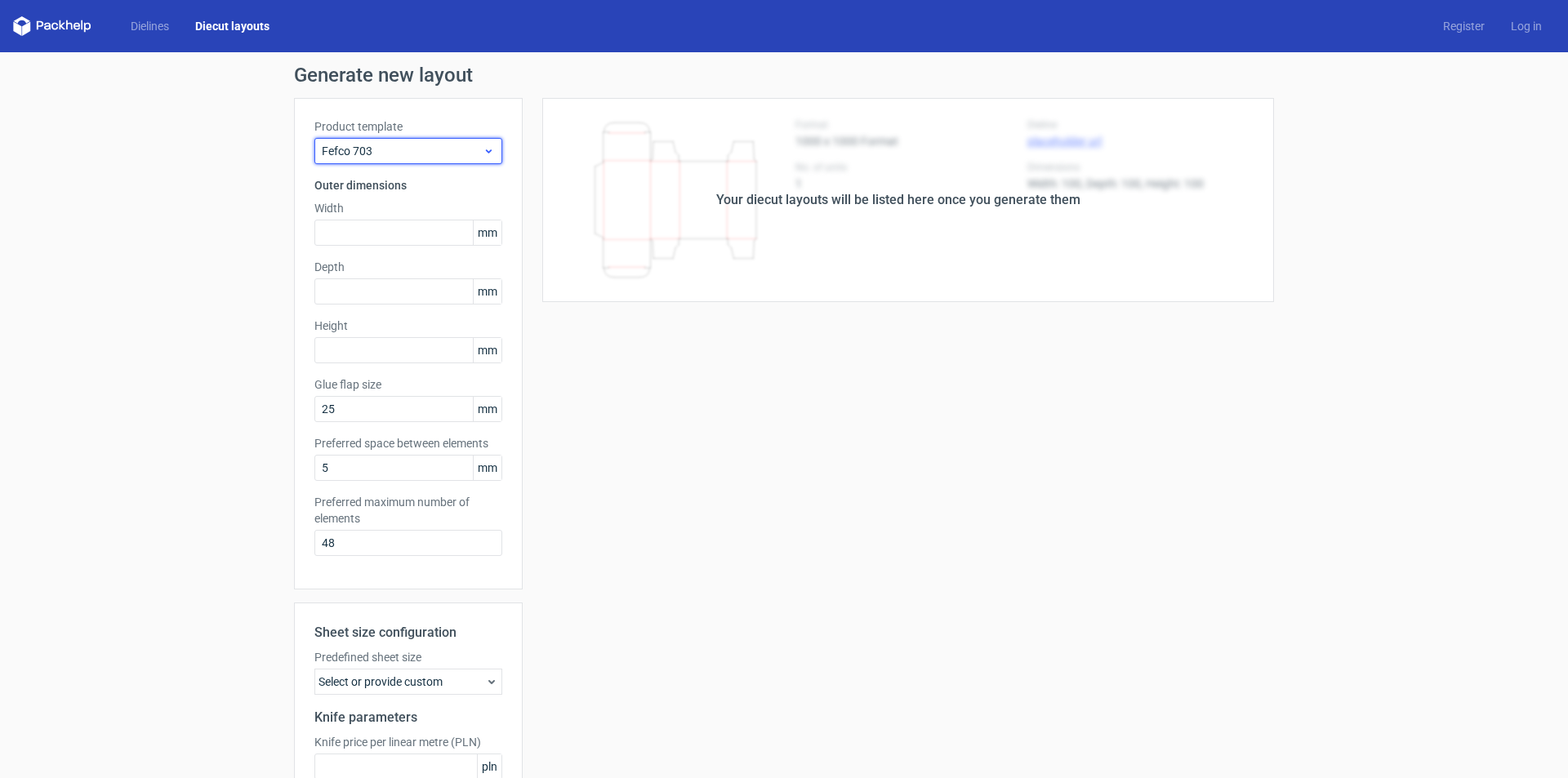
click at [418, 149] on span "Fefco 703" at bounding box center [402, 151] width 161 height 16
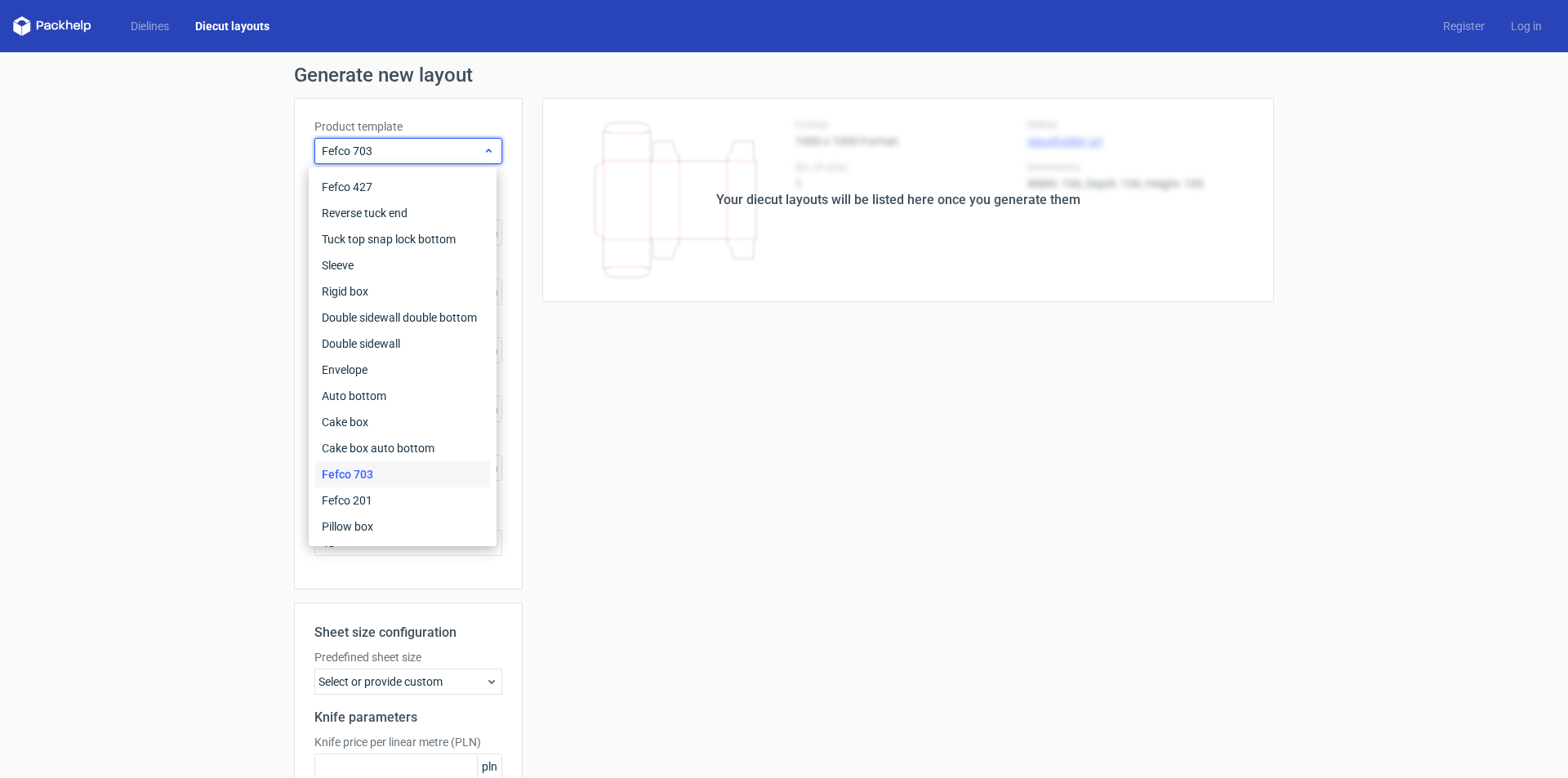
click at [418, 149] on span "Fefco 703" at bounding box center [402, 151] width 161 height 16
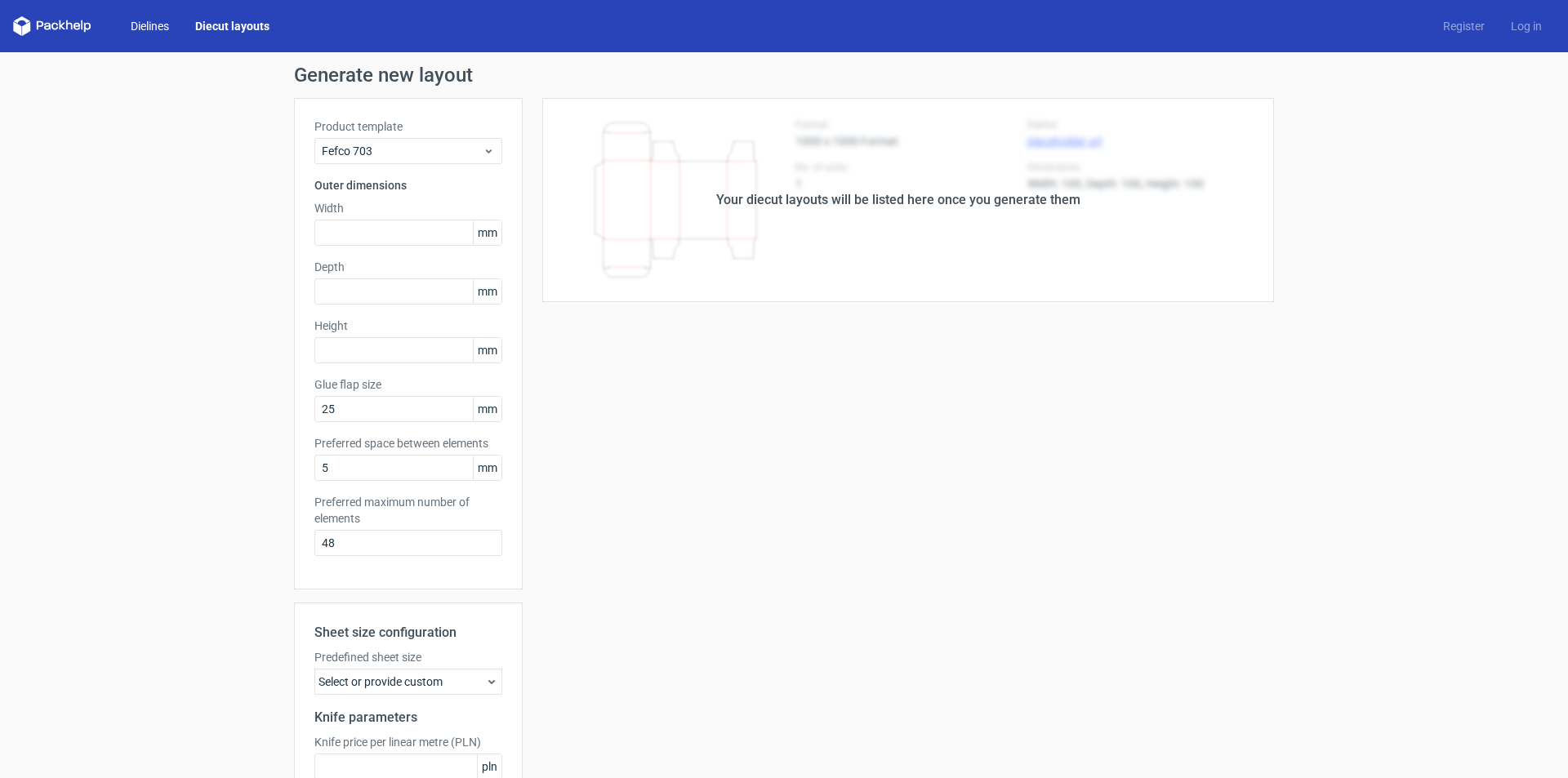
click at [143, 23] on link "Dielines" at bounding box center [149, 26] width 64 height 16
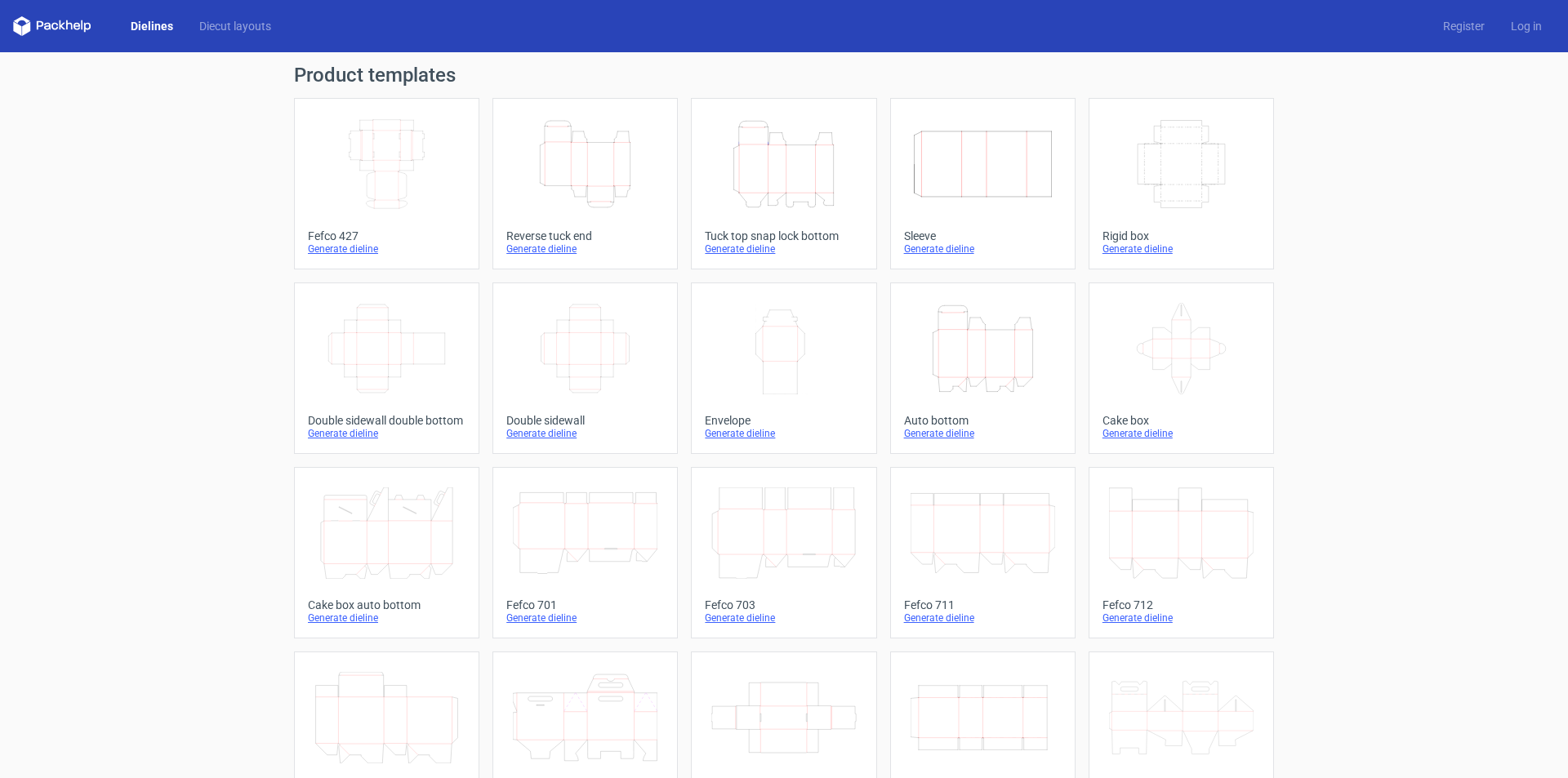
click at [372, 180] on icon "Width Depth Height" at bounding box center [387, 164] width 145 height 92
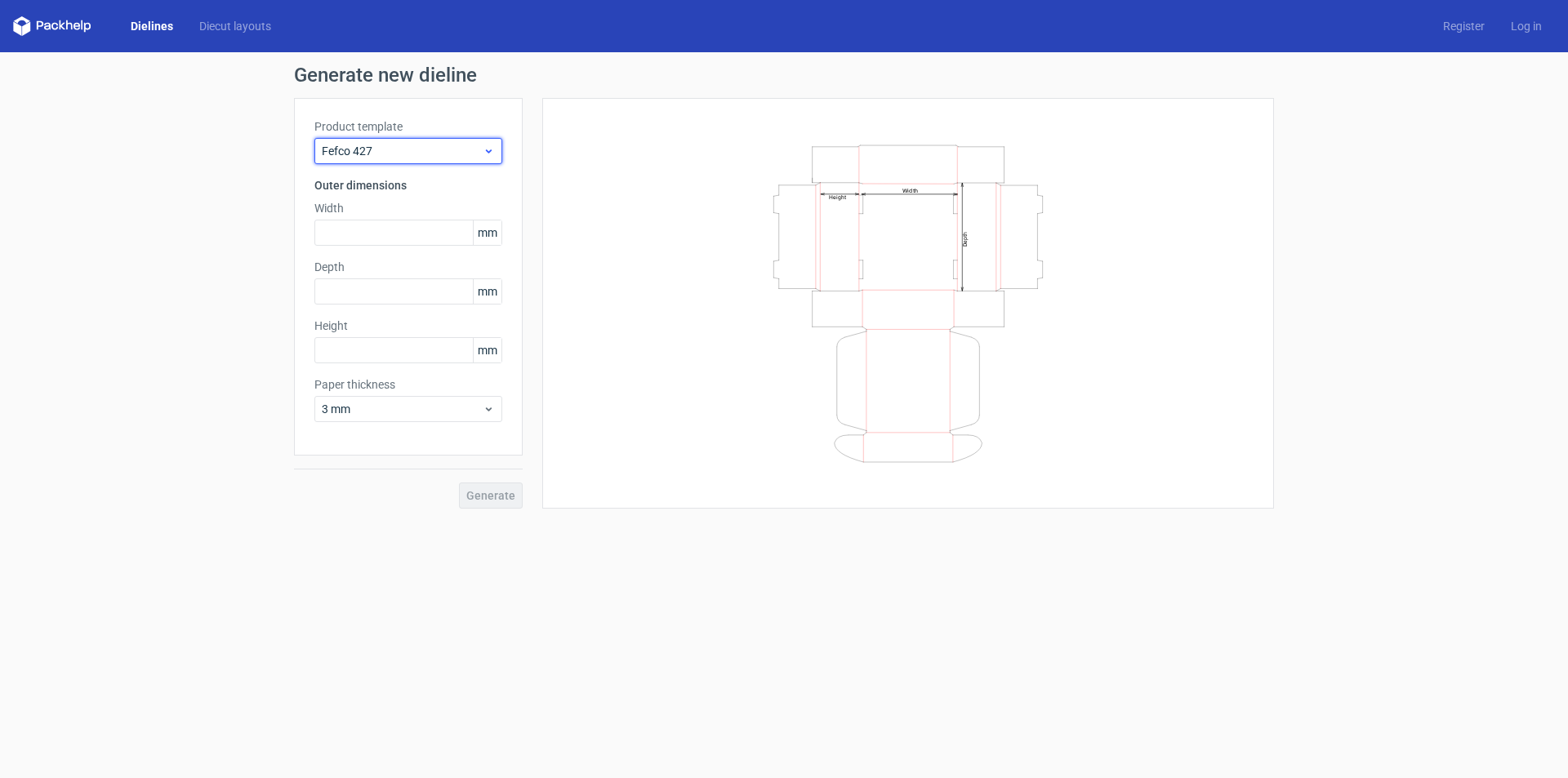
click at [405, 154] on span "Fefco 427" at bounding box center [402, 151] width 161 height 16
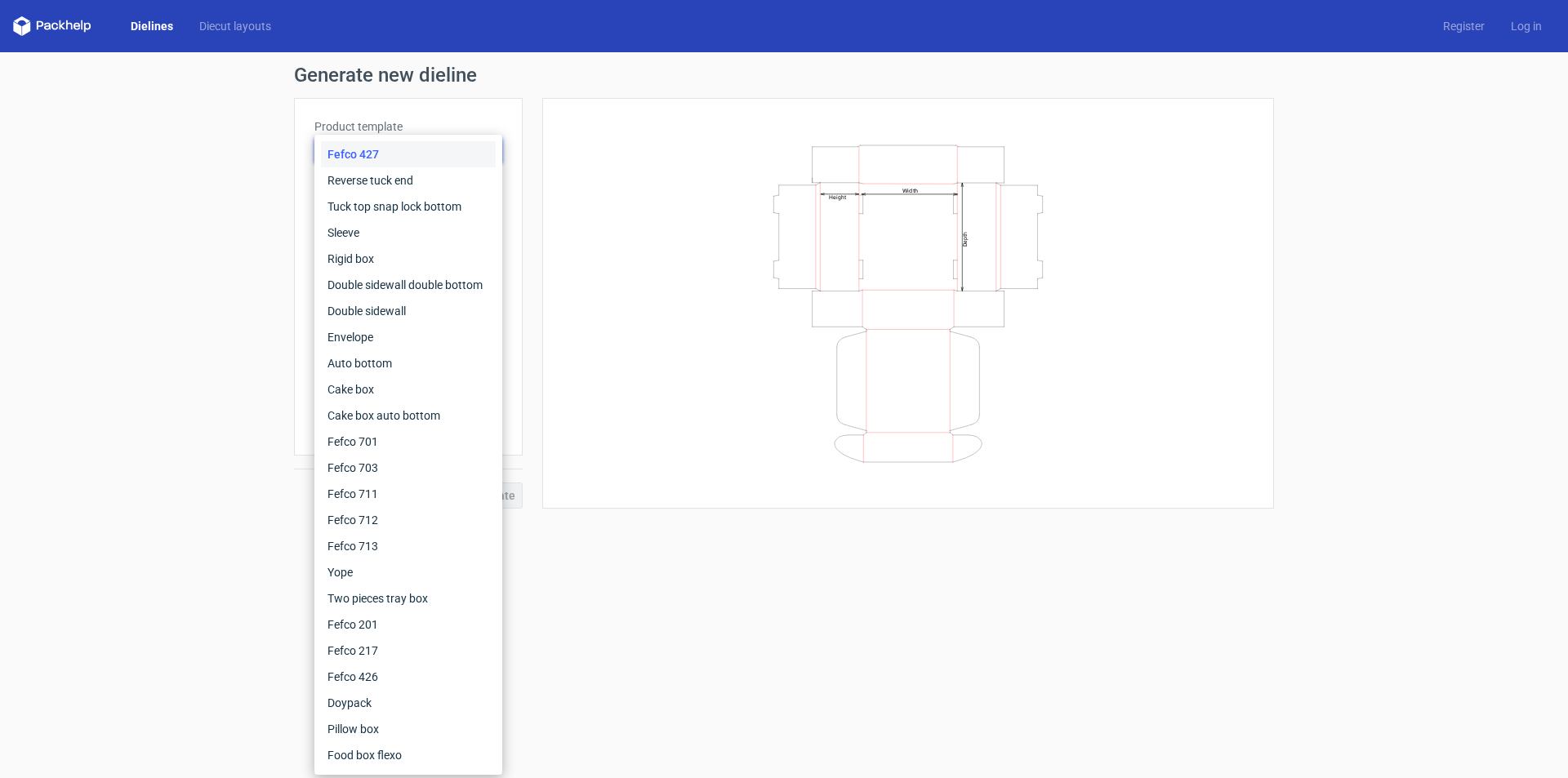
click at [405, 154] on div "Fefco 427" at bounding box center [408, 155] width 175 height 26
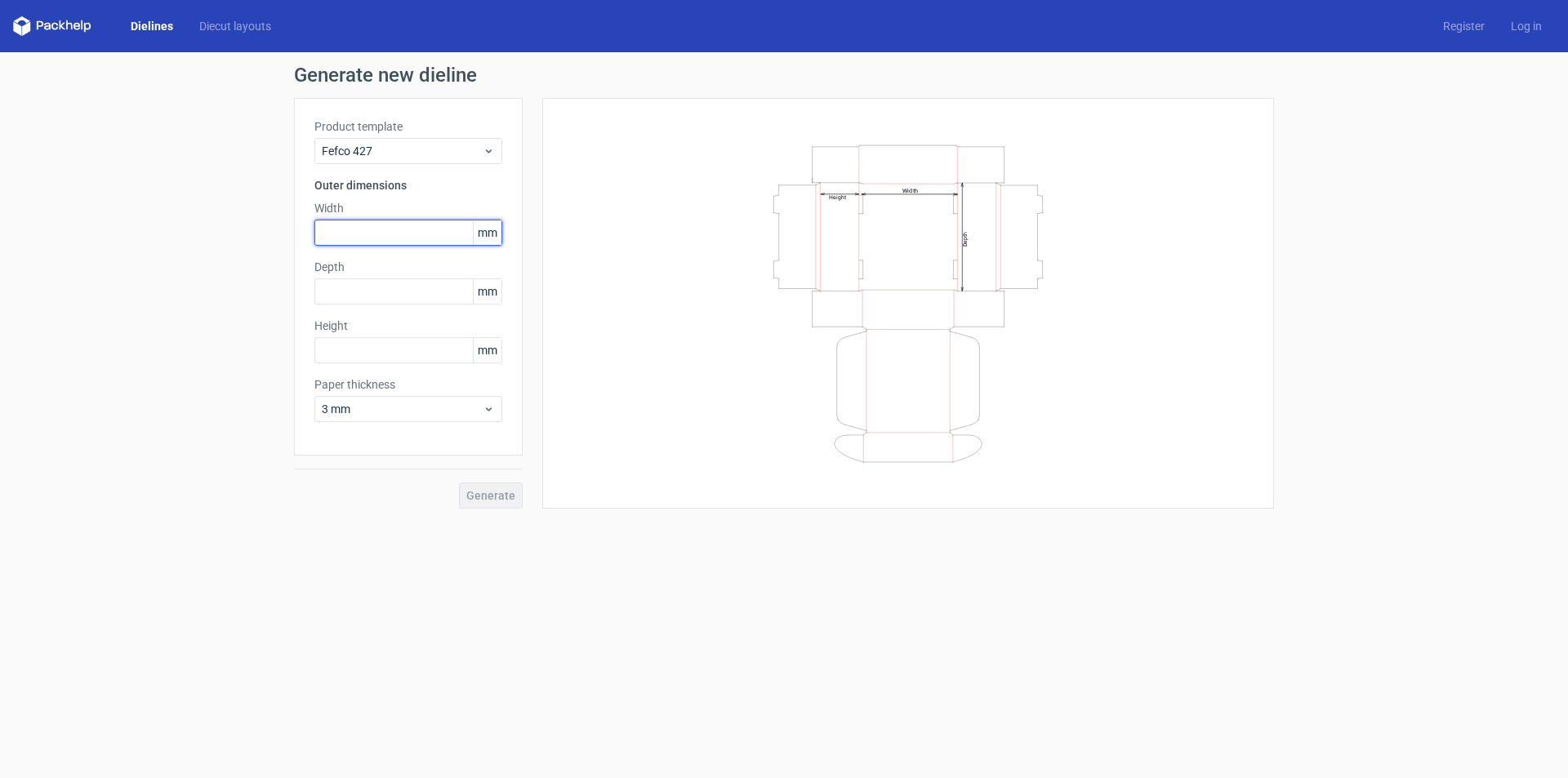
click at [373, 244] on input "text" at bounding box center [408, 233] width 188 height 26
type input "100"
click at [358, 285] on input "text" at bounding box center [408, 291] width 188 height 26
type input "100"
click at [368, 352] on input "text" at bounding box center [408, 351] width 188 height 26
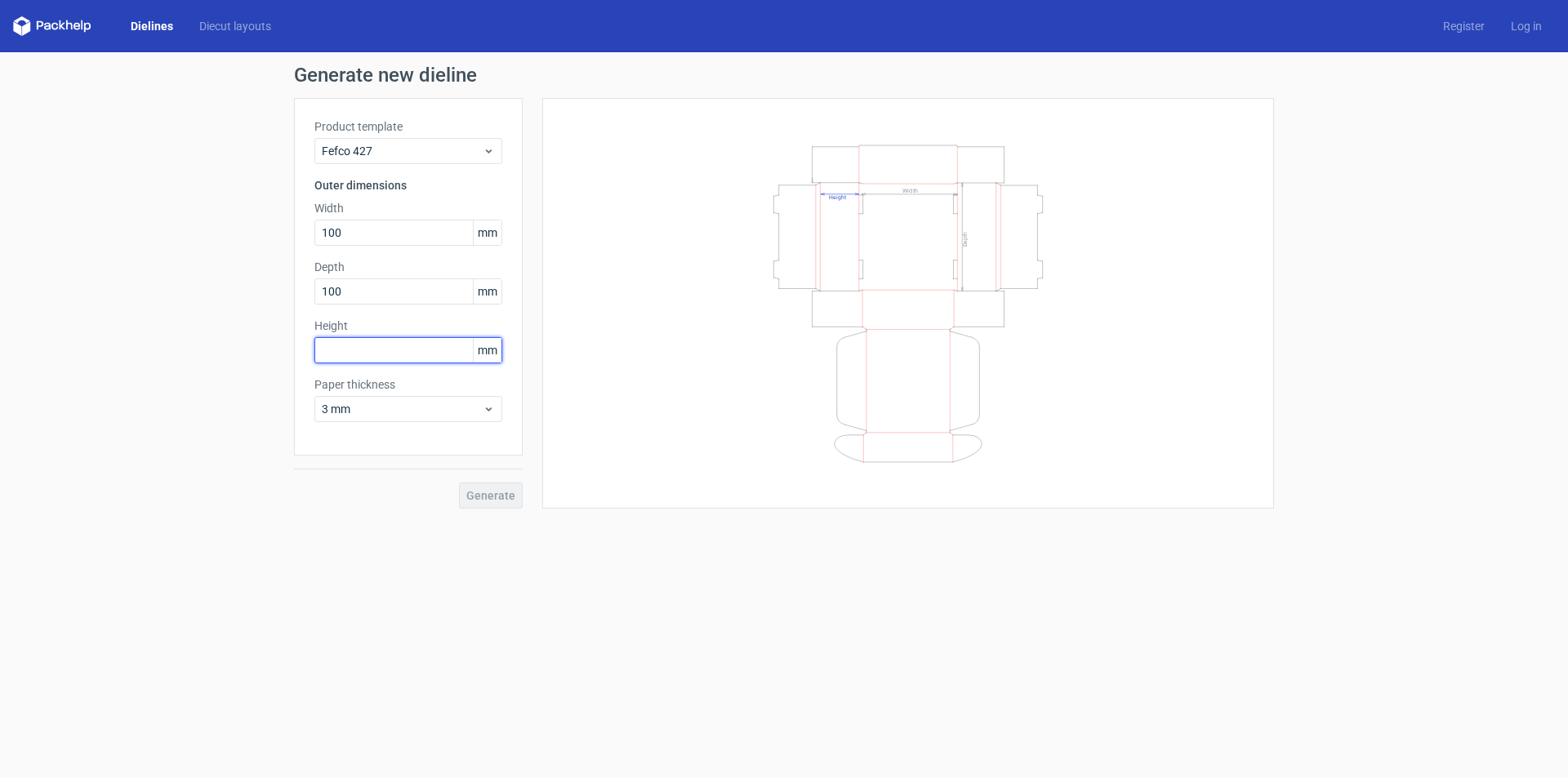
click at [368, 352] on input "text" at bounding box center [408, 351] width 188 height 26
type input "30"
click at [387, 407] on span "3 mm" at bounding box center [402, 409] width 161 height 16
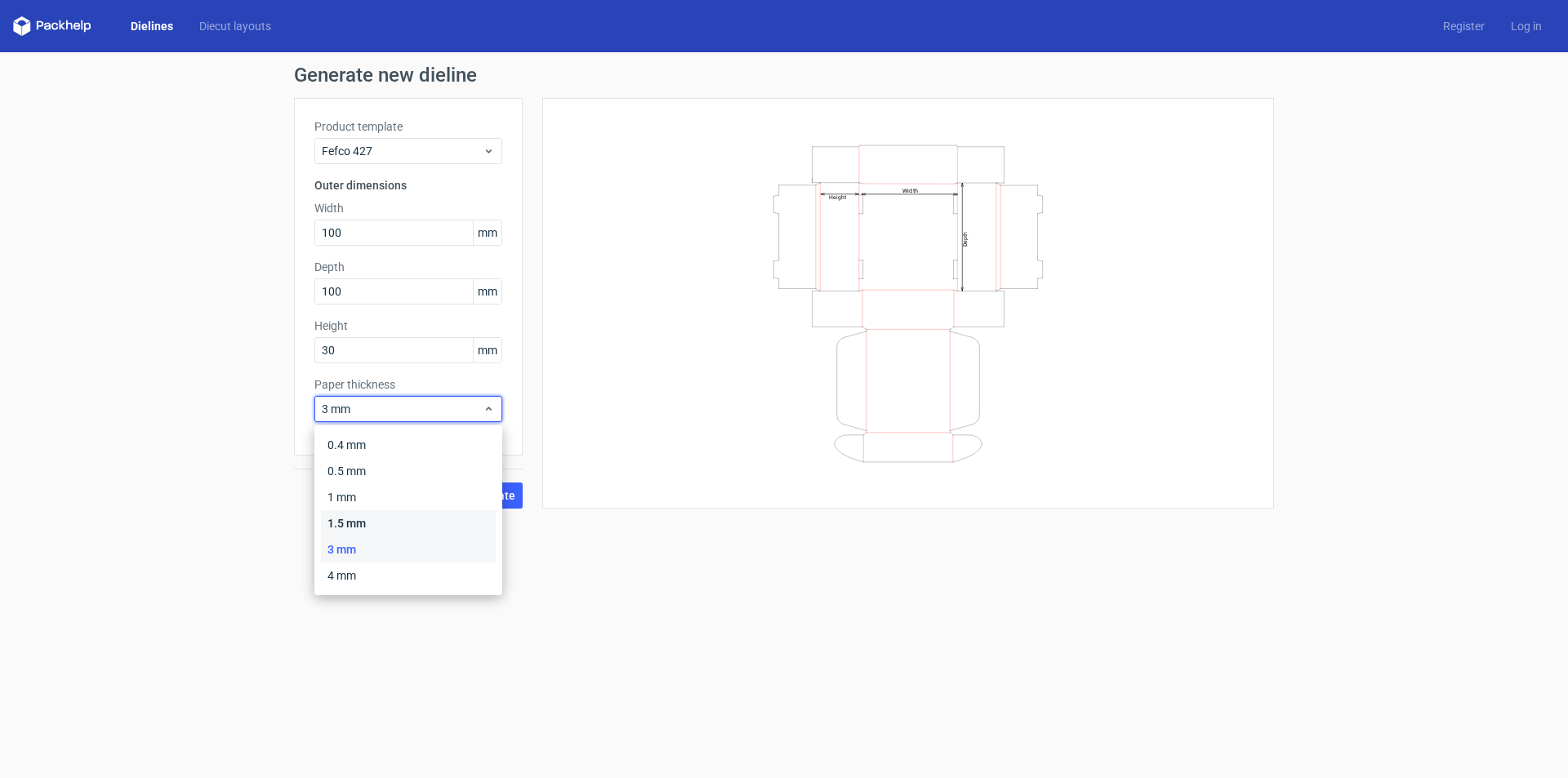
click at [360, 522] on div "1.5 mm" at bounding box center [408, 524] width 175 height 26
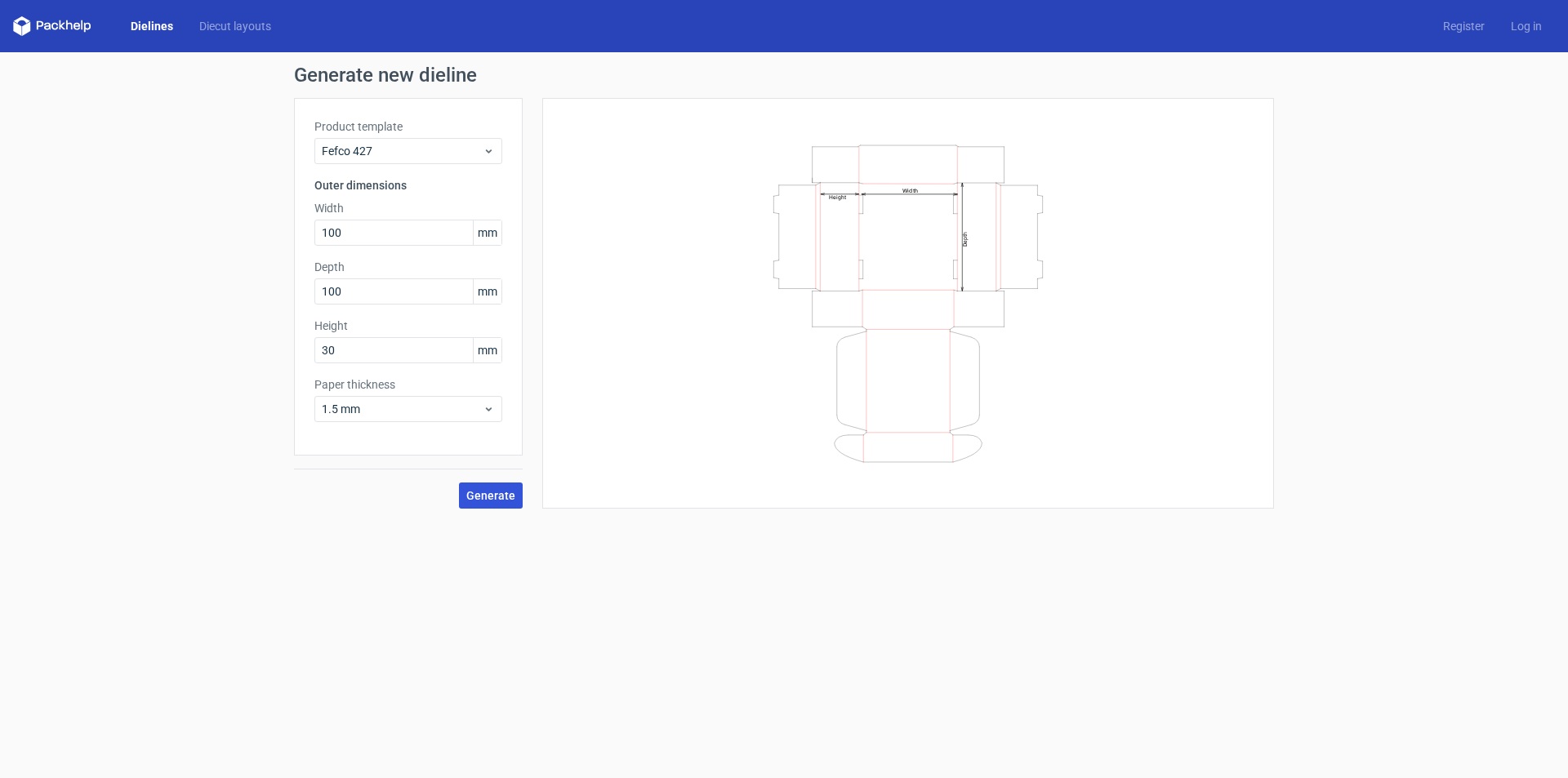
click at [484, 495] on span "Generate" at bounding box center [490, 495] width 49 height 11
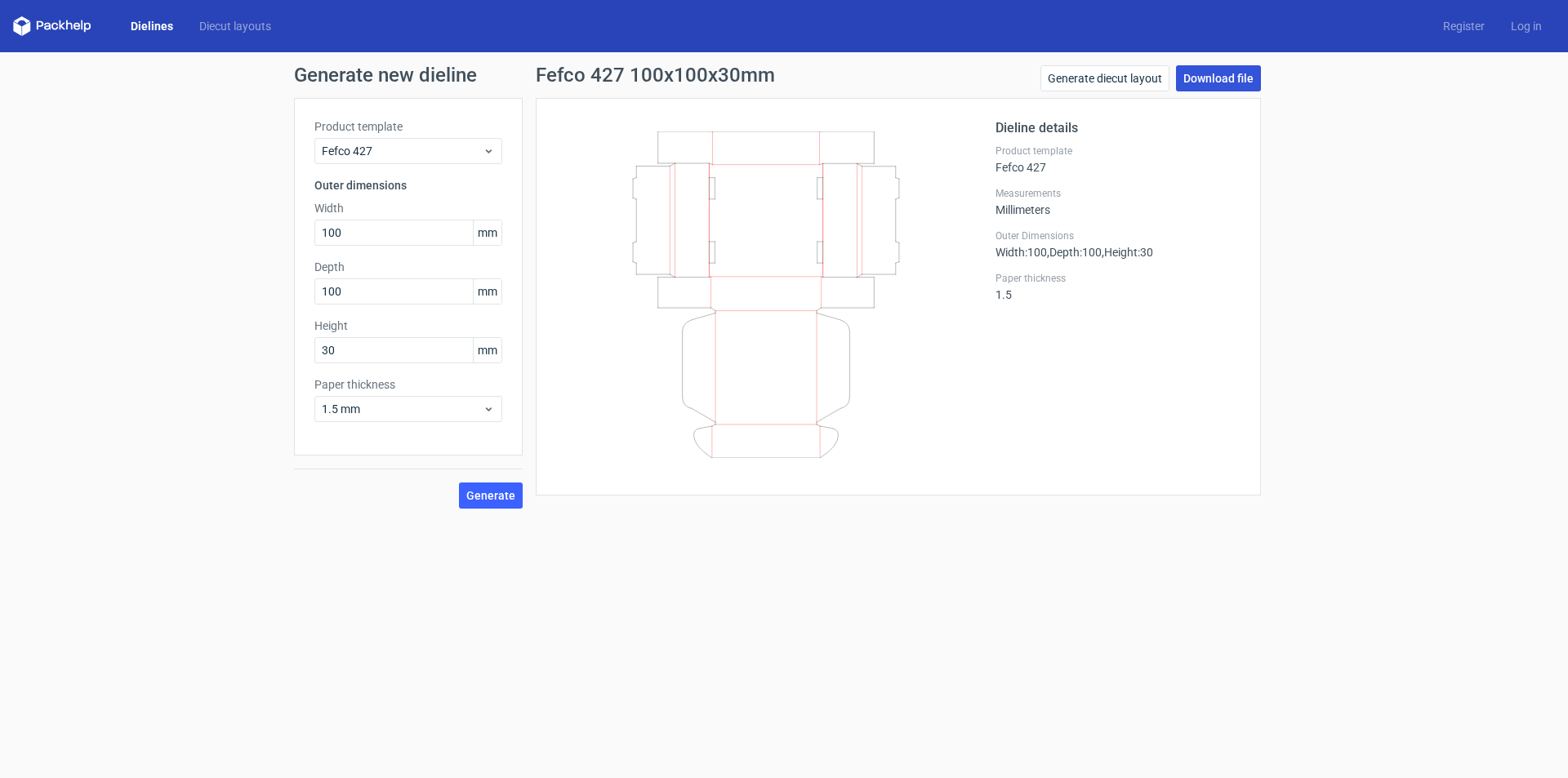
click at [1203, 81] on link "Download file" at bounding box center [1218, 79] width 85 height 26
click at [784, 208] on icon at bounding box center [766, 295] width 394 height 327
click at [1041, 268] on div "Dieline details Product template Fefco 427 Measurements Millimeters Outer Dimen…" at bounding box center [1117, 297] width 245 height 357
click at [1030, 125] on h2 "Dieline details" at bounding box center [1117, 128] width 245 height 19
click at [1082, 81] on link "Generate diecut layout" at bounding box center [1104, 79] width 129 height 26
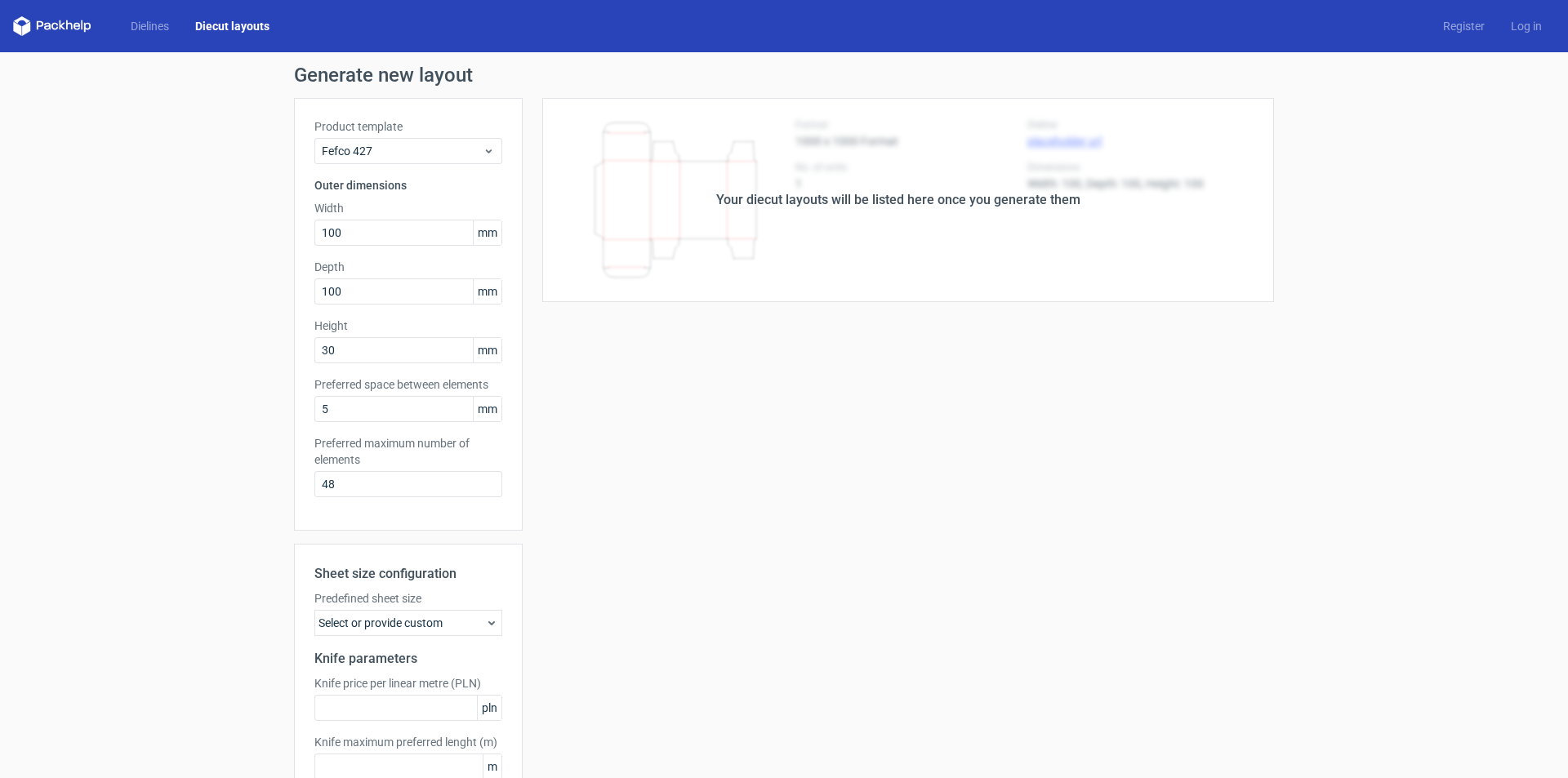
click at [463, 617] on div "Select or provide custom" at bounding box center [408, 623] width 188 height 26
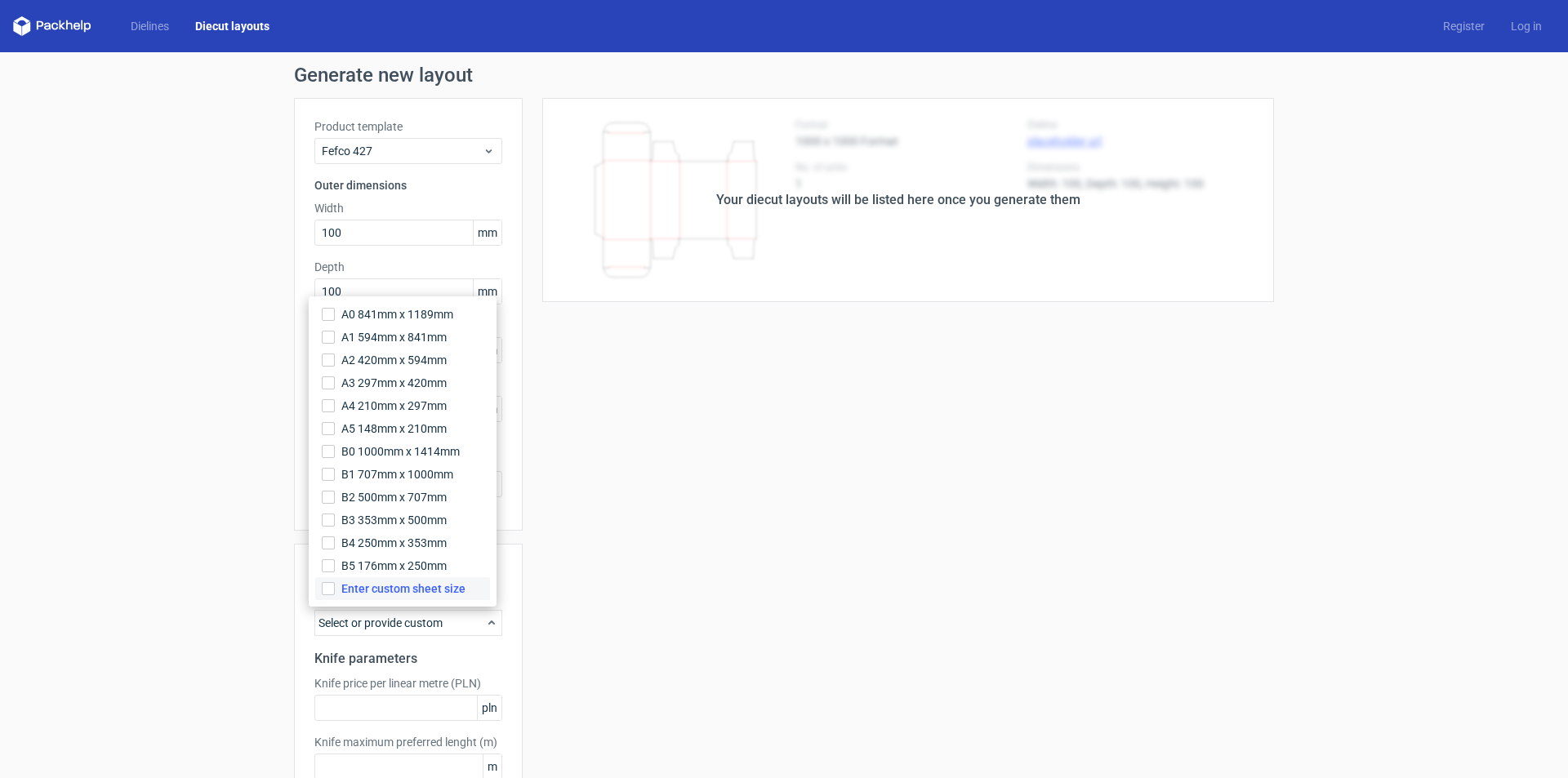
click at [452, 590] on span "Enter custom sheet size" at bounding box center [403, 589] width 124 height 16
click at [335, 590] on input "Enter custom sheet size" at bounding box center [328, 588] width 13 height 13
click at [388, 677] on input "text" at bounding box center [408, 682] width 188 height 26
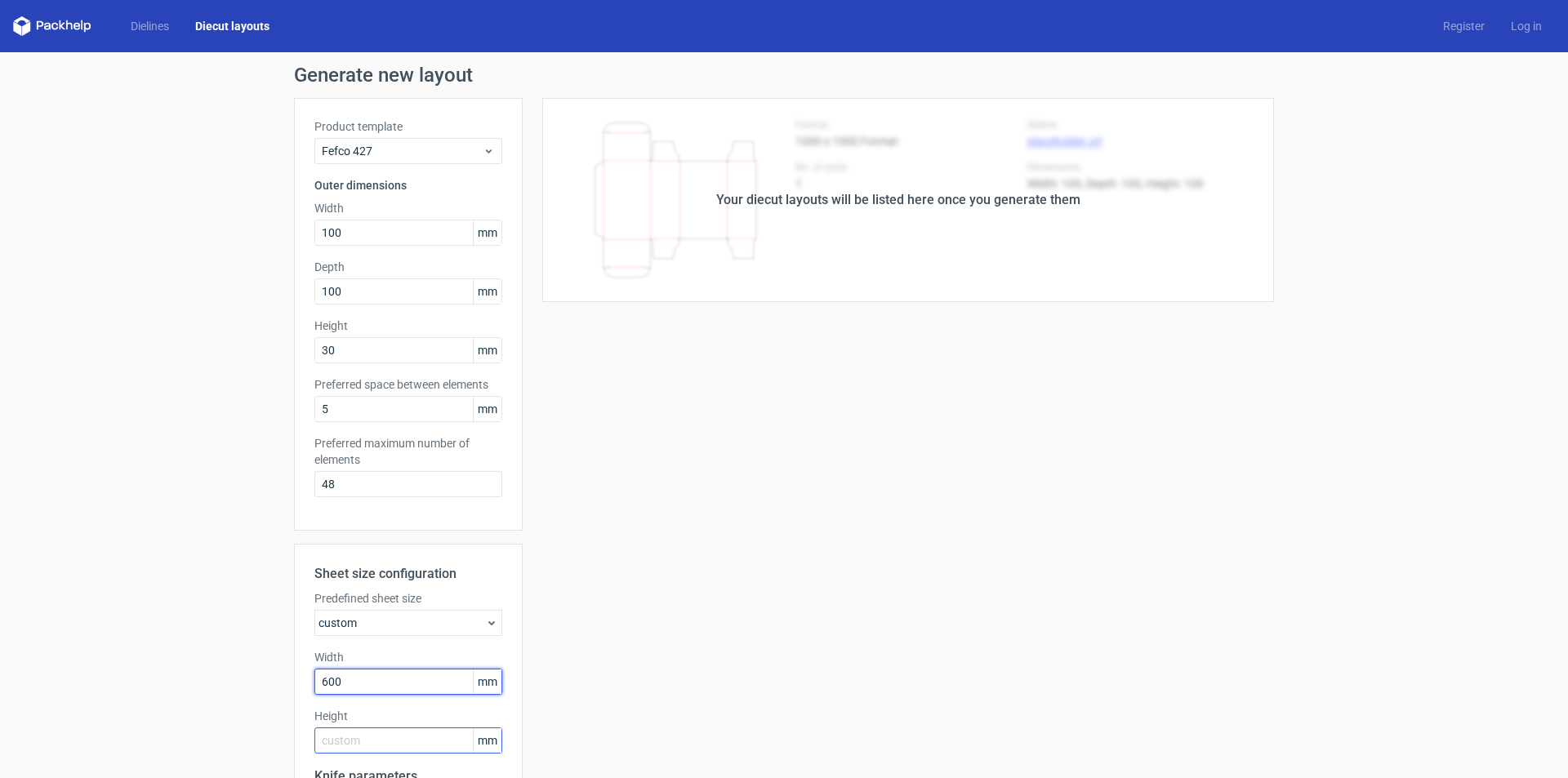
type input "600"
click at [360, 742] on input "text" at bounding box center [408, 741] width 188 height 26
type input "600"
click at [453, 490] on input "48" at bounding box center [408, 485] width 188 height 26
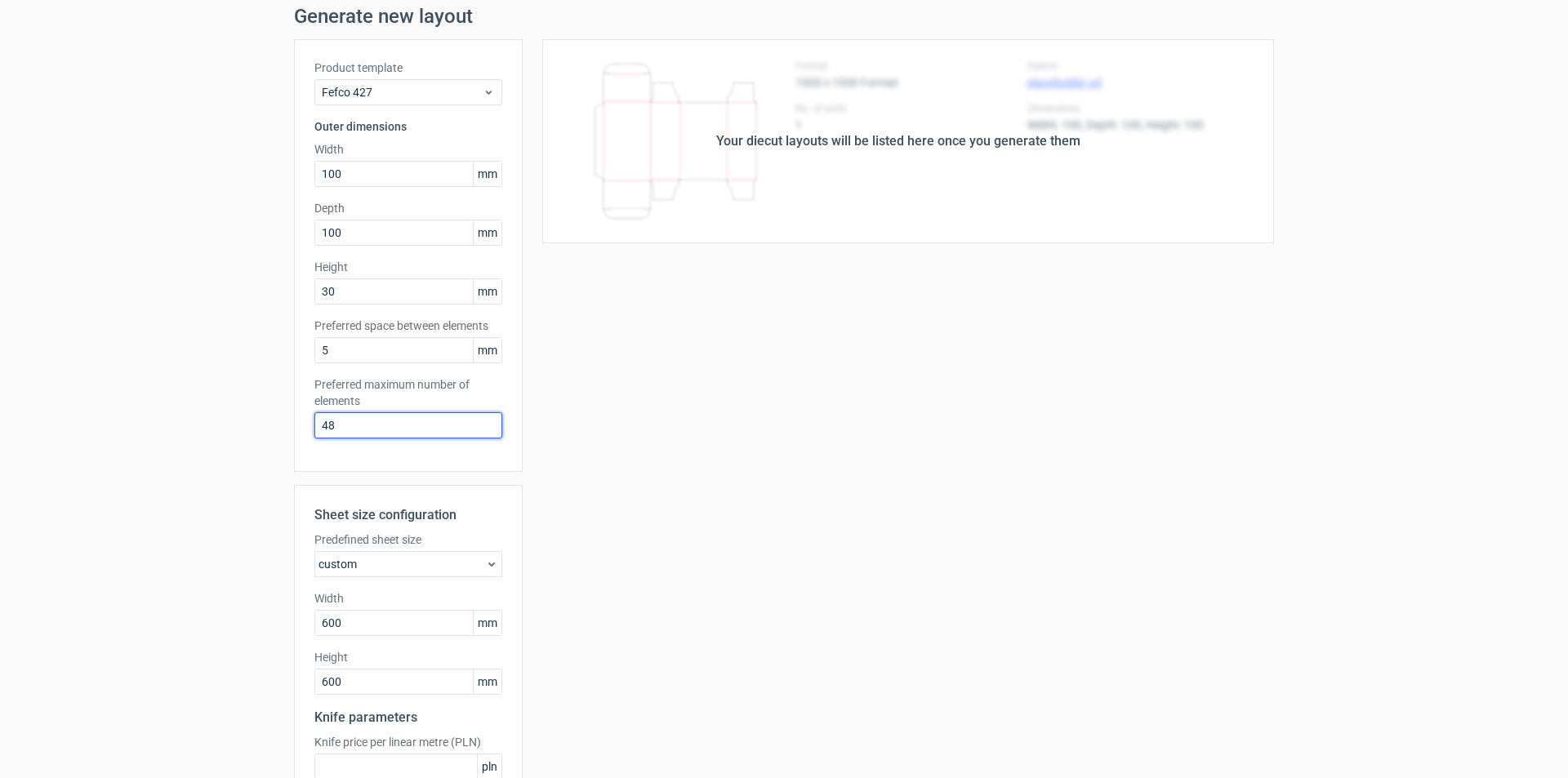
scroll to position [219, 0]
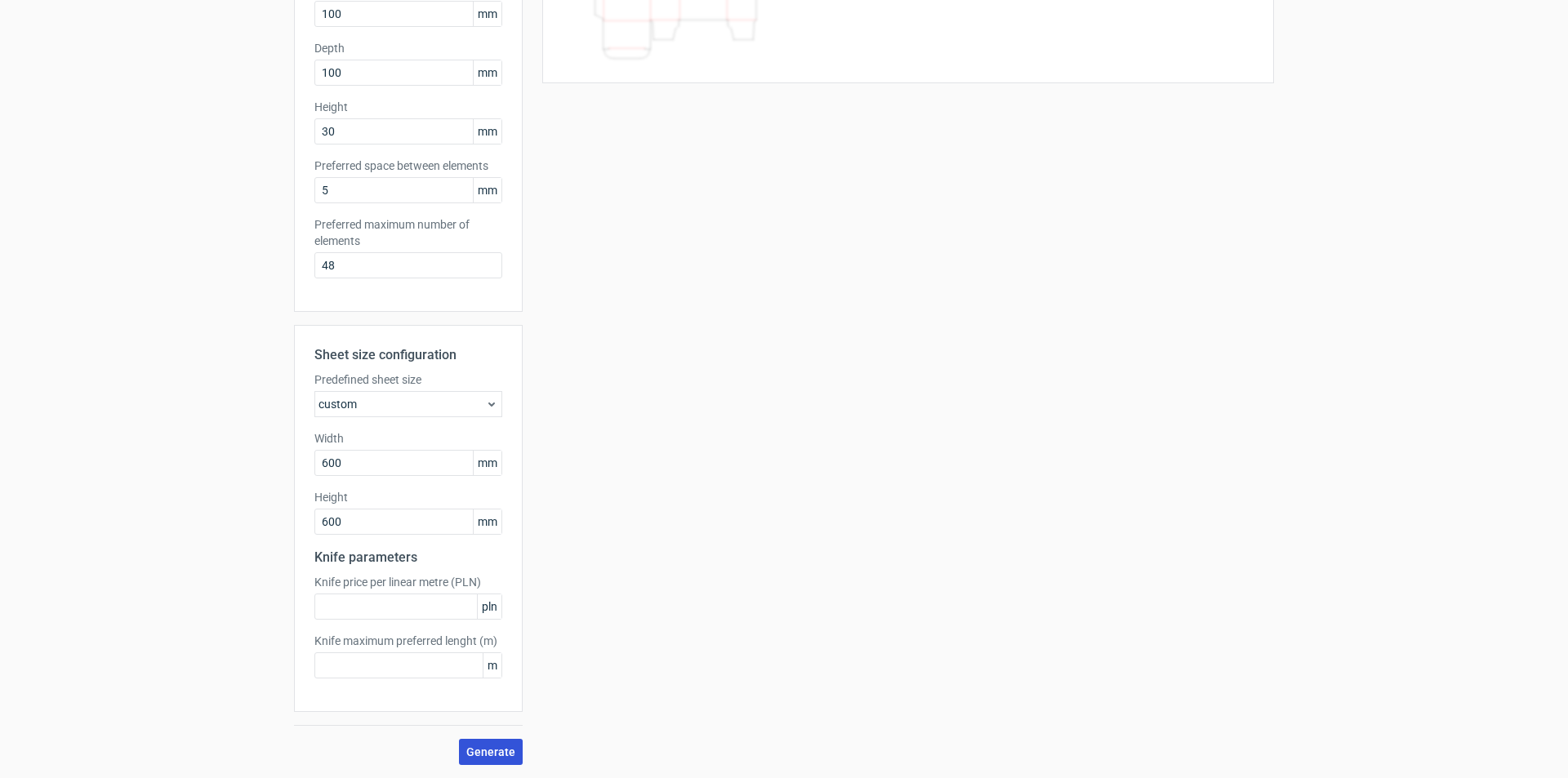
click at [479, 754] on span "Generate" at bounding box center [490, 752] width 49 height 11
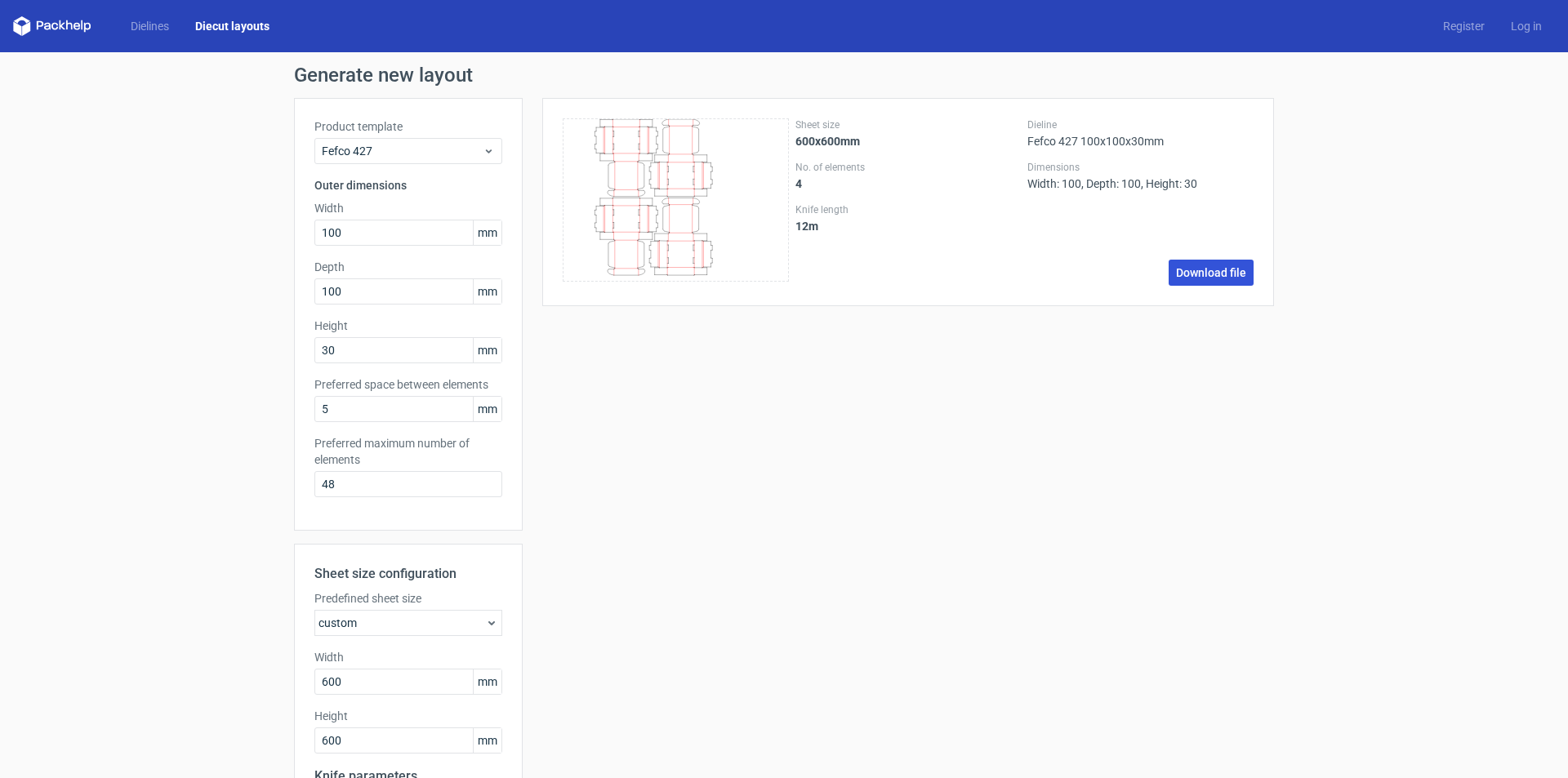
click at [1193, 273] on link "Download file" at bounding box center [1211, 273] width 85 height 26
